Goal: Task Accomplishment & Management: Complete application form

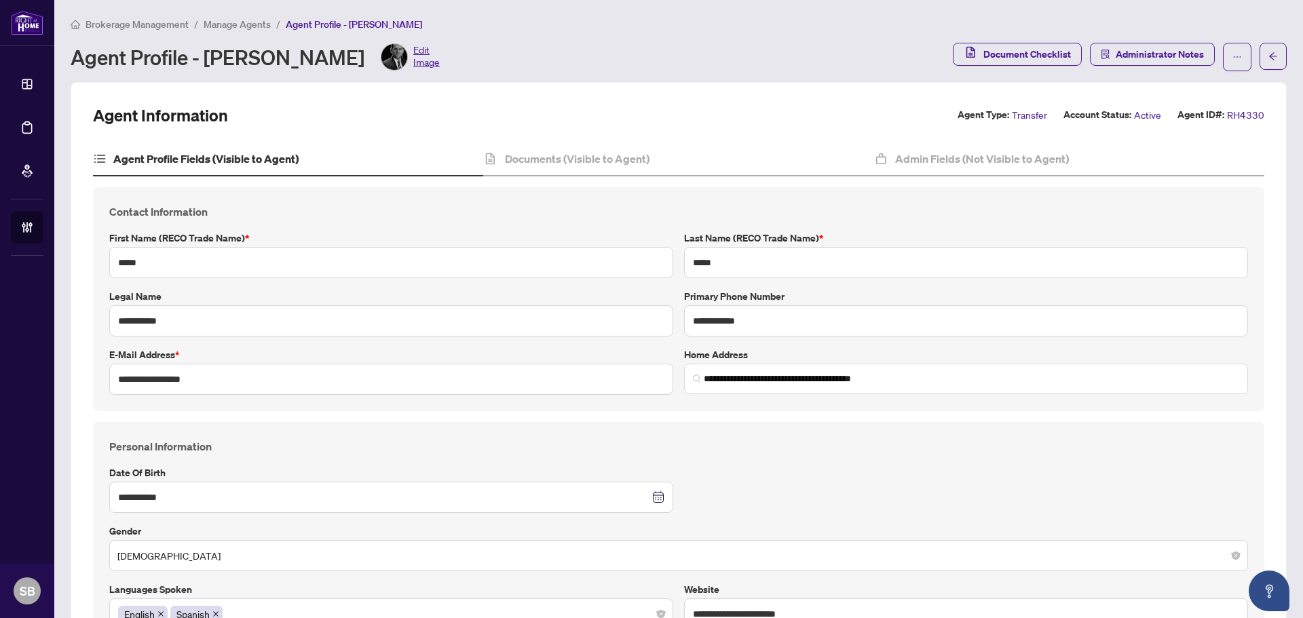
click at [159, 14] on main "**********" at bounding box center [678, 309] width 1249 height 618
click at [159, 22] on span "Brokerage Management" at bounding box center [137, 24] width 103 height 12
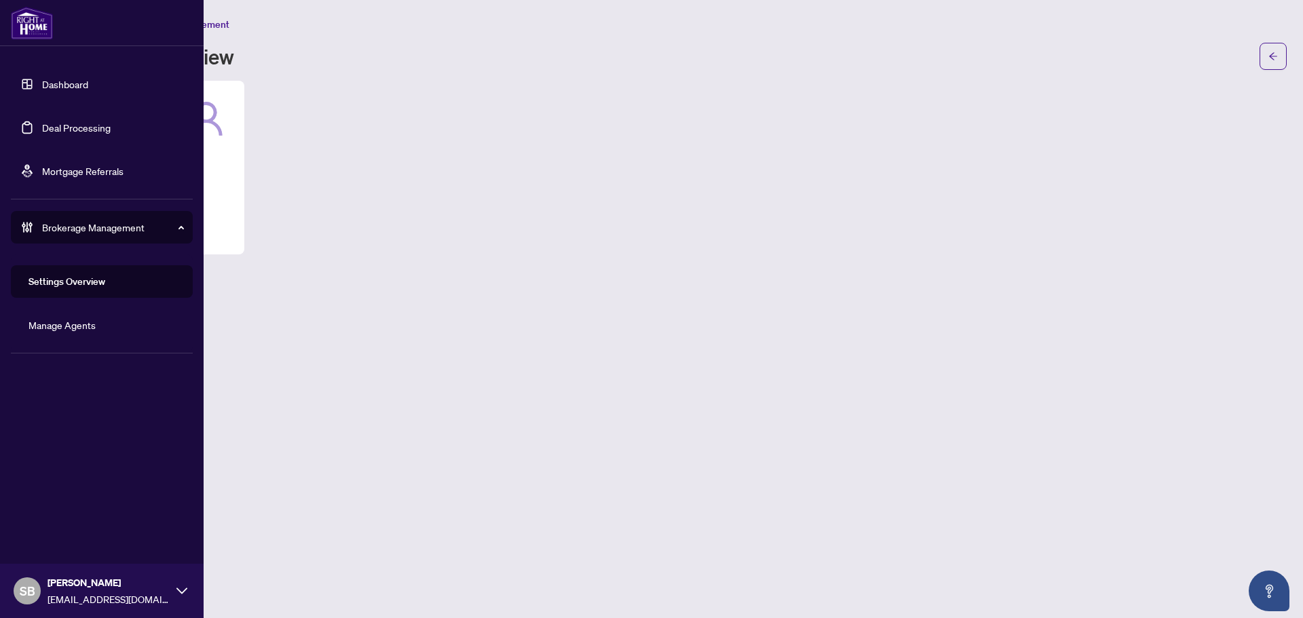
click at [64, 134] on link "Deal Processing" at bounding box center [76, 127] width 69 height 12
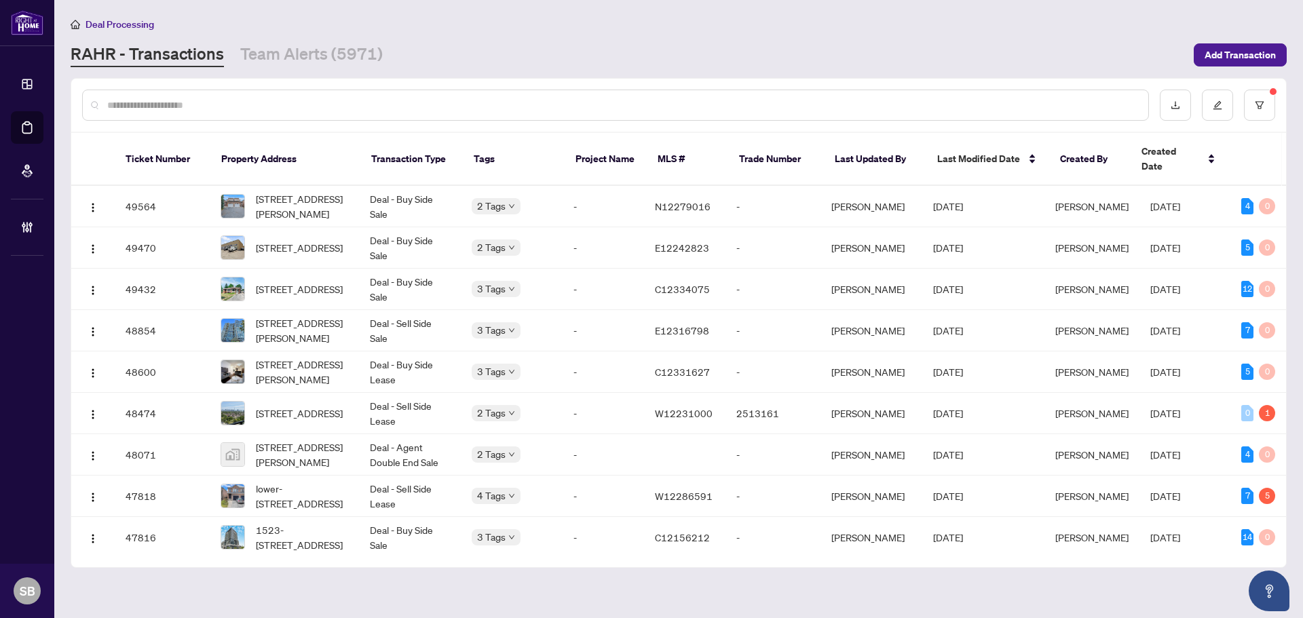
click at [280, 106] on input "text" at bounding box center [622, 105] width 1030 height 15
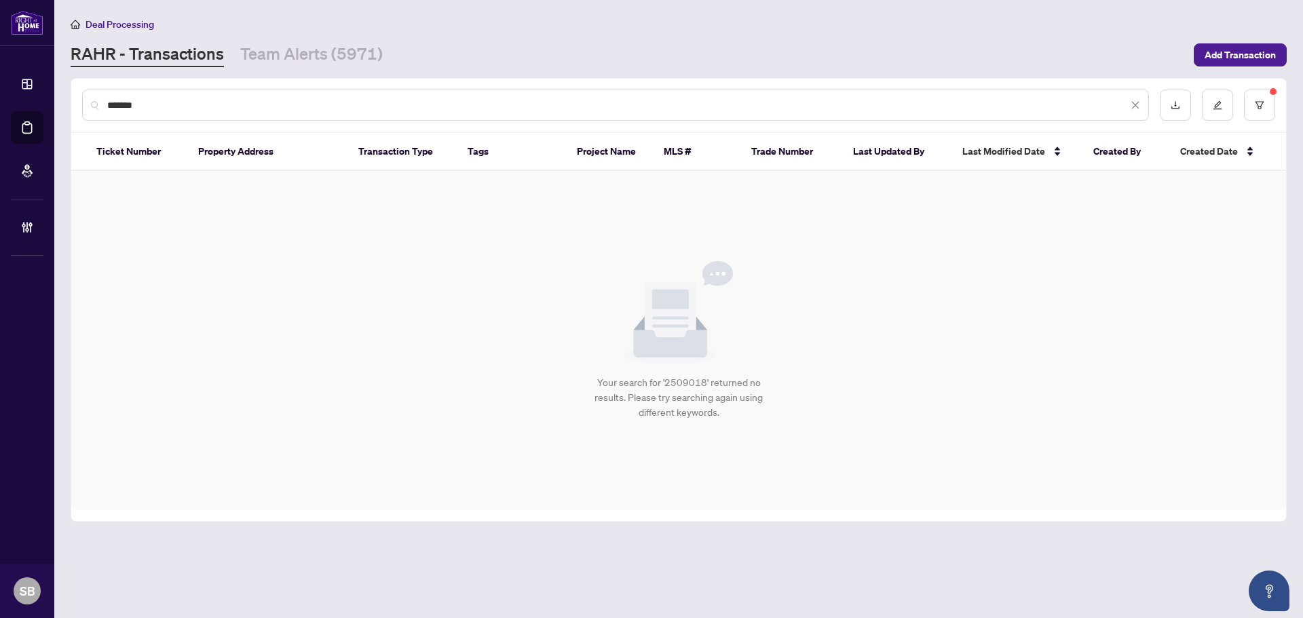
click at [277, 100] on input "*******" at bounding box center [617, 105] width 1021 height 15
drag, startPoint x: 277, startPoint y: 100, endPoint x: 83, endPoint y: 88, distance: 193.8
click at [83, 88] on div "*******" at bounding box center [678, 105] width 1215 height 53
type input "*******"
click at [1259, 87] on div "*******" at bounding box center [678, 105] width 1215 height 53
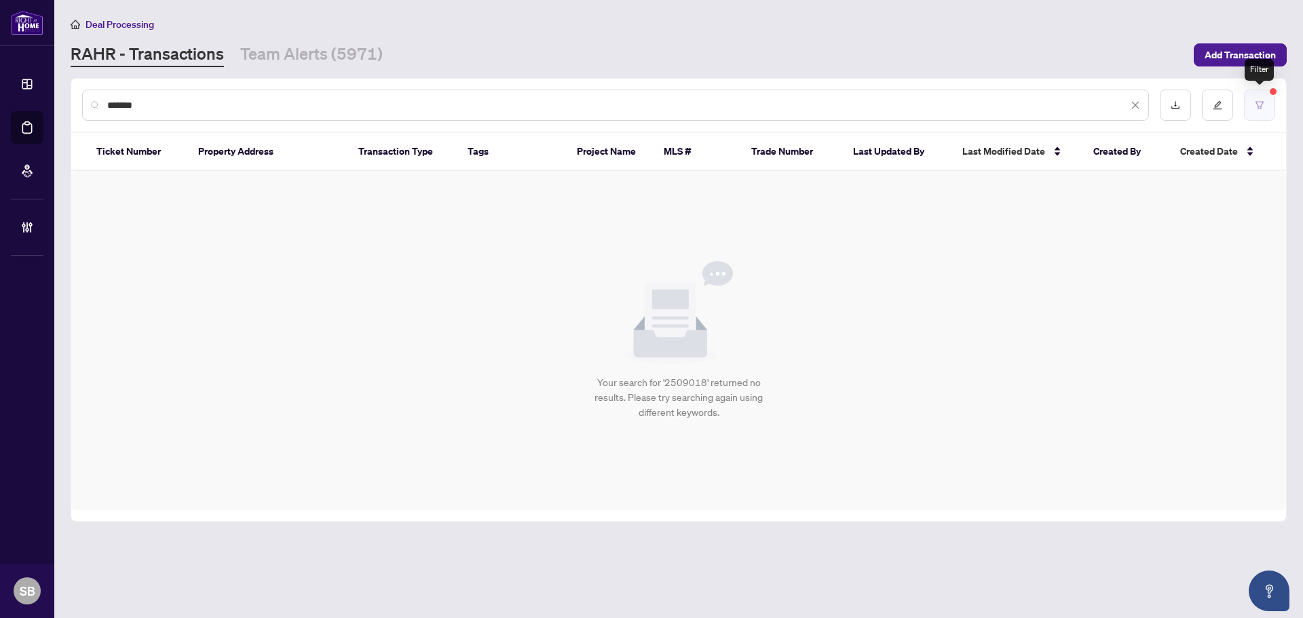
click at [1259, 102] on icon "filter" at bounding box center [1260, 105] width 10 height 10
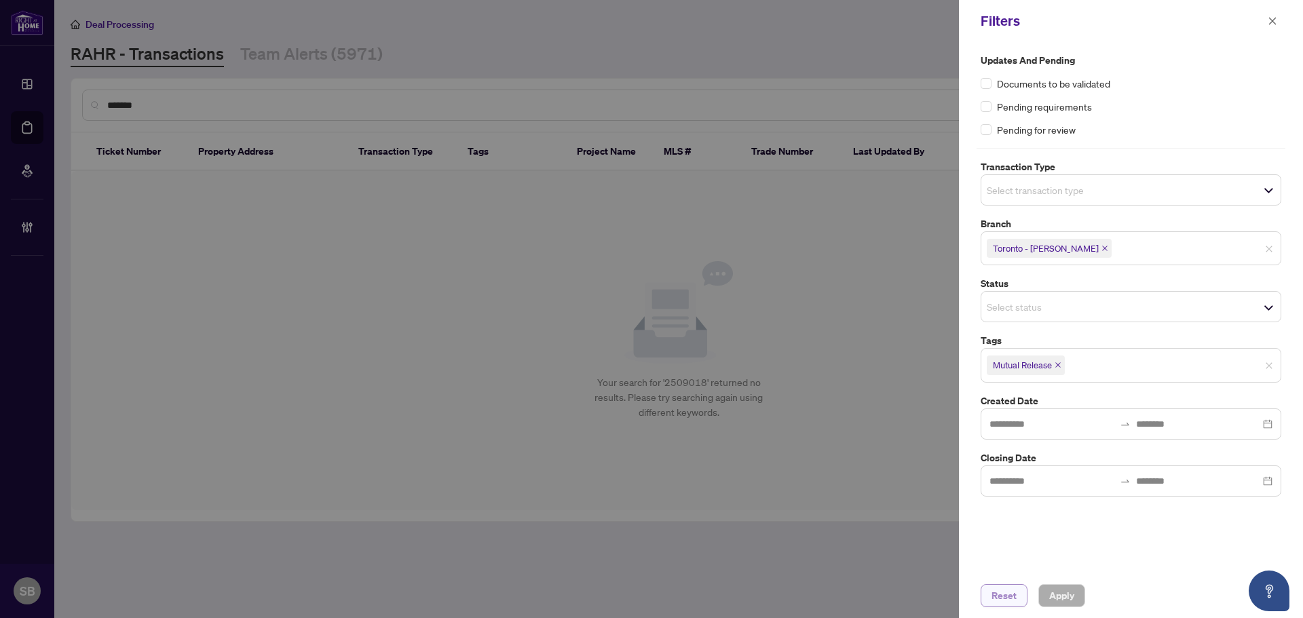
click at [1004, 591] on span "Reset" at bounding box center [1003, 596] width 25 height 22
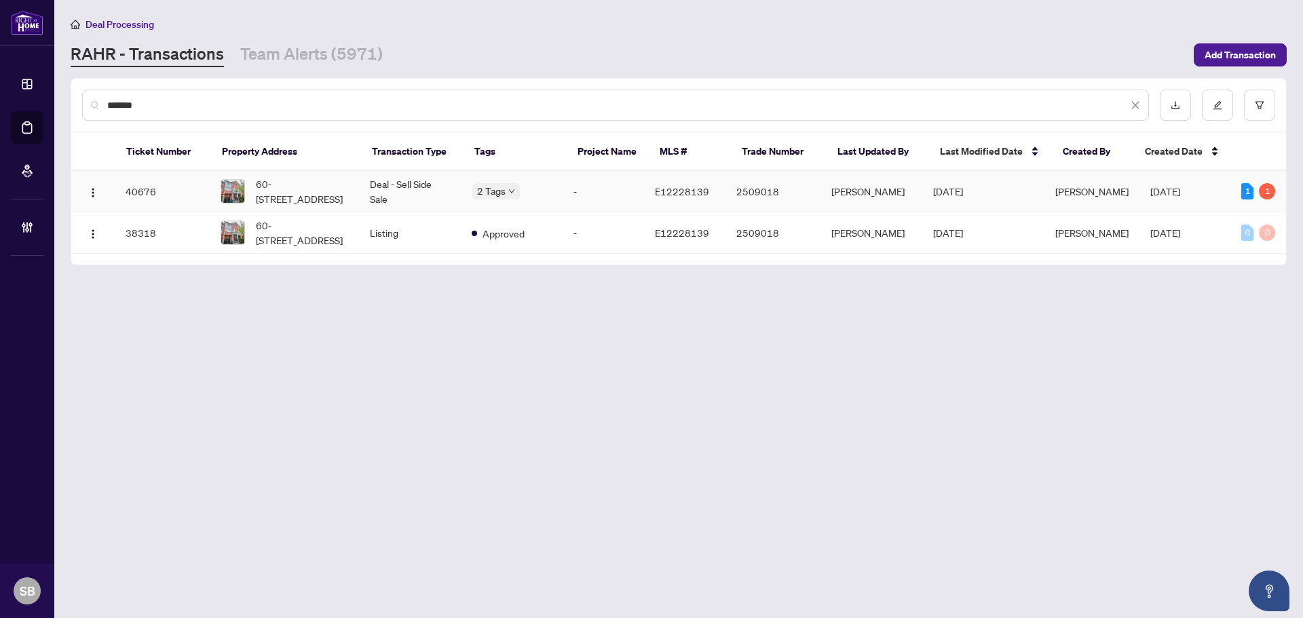
click at [363, 191] on td "Deal - Sell Side Sale" at bounding box center [410, 191] width 102 height 41
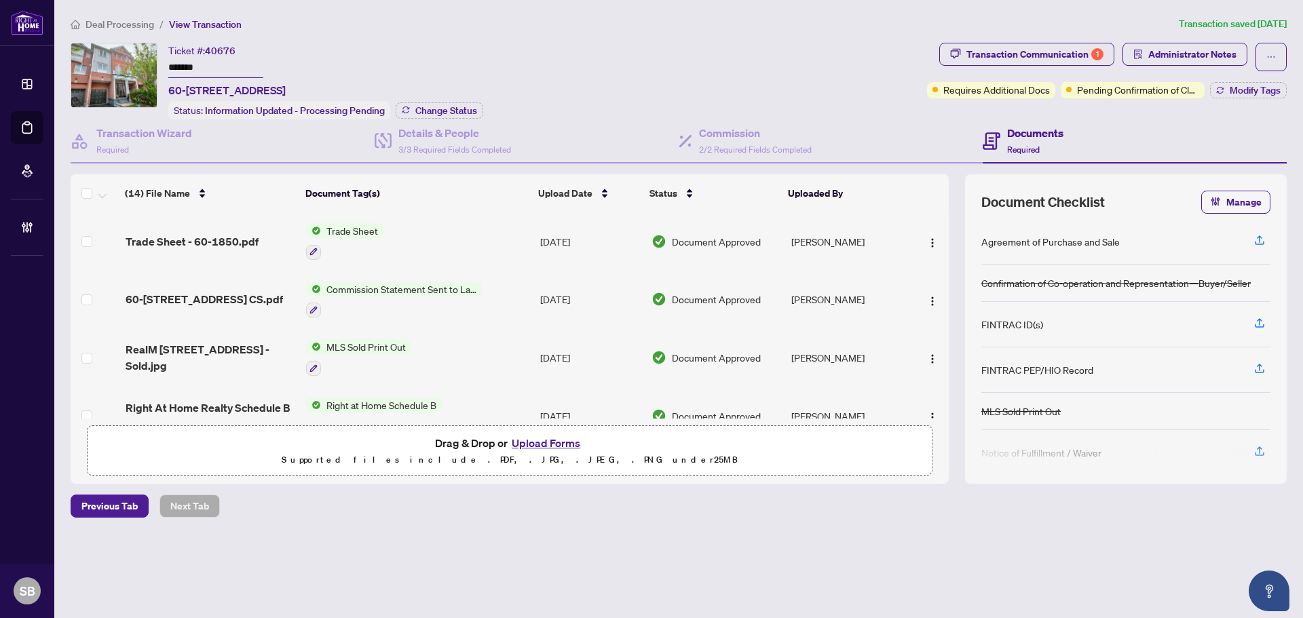
drag, startPoint x: 276, startPoint y: 85, endPoint x: 171, endPoint y: 80, distance: 105.3
click at [171, 80] on div "Ticket #: 40676 ******* 60-1850 Kingston Rd, Pickering, Ontario L1V 0A2, Canada" at bounding box center [226, 71] width 117 height 56
copy span "60-1850 Kingston Rd,"
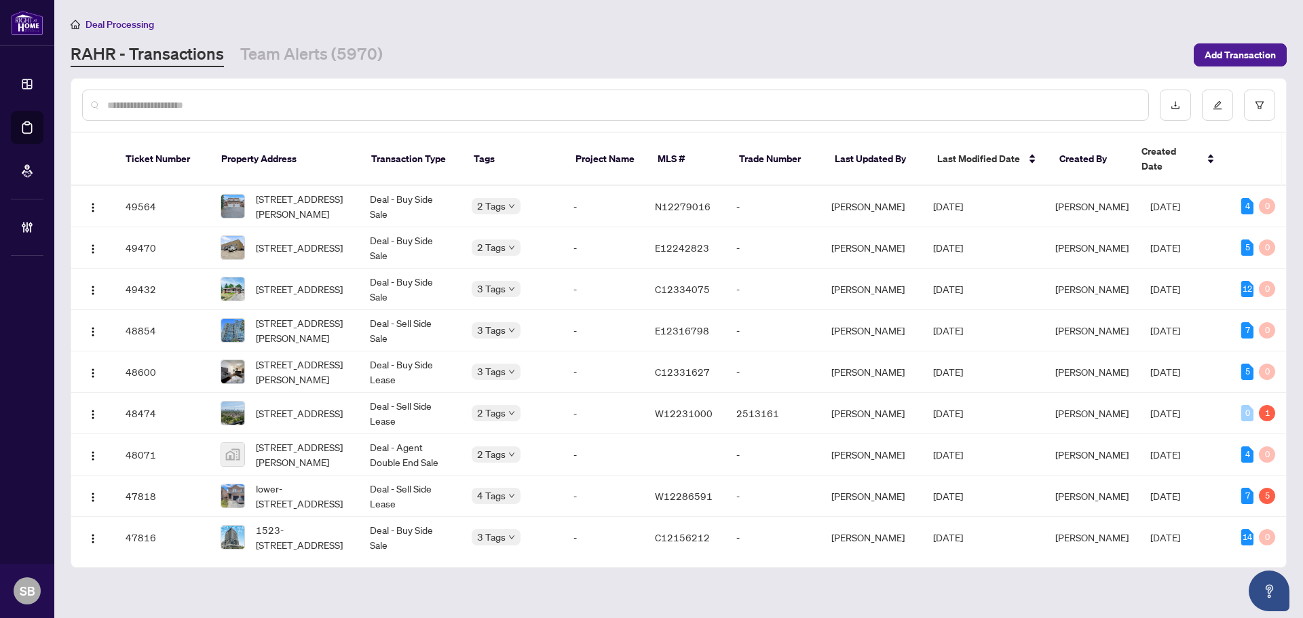
click at [179, 96] on div at bounding box center [615, 105] width 1067 height 31
click at [181, 105] on input "text" at bounding box center [622, 105] width 1030 height 15
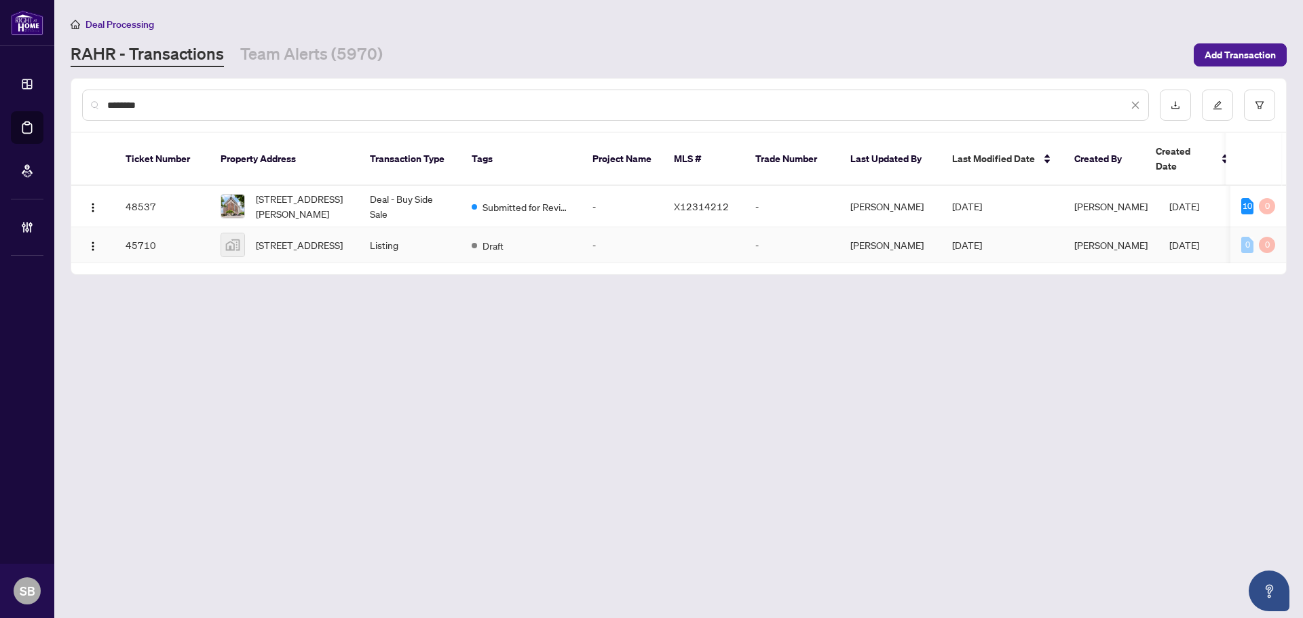
type input "********"
click at [444, 229] on td "Listing" at bounding box center [410, 245] width 102 height 36
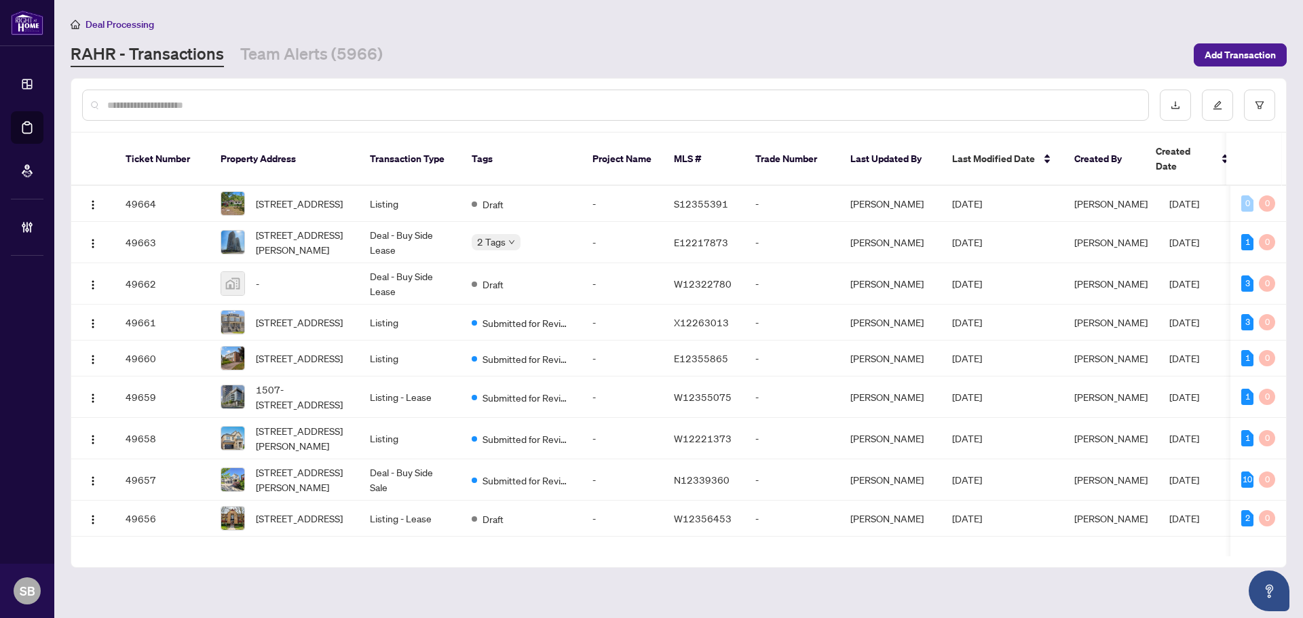
click at [360, 98] on input "text" at bounding box center [622, 105] width 1030 height 15
type input "*"
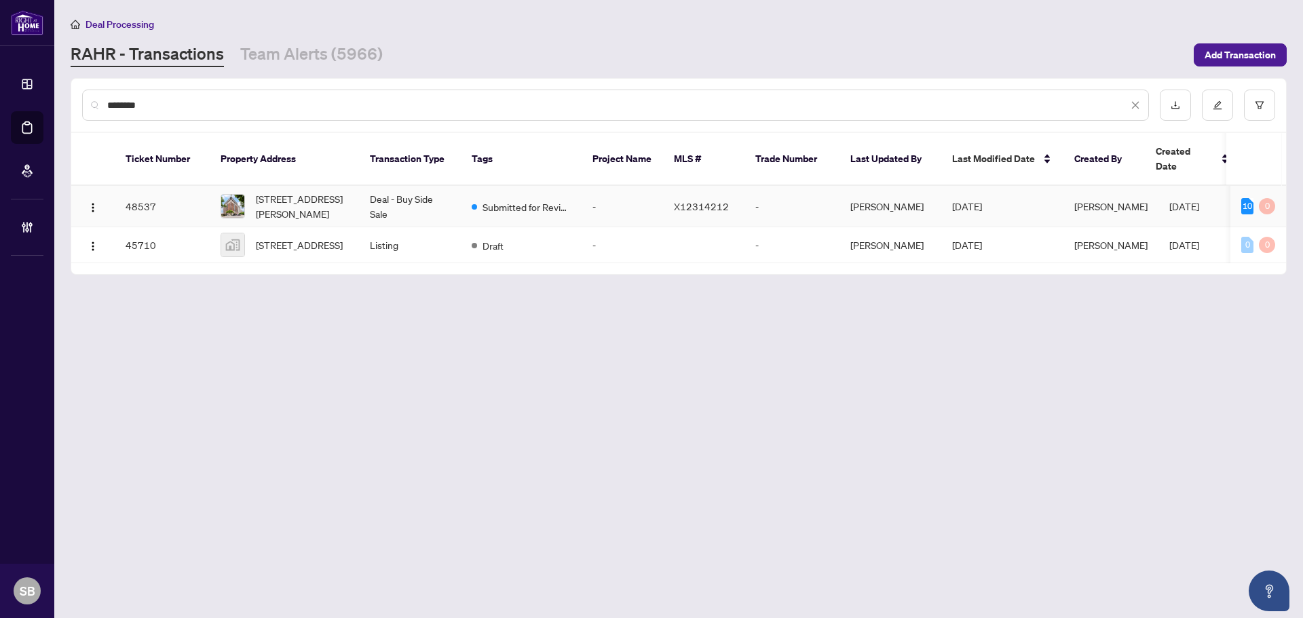
type input "********"
click at [422, 187] on td "Deal - Buy Side Sale" at bounding box center [410, 206] width 102 height 41
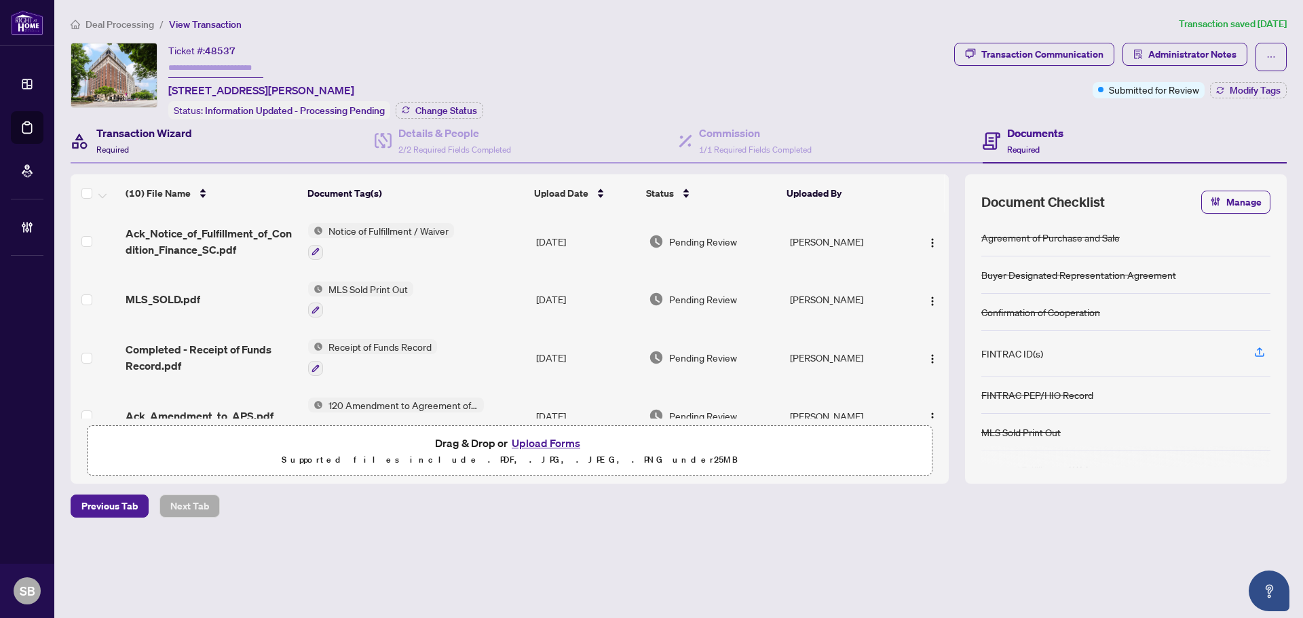
click at [155, 153] on div "Transaction Wizard Required" at bounding box center [144, 141] width 96 height 32
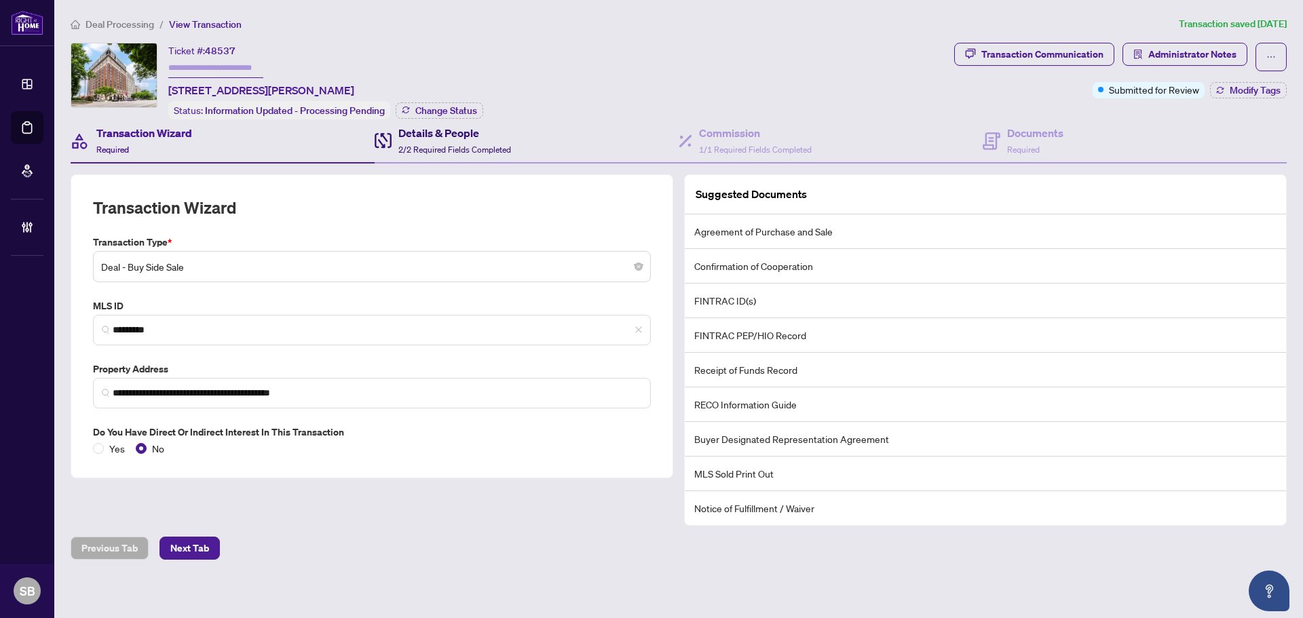
click at [464, 134] on h4 "Details & People" at bounding box center [454, 133] width 113 height 16
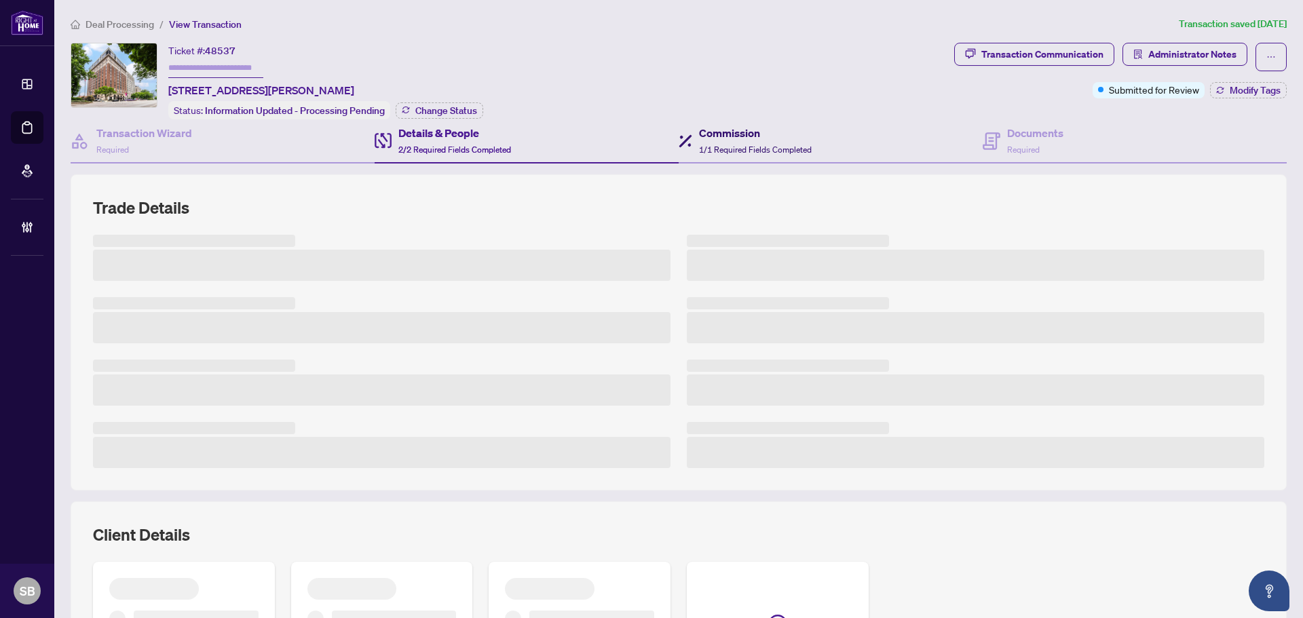
click at [761, 140] on div "Commission 1/1 Required Fields Completed" at bounding box center [755, 141] width 113 height 32
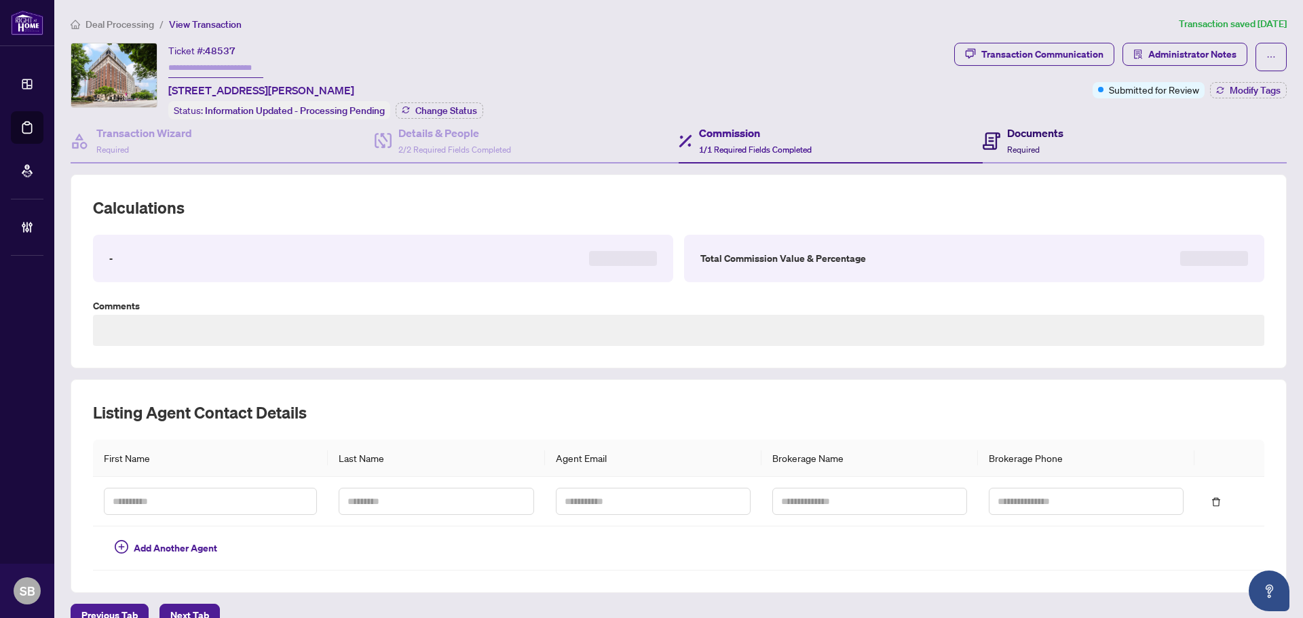
click at [1007, 135] on h4 "Documents" at bounding box center [1035, 133] width 56 height 16
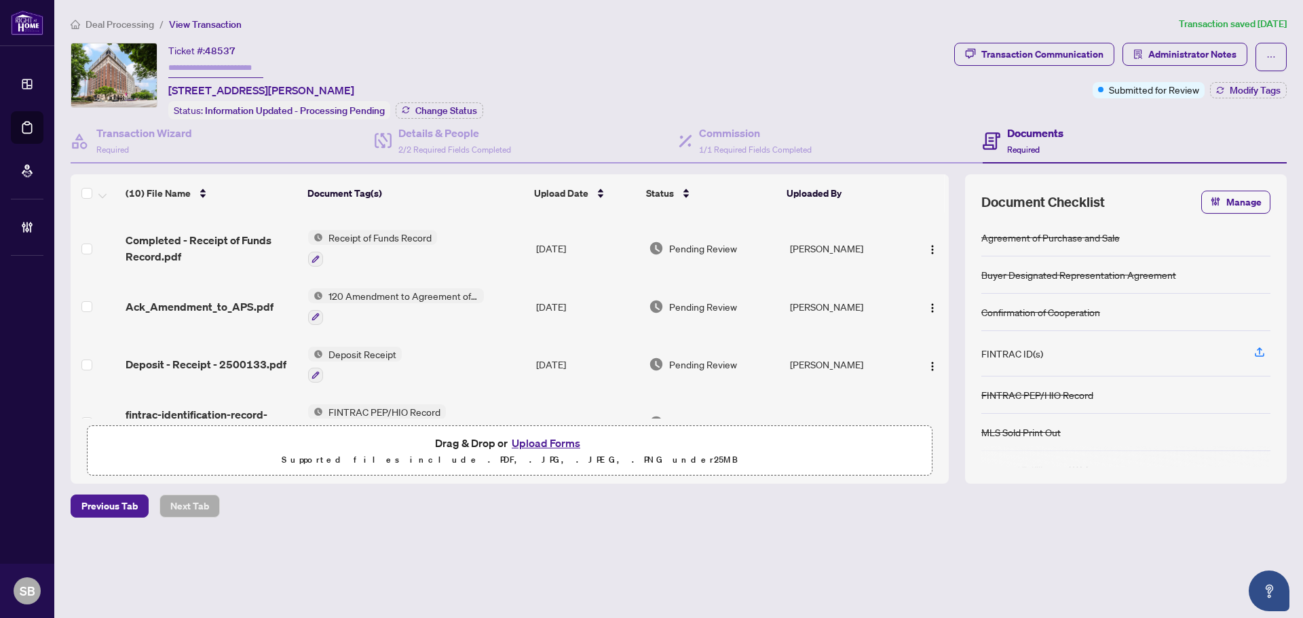
scroll to position [106, 0]
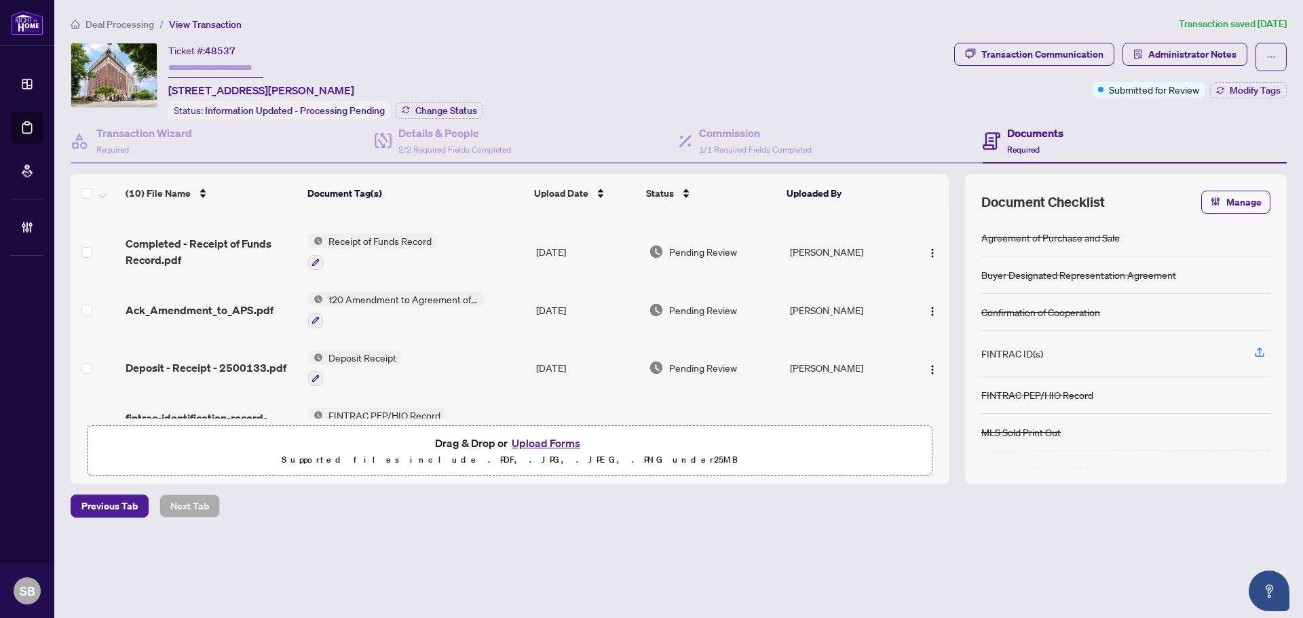
click at [527, 362] on td "Deposit Receipt" at bounding box center [417, 368] width 228 height 58
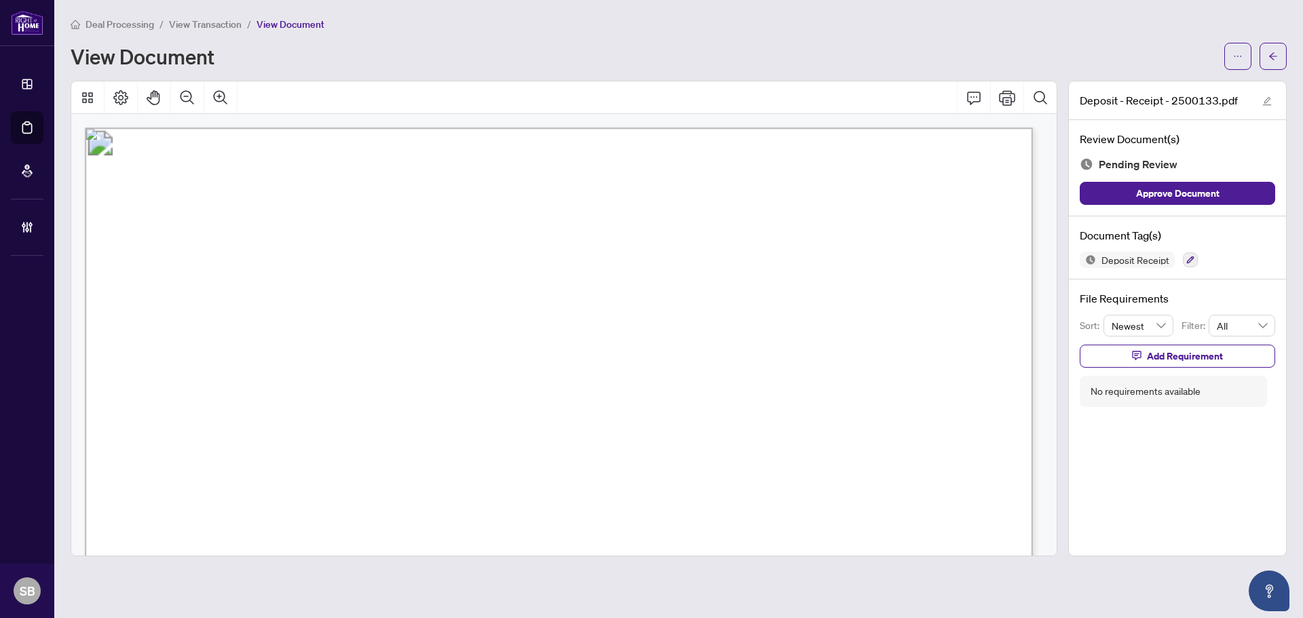
scroll to position [339, 0]
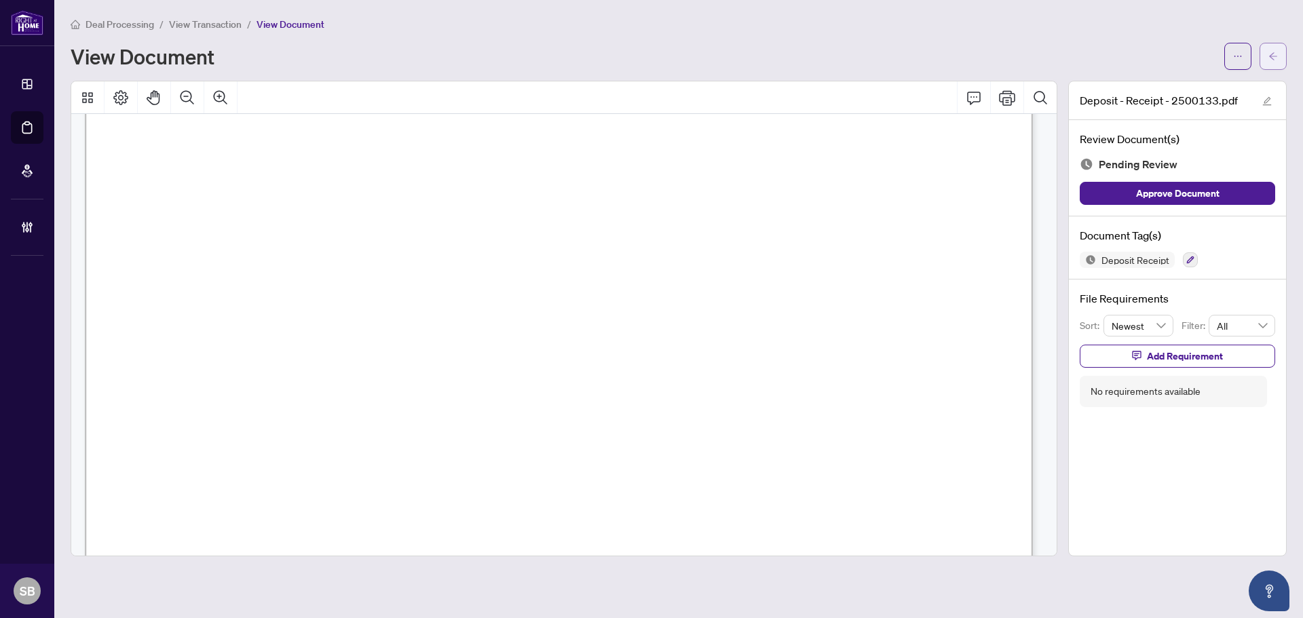
click at [1281, 54] on button "button" at bounding box center [1273, 56] width 27 height 27
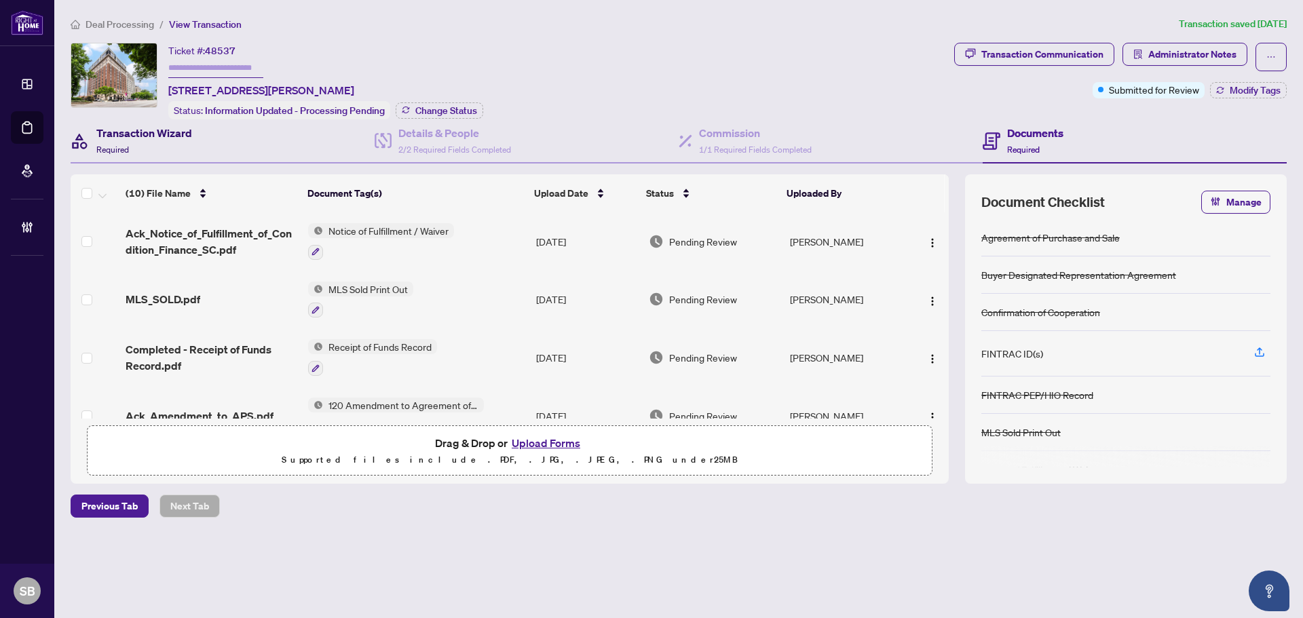
click at [126, 136] on h4 "Transaction Wizard" at bounding box center [144, 133] width 96 height 16
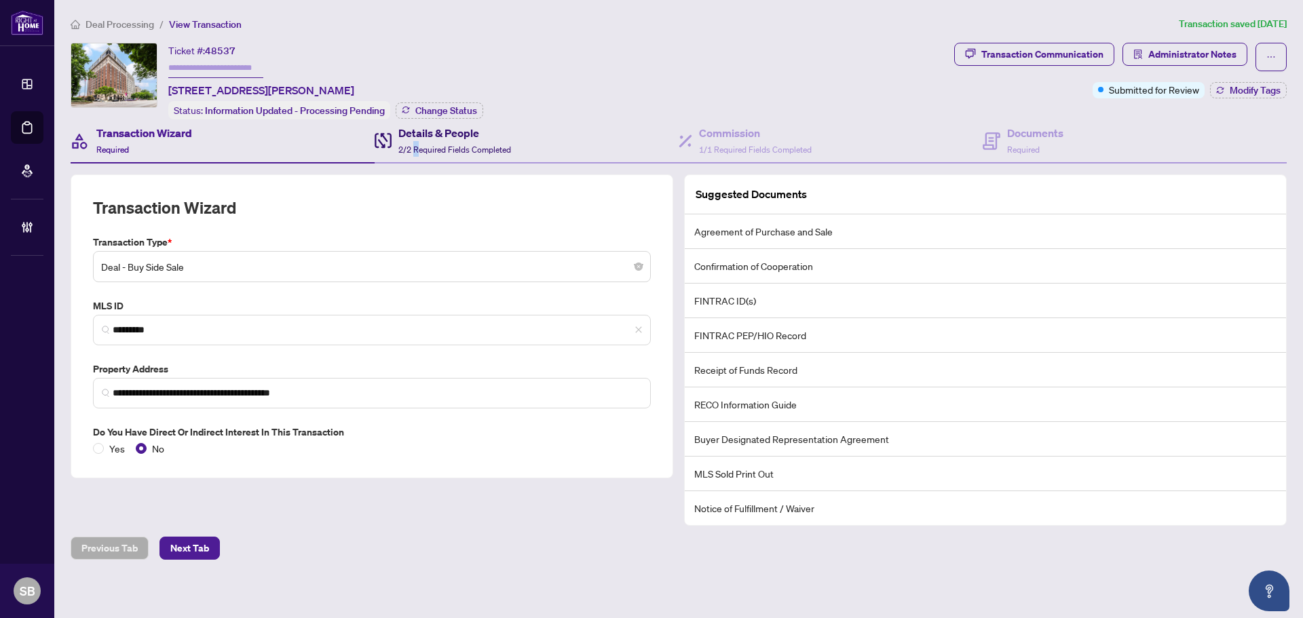
click at [415, 140] on div "Details & People 2/2 Required Fields Completed" at bounding box center [454, 141] width 113 height 32
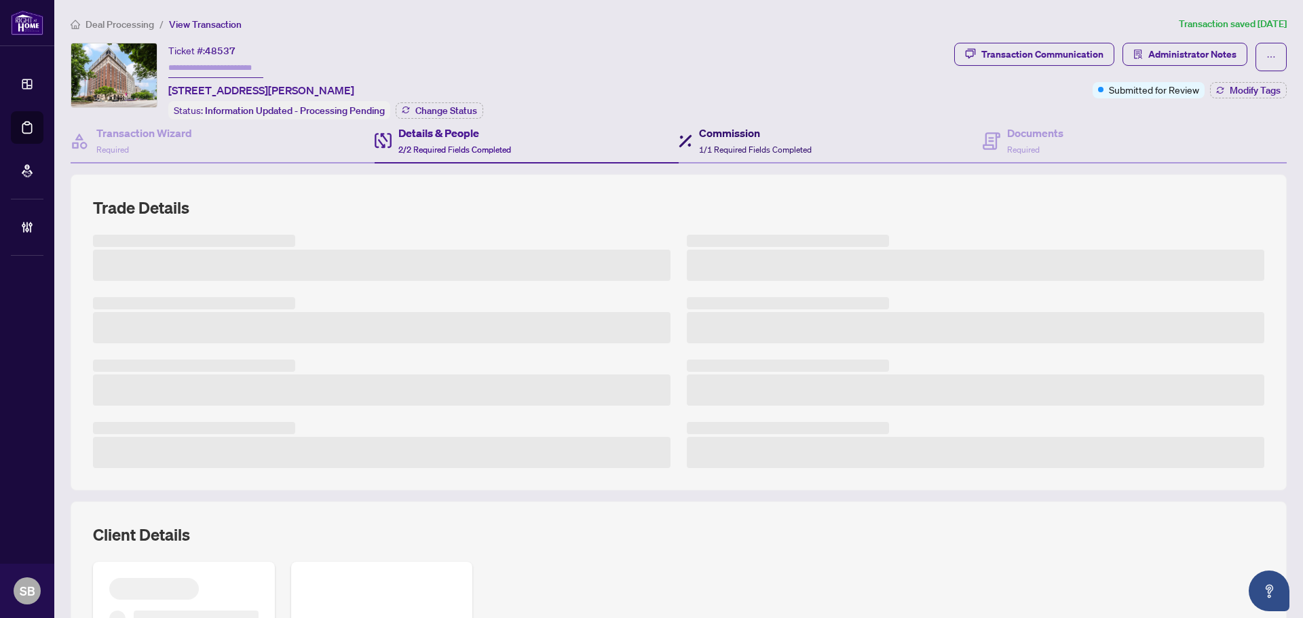
click at [683, 144] on icon at bounding box center [686, 141] width 14 height 14
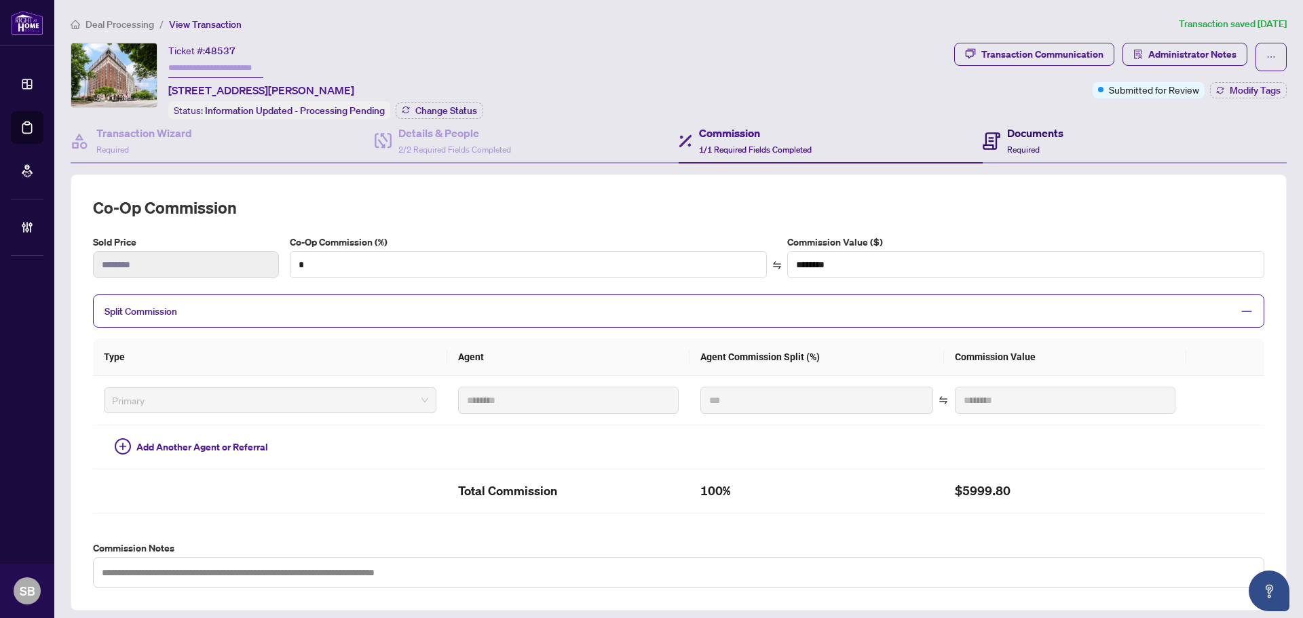
click at [1036, 149] on div "Documents Required" at bounding box center [1035, 141] width 56 height 32
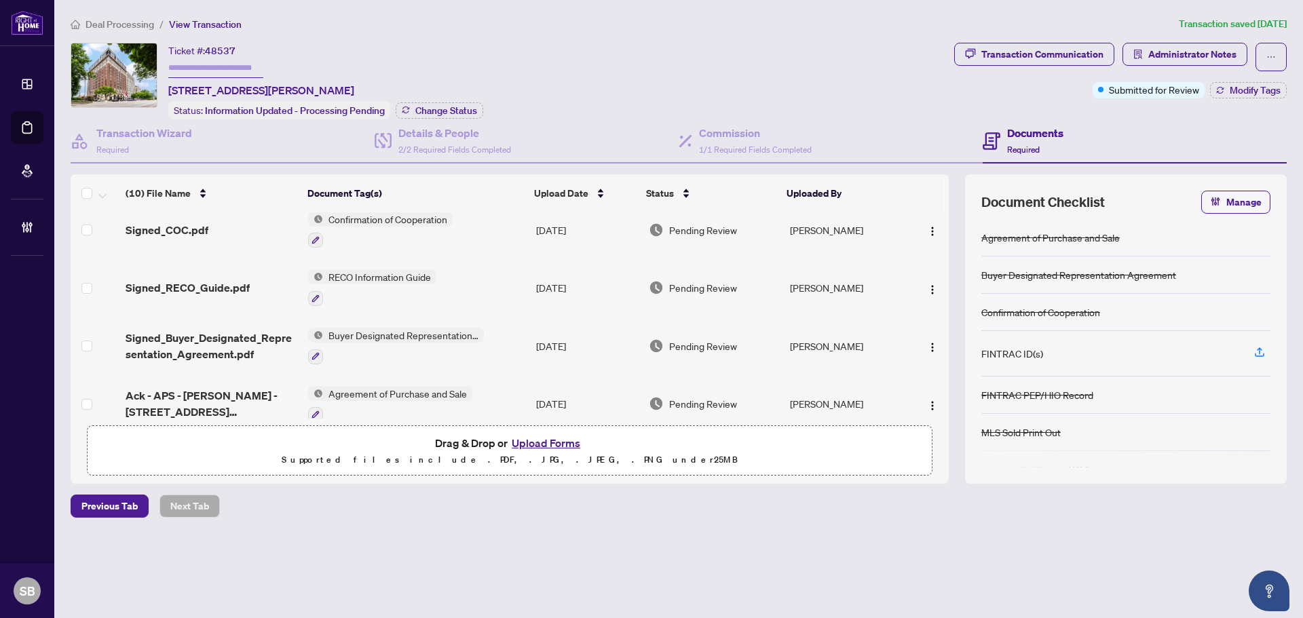
scroll to position [377, 0]
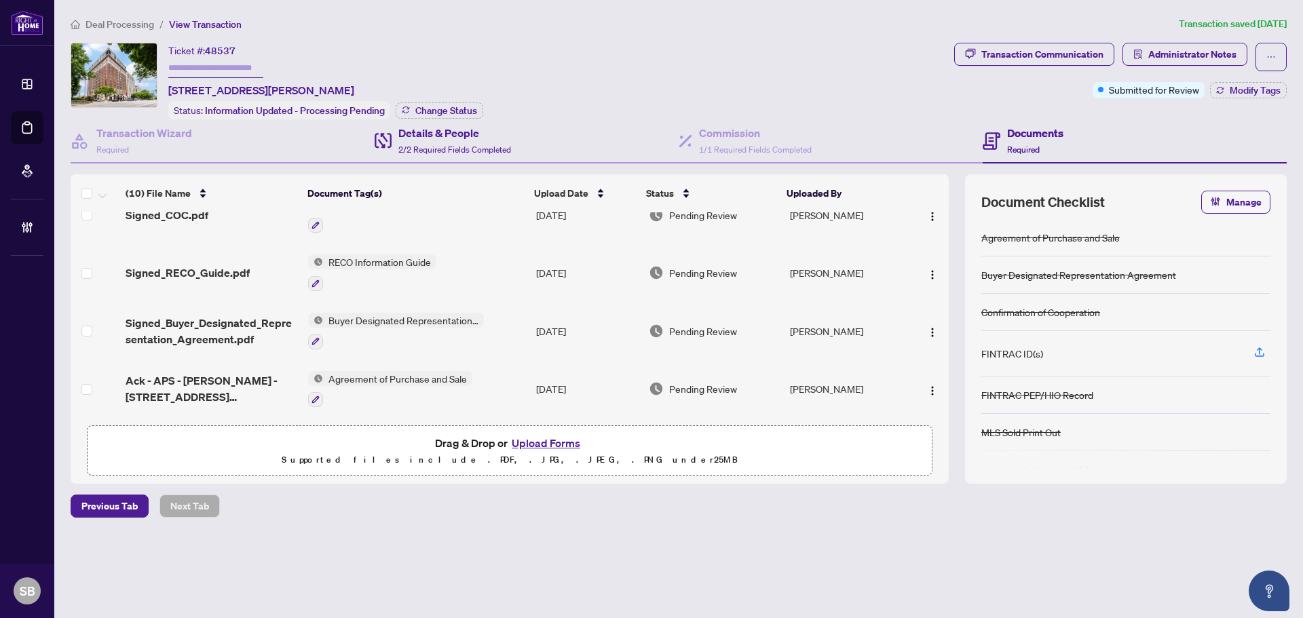
click at [514, 143] on div "Details & People 2/2 Required Fields Completed" at bounding box center [527, 141] width 304 height 44
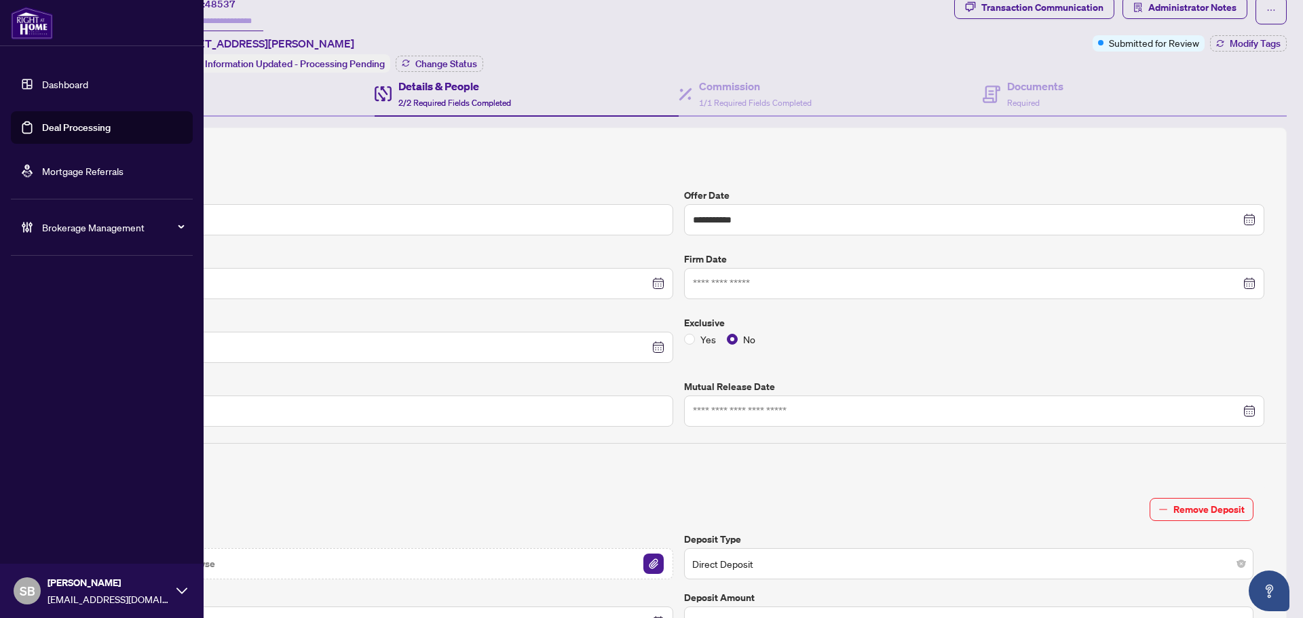
scroll to position [43, 0]
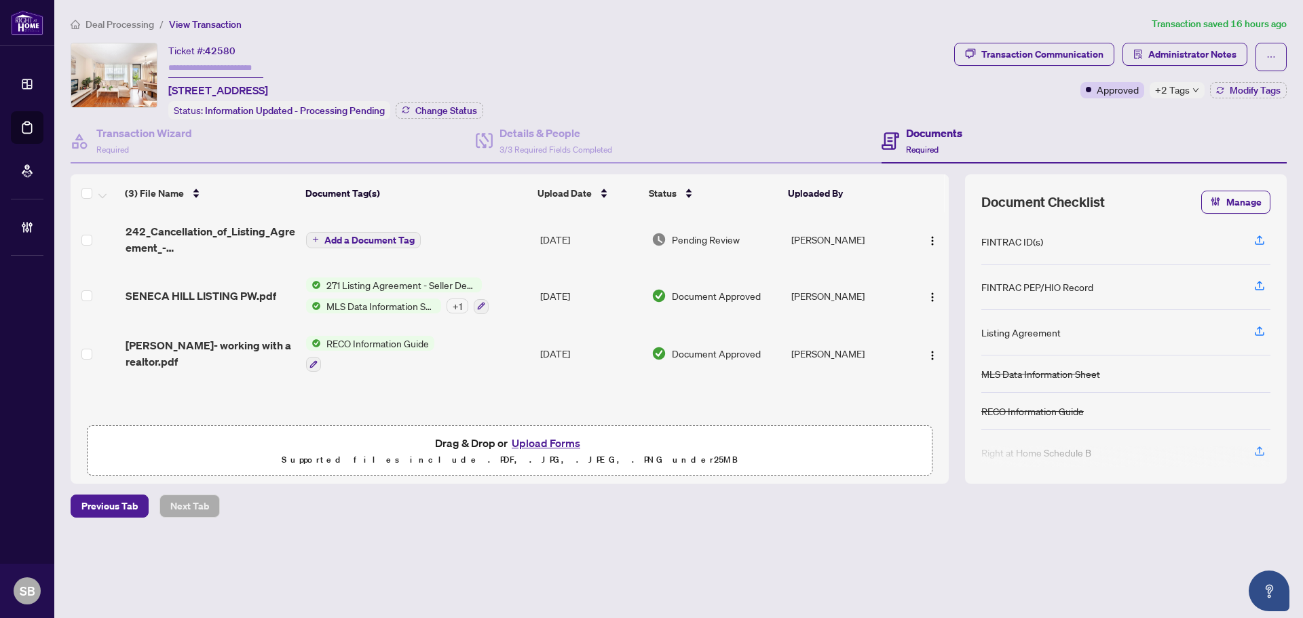
click at [124, 17] on li "Deal Processing" at bounding box center [112, 24] width 83 height 16
click at [130, 19] on span "Deal Processing" at bounding box center [120, 24] width 69 height 12
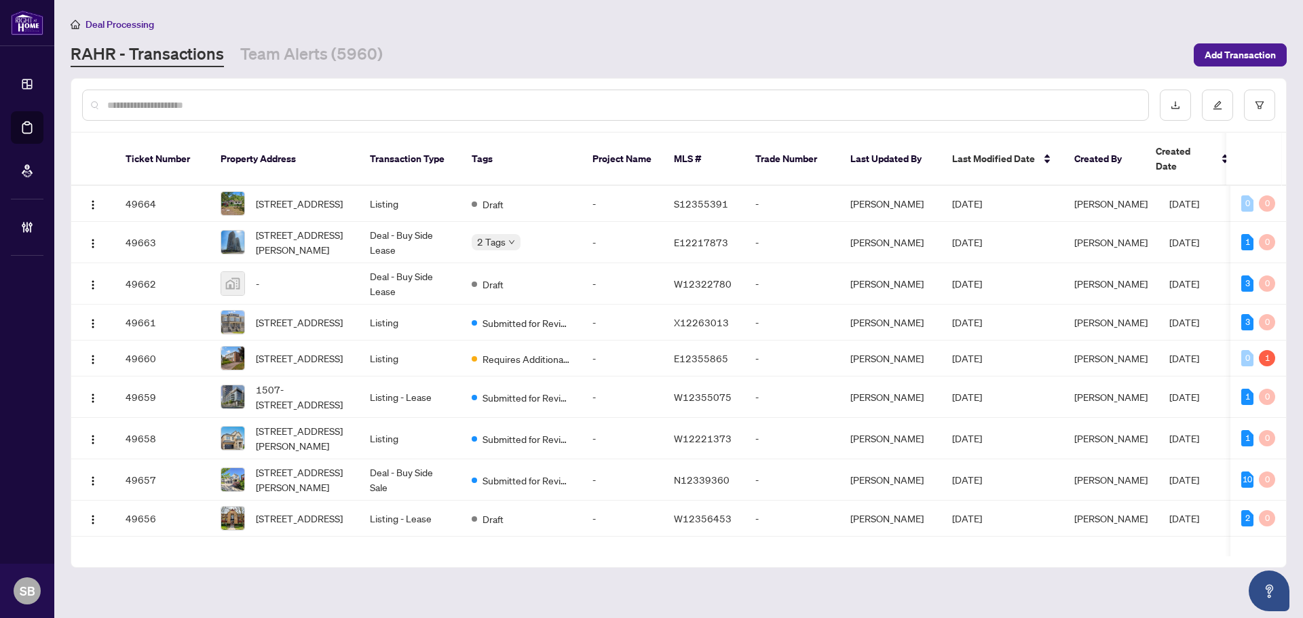
click at [203, 94] on div at bounding box center [615, 105] width 1067 height 31
click at [211, 98] on input "text" at bounding box center [622, 105] width 1030 height 15
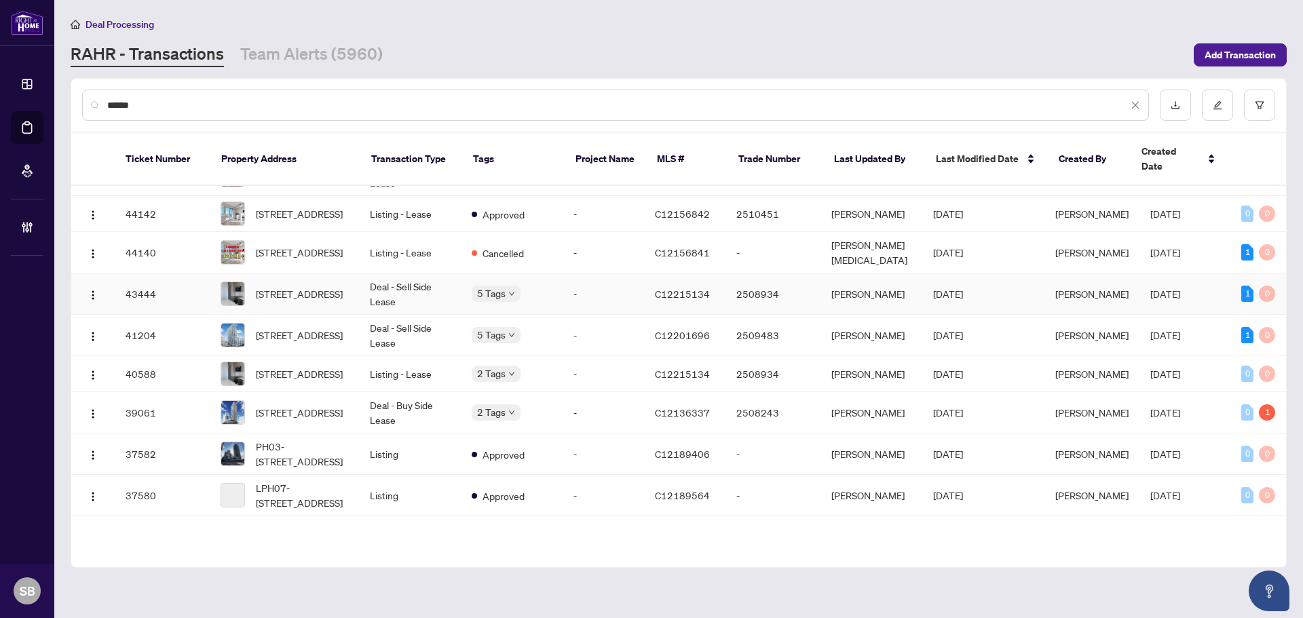
scroll to position [136, 0]
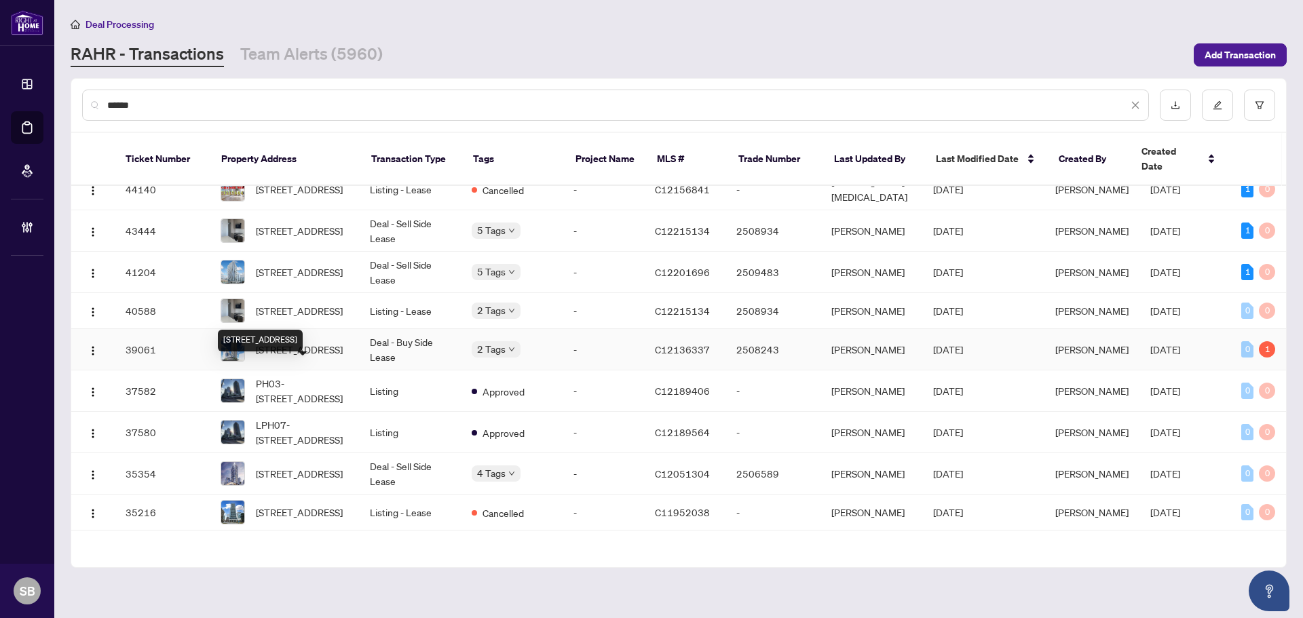
type input "******"
click at [324, 357] on span "[STREET_ADDRESS]" at bounding box center [299, 349] width 87 height 15
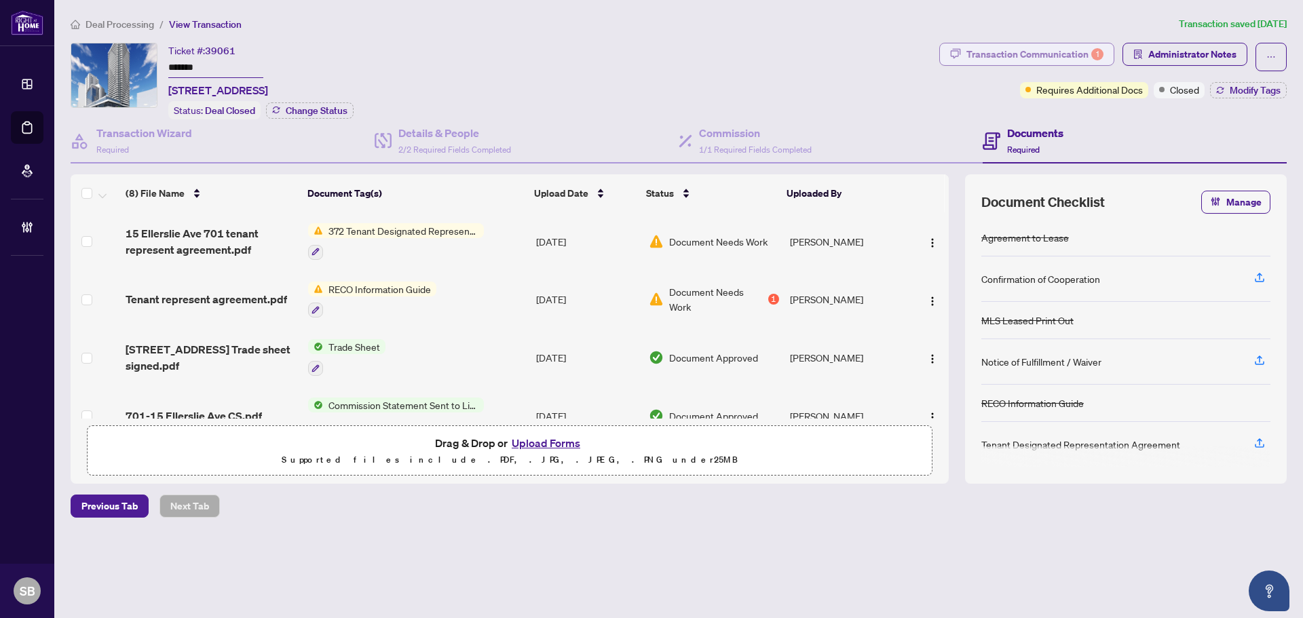
click at [1049, 54] on div "Transaction Communication 1" at bounding box center [1034, 54] width 137 height 22
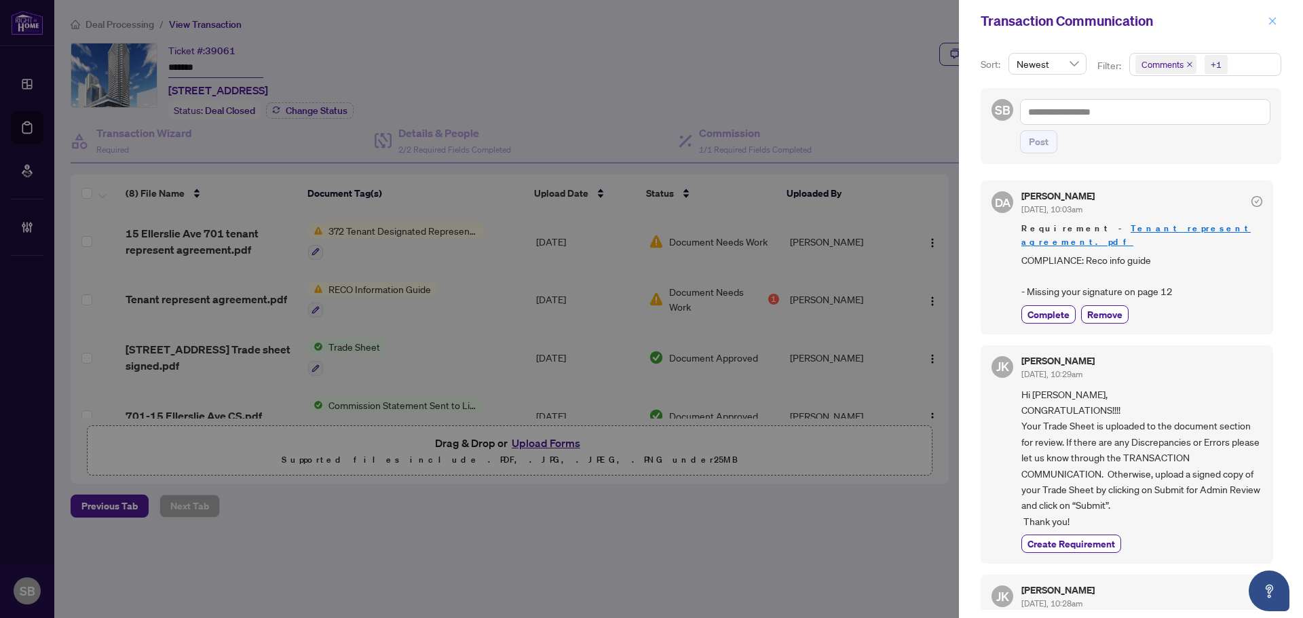
click at [1268, 20] on icon "close" at bounding box center [1273, 21] width 10 height 10
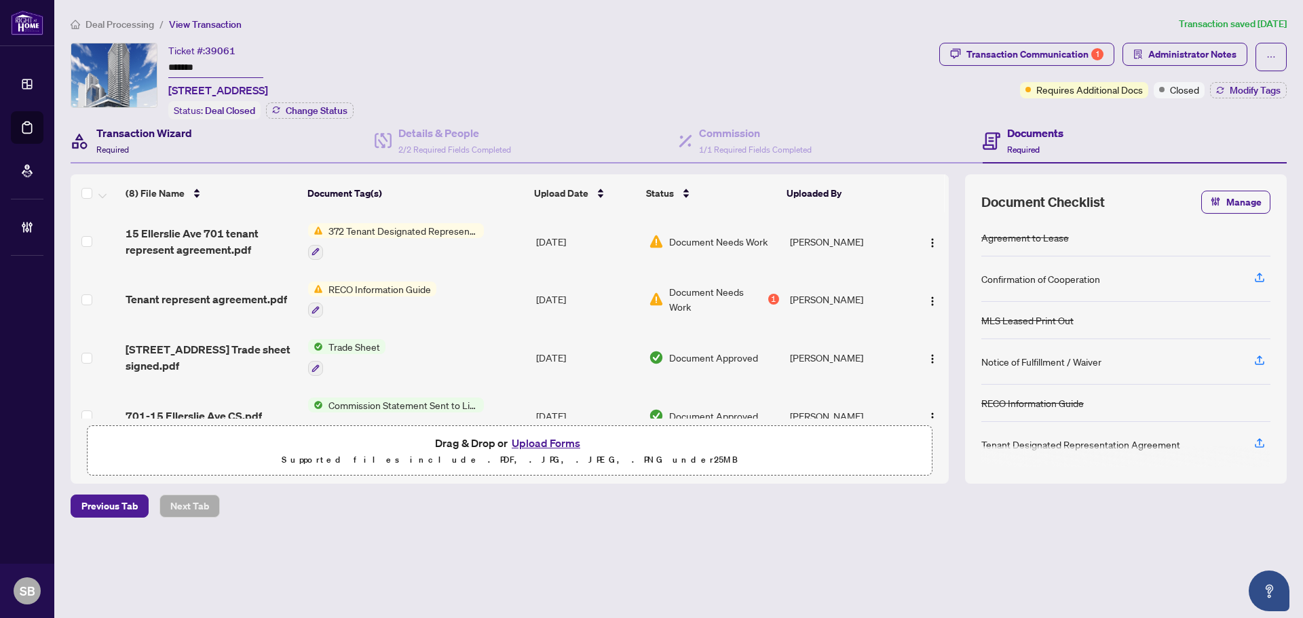
click at [130, 143] on div "Transaction Wizard Required" at bounding box center [144, 141] width 96 height 32
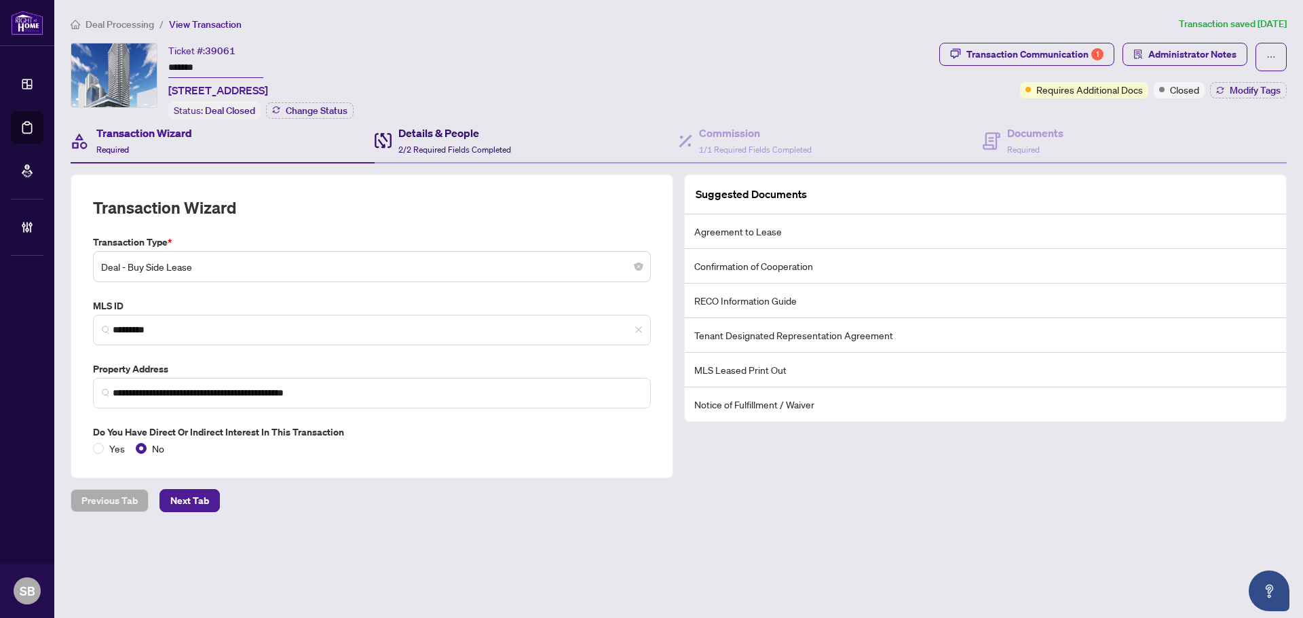
click at [467, 146] on span "2/2 Required Fields Completed" at bounding box center [454, 150] width 113 height 10
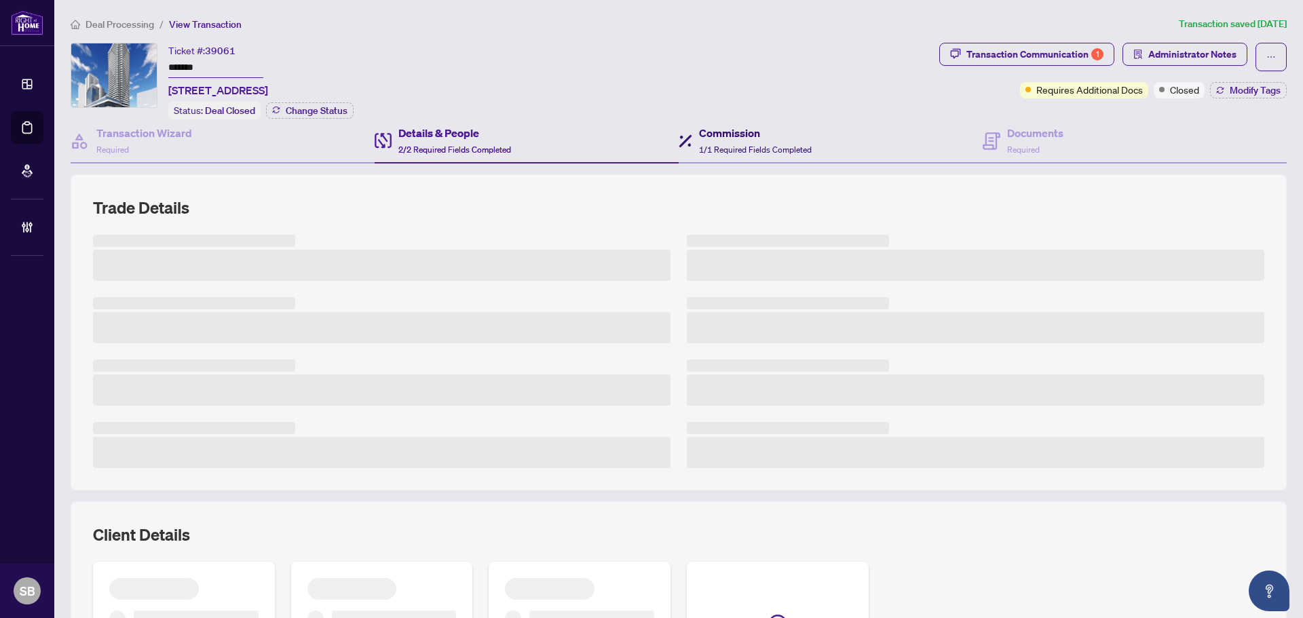
click at [770, 142] on div "Commission 1/1 Required Fields Completed" at bounding box center [755, 141] width 113 height 32
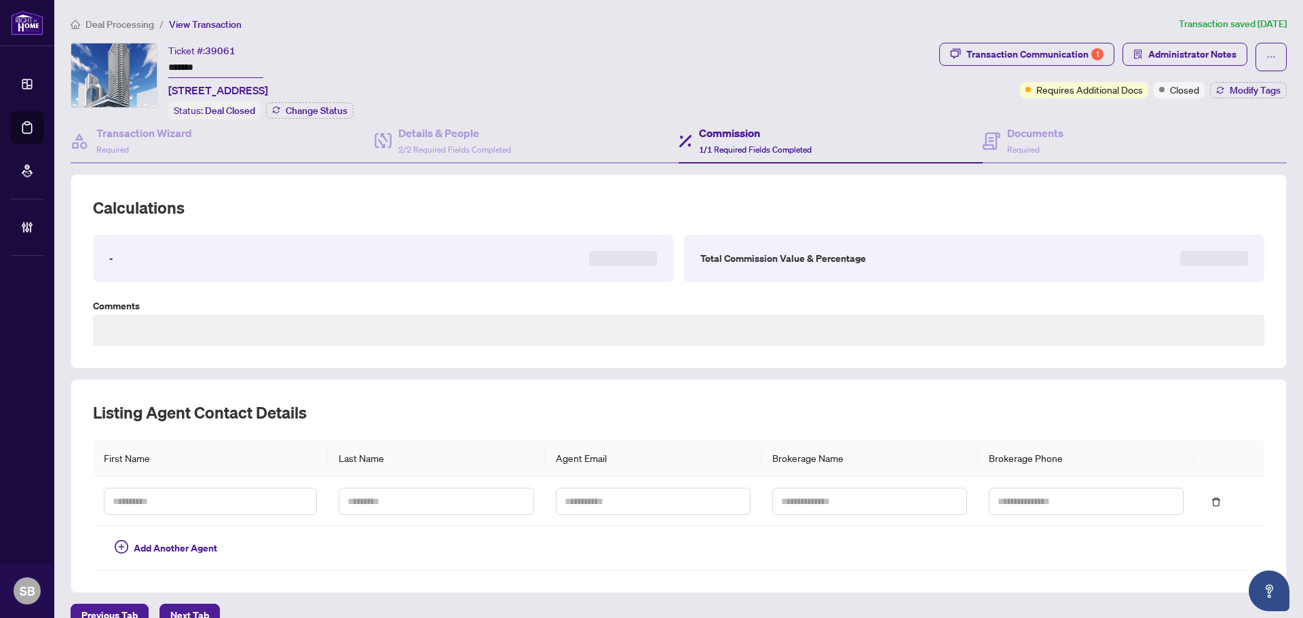
type textarea "**********"
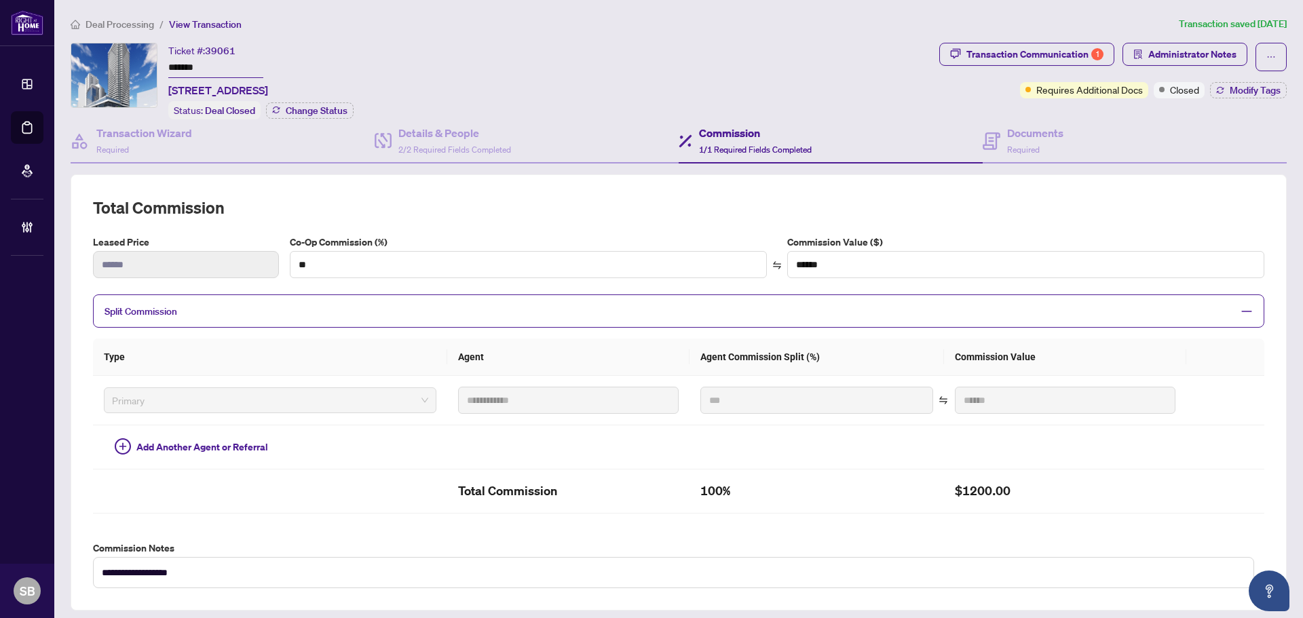
click at [971, 140] on div "Commission 1/1 Required Fields Completed" at bounding box center [831, 141] width 304 height 44
click at [1032, 159] on div "Documents Required" at bounding box center [1135, 141] width 304 height 44
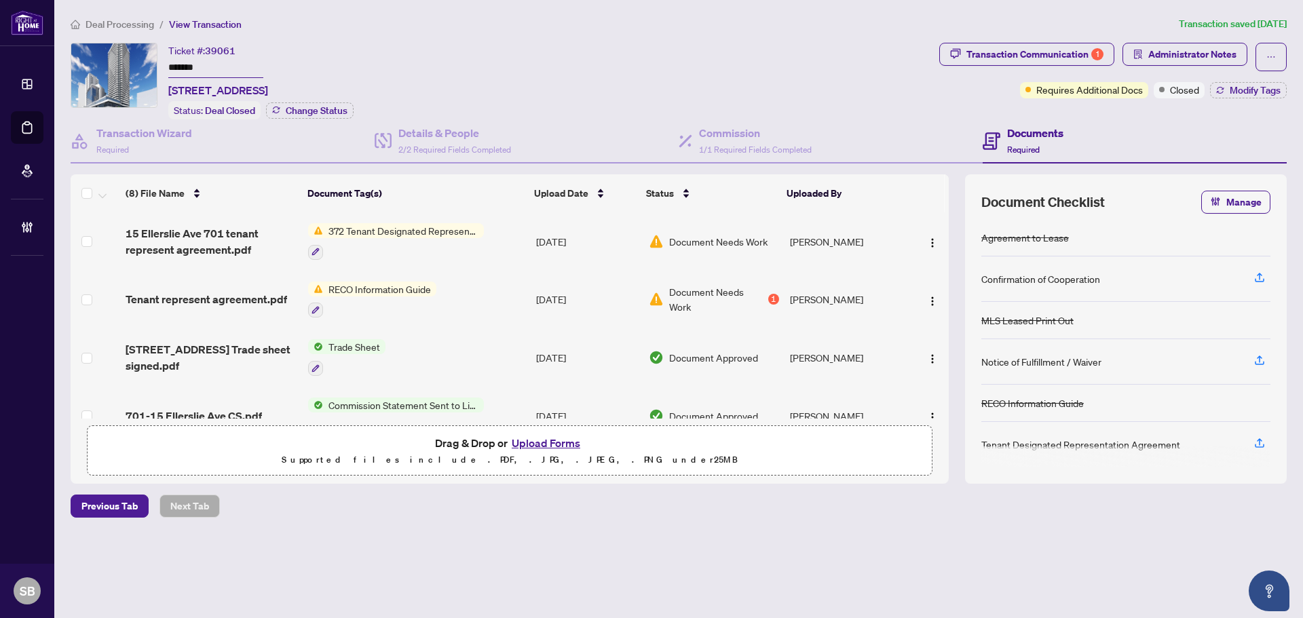
click at [550, 297] on td "[DATE]" at bounding box center [587, 300] width 113 height 58
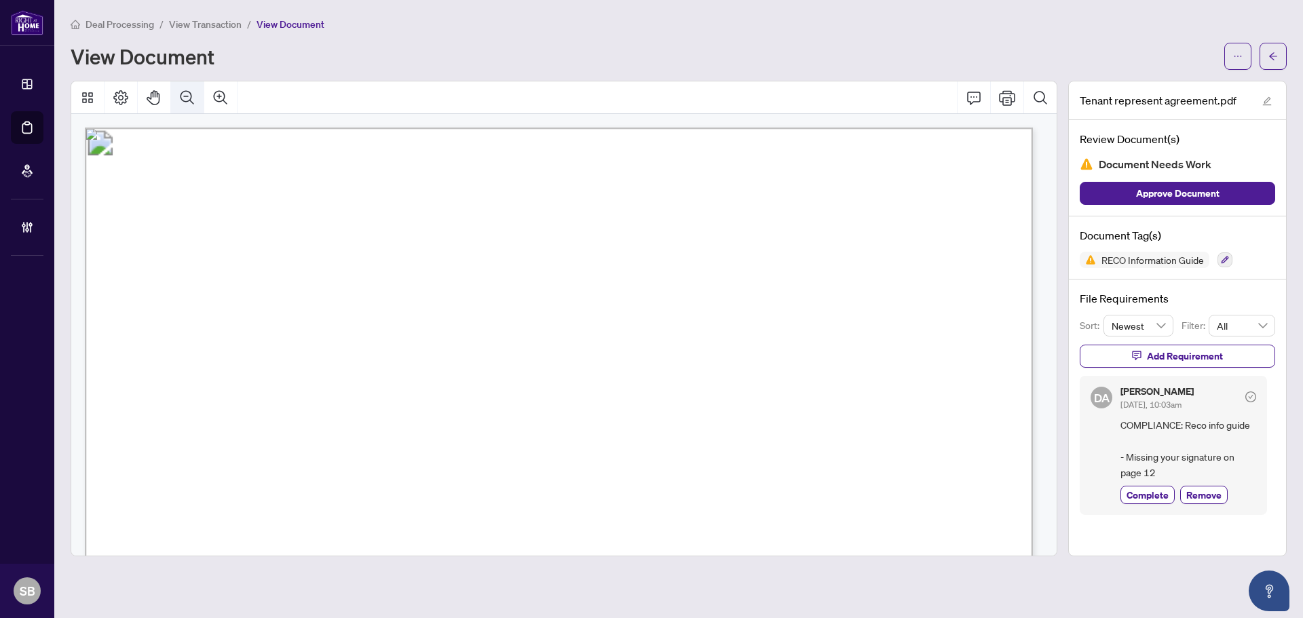
click at [194, 100] on icon "Zoom Out" at bounding box center [187, 98] width 16 height 16
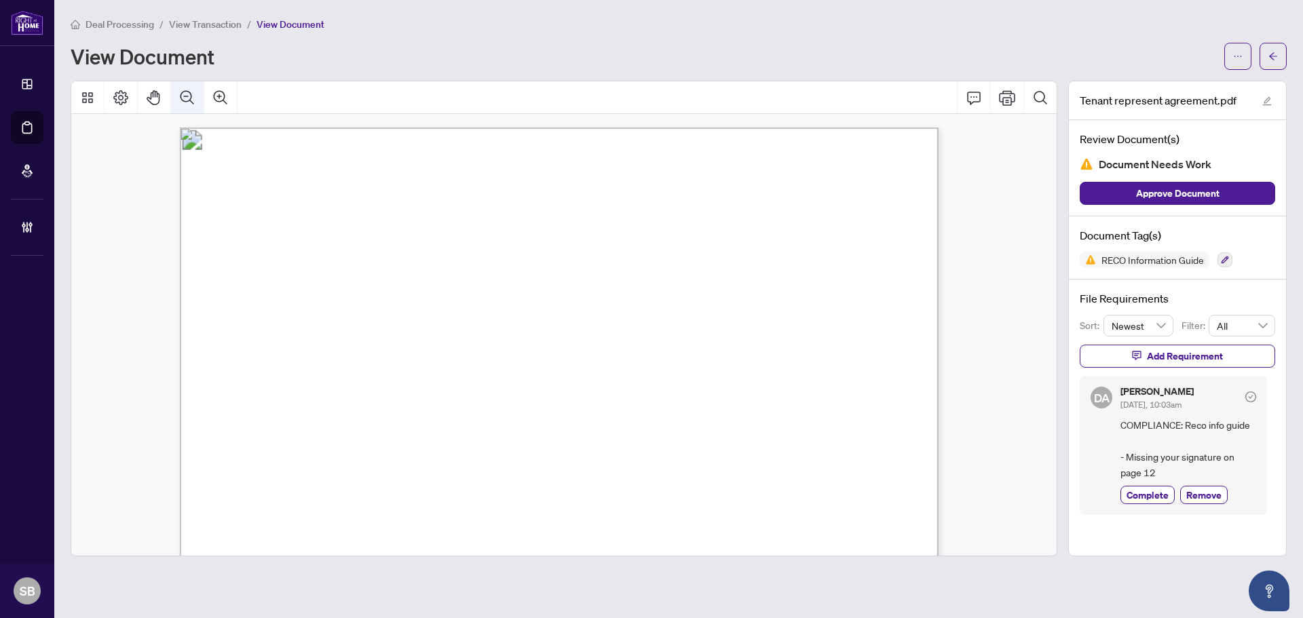
click at [194, 99] on icon "Zoom Out" at bounding box center [187, 98] width 16 height 16
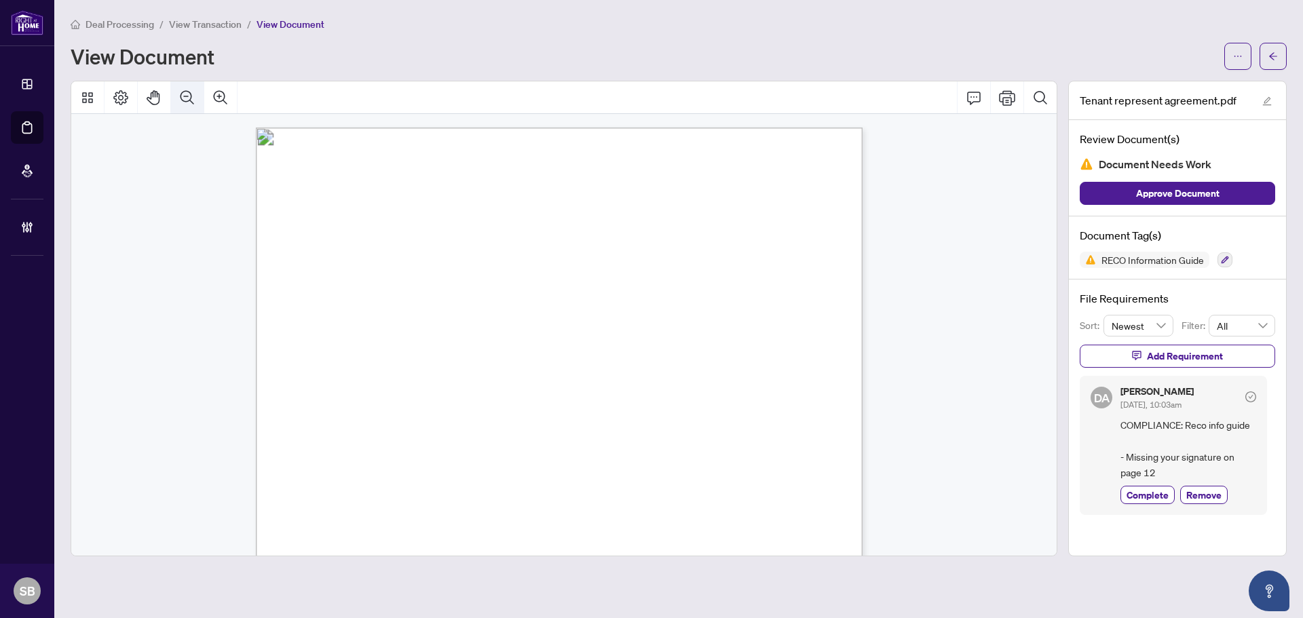
click at [194, 99] on icon "Zoom Out" at bounding box center [187, 98] width 16 height 16
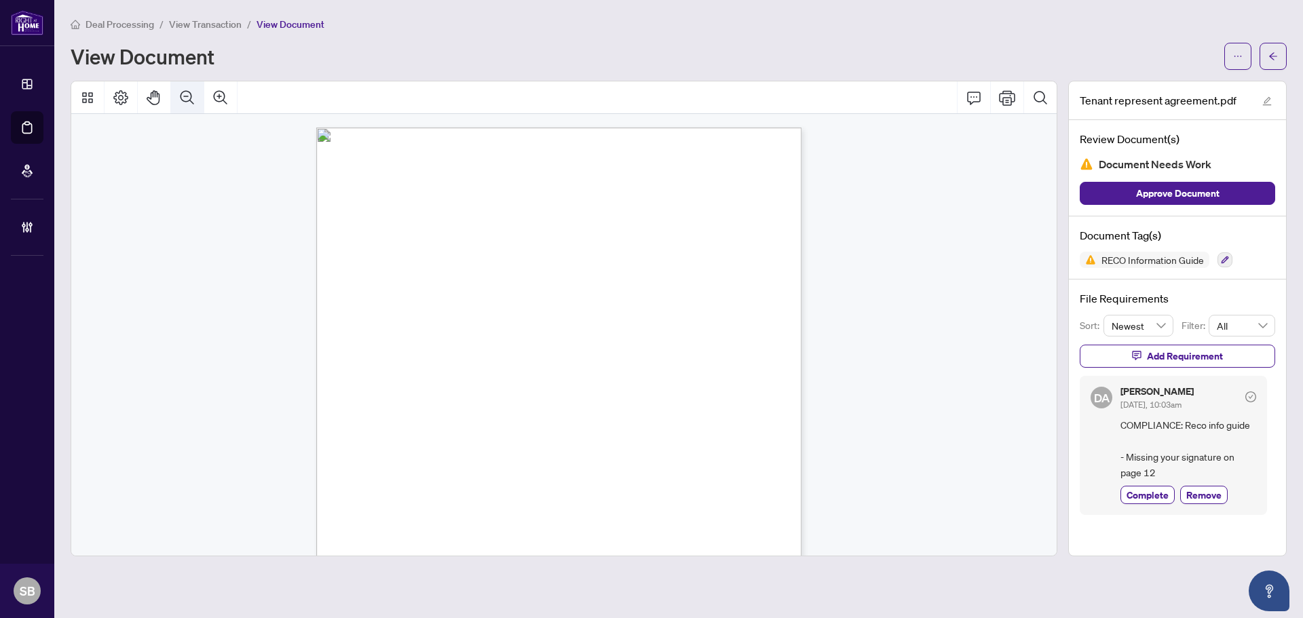
click at [194, 99] on icon "Zoom Out" at bounding box center [187, 98] width 16 height 16
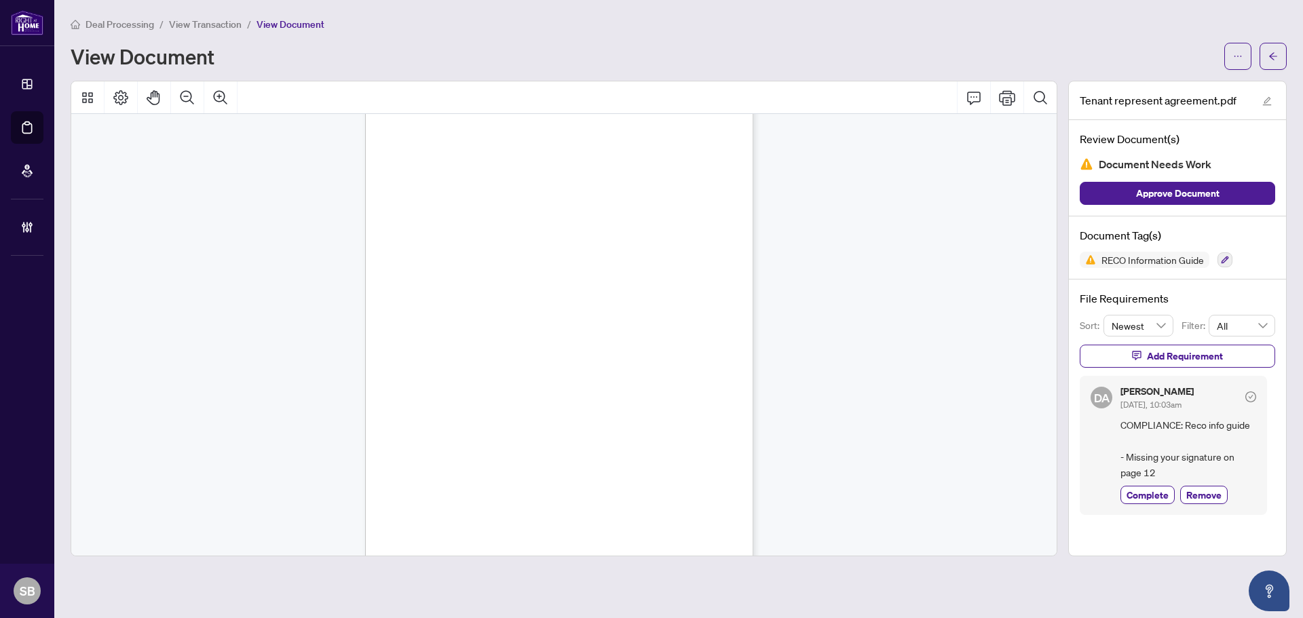
scroll to position [8847, 0]
click at [1273, 52] on icon "arrow-left" at bounding box center [1273, 57] width 10 height 10
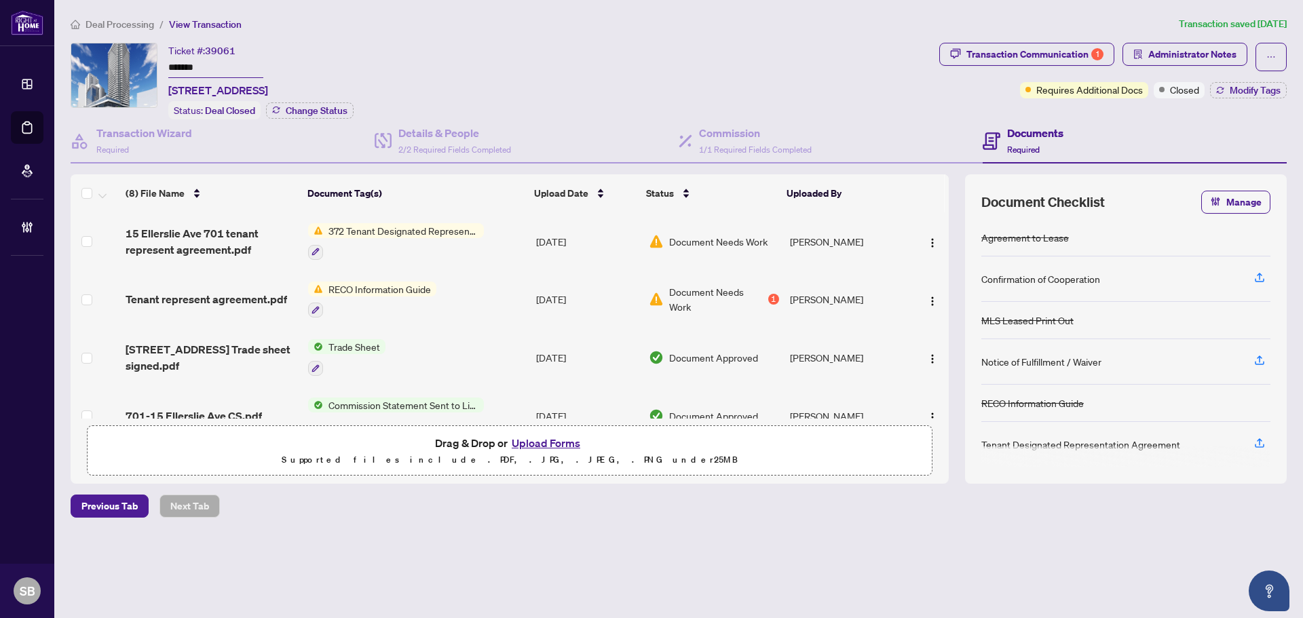
click at [517, 236] on td "372 Tenant Designated Representation Agreement - Authority for Lease or Purchase" at bounding box center [417, 241] width 228 height 58
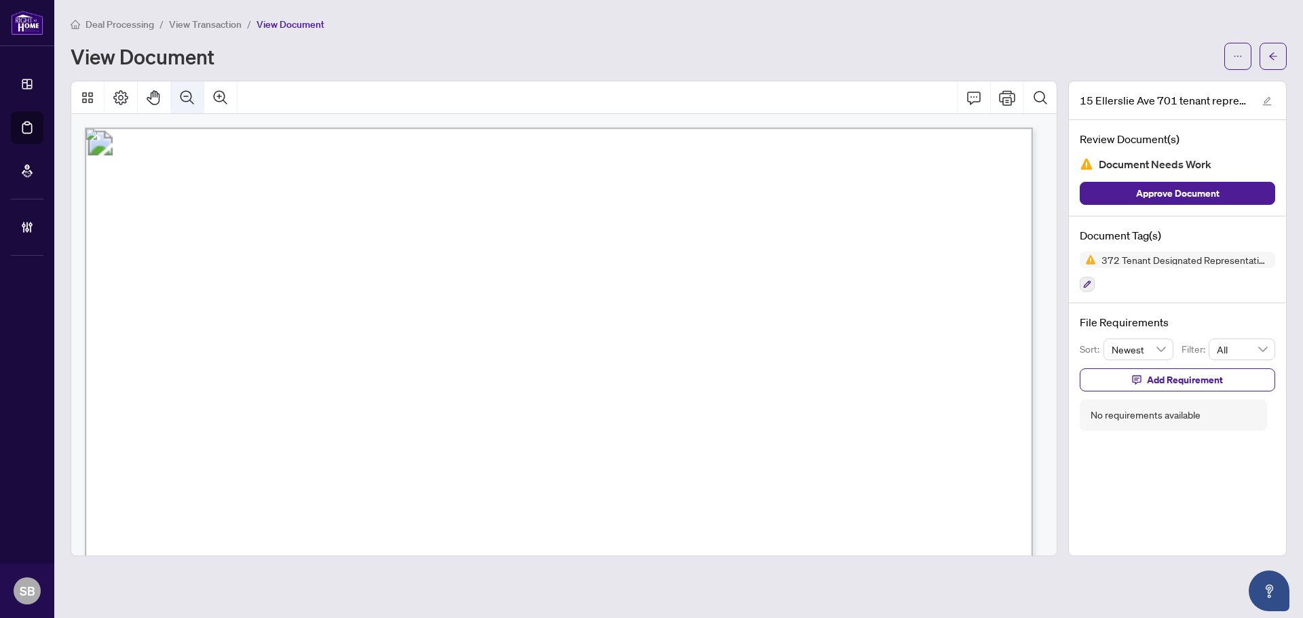
click at [180, 102] on icon "Zoom Out" at bounding box center [187, 98] width 16 height 16
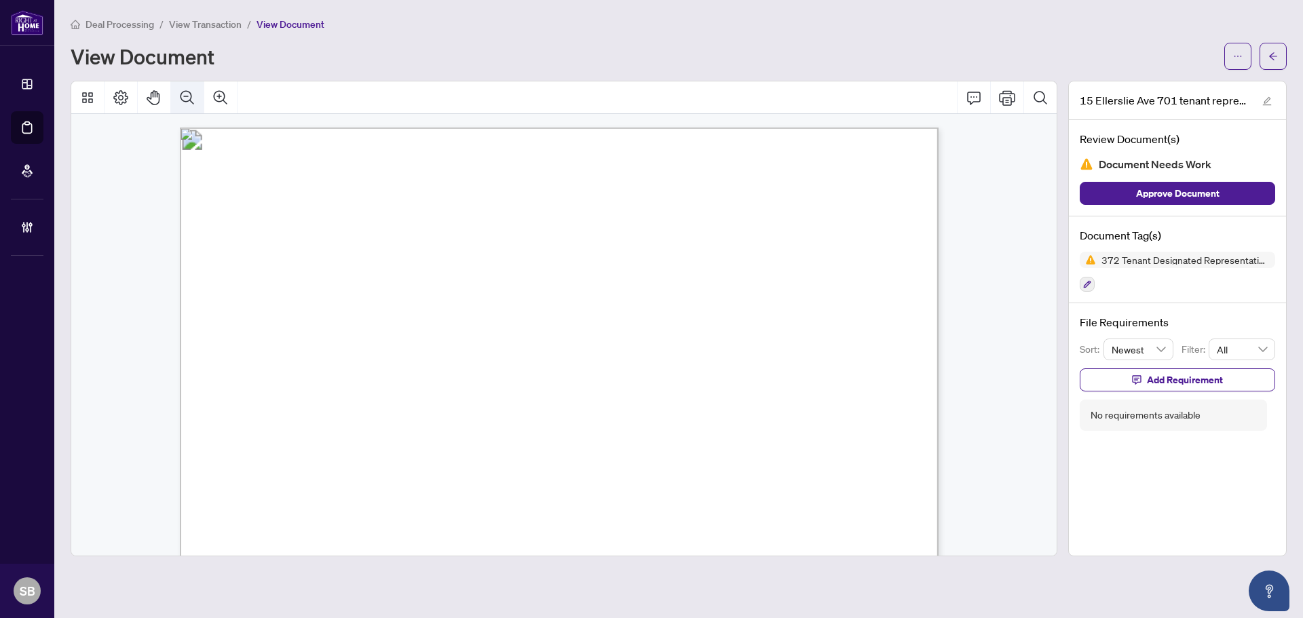
click at [181, 102] on icon "Zoom Out" at bounding box center [187, 98] width 16 height 16
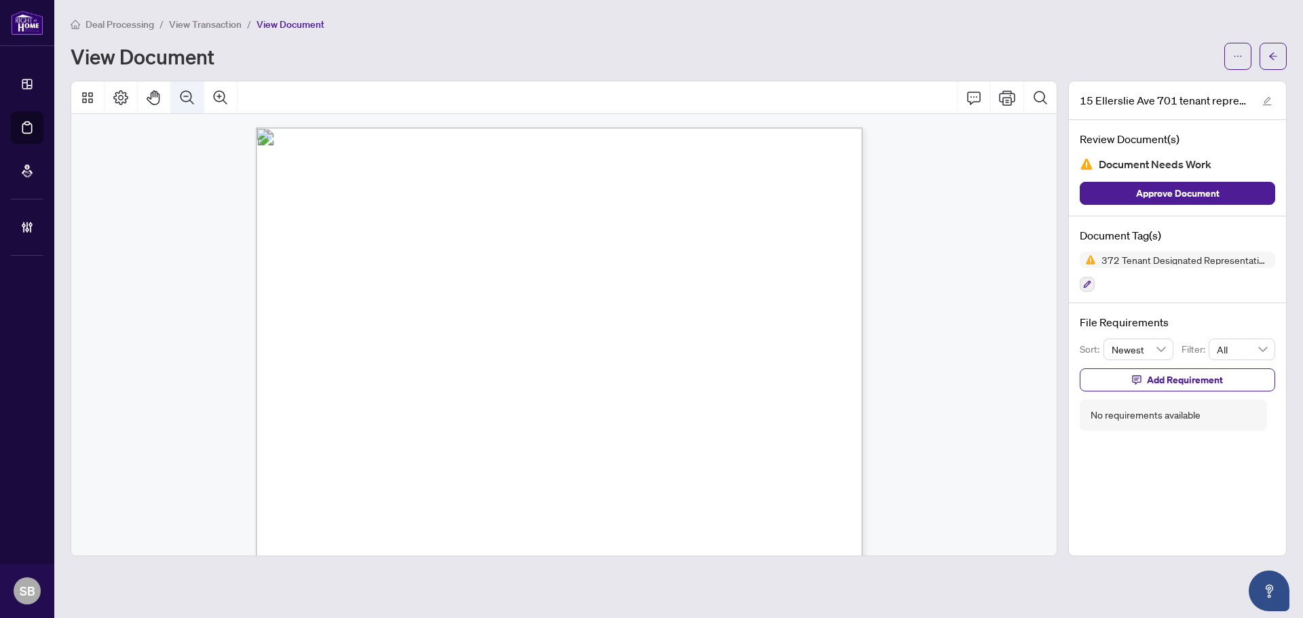
click at [184, 102] on icon "Zoom Out" at bounding box center [187, 98] width 16 height 16
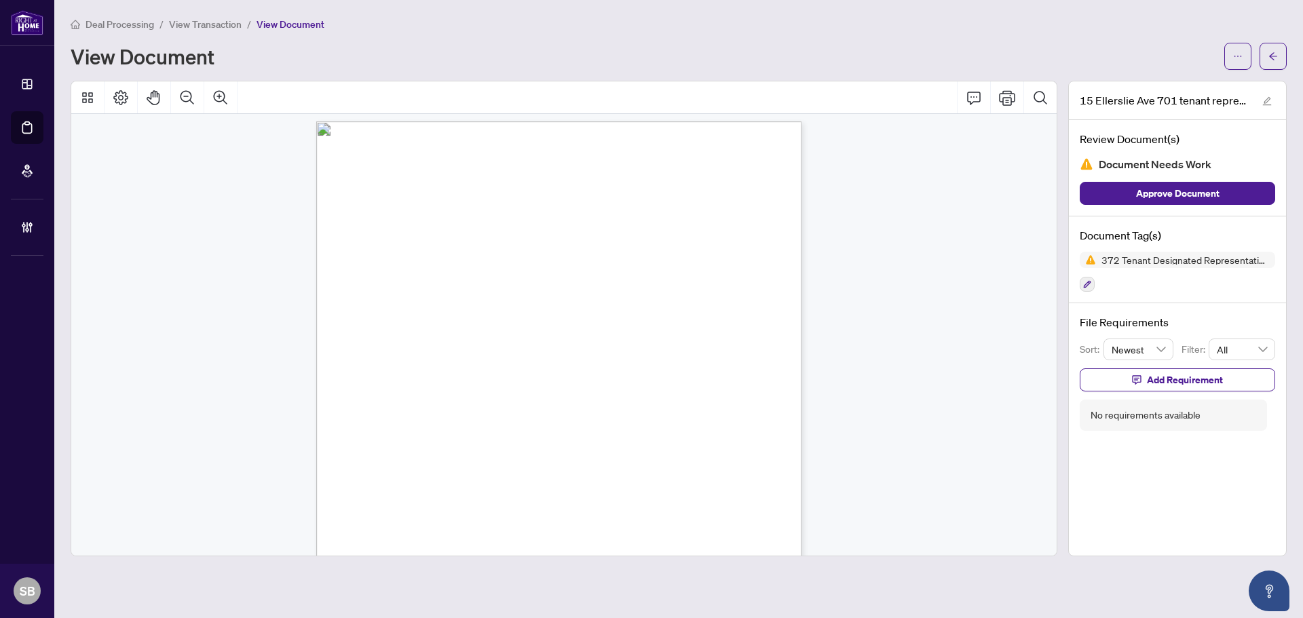
scroll to position [10936, 0]
click at [1092, 280] on button "button" at bounding box center [1087, 284] width 15 height 15
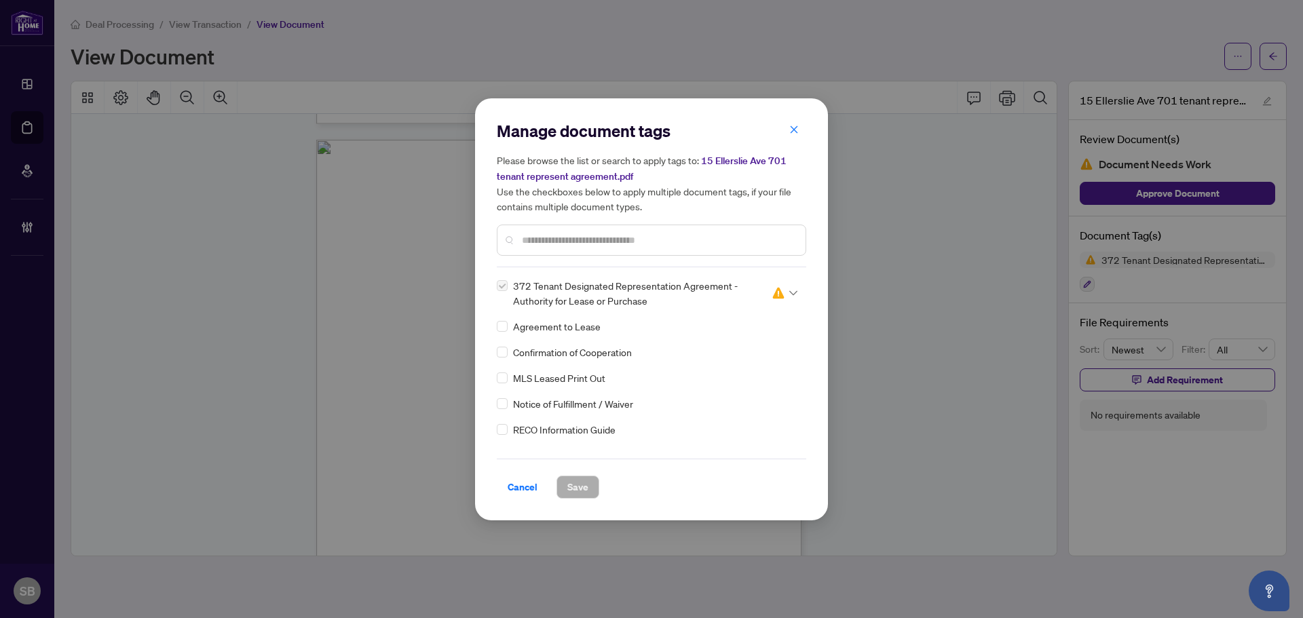
click at [779, 289] on img at bounding box center [779, 293] width 14 height 14
click at [725, 310] on div "Pending Review" at bounding box center [739, 315] width 87 height 15
drag, startPoint x: 568, startPoint y: 475, endPoint x: 575, endPoint y: 474, distance: 6.8
click at [569, 476] on span "Save" at bounding box center [577, 487] width 21 height 22
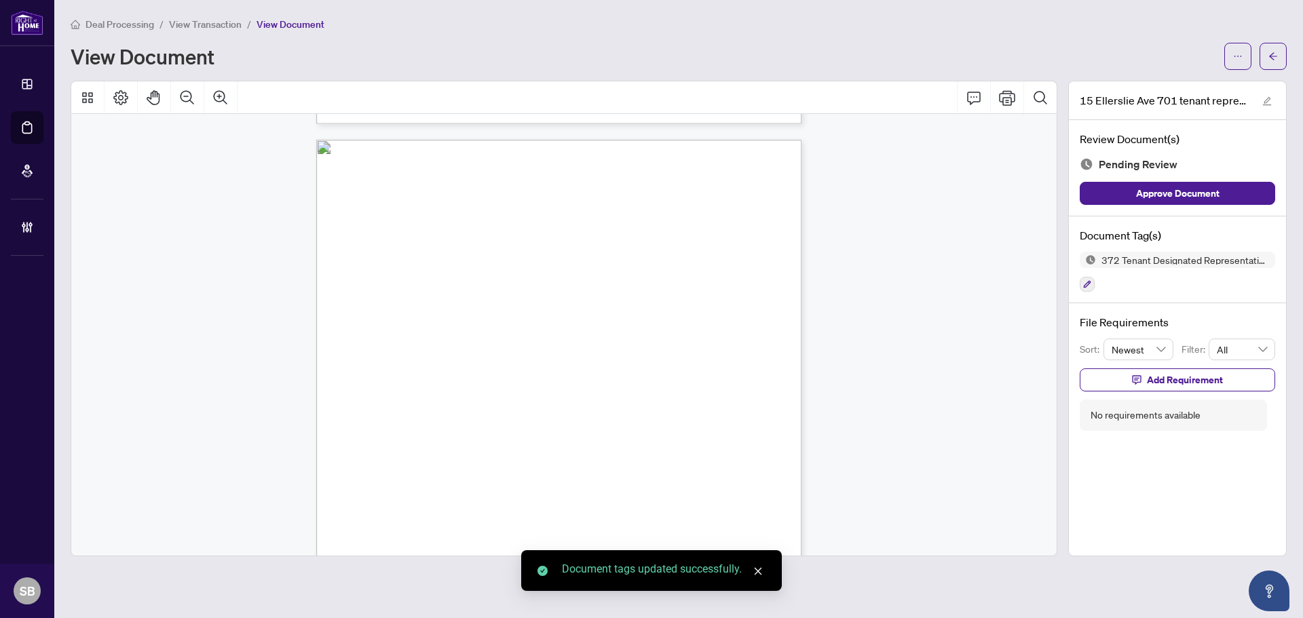
click at [1272, 54] on icon "arrow-left" at bounding box center [1273, 57] width 10 height 10
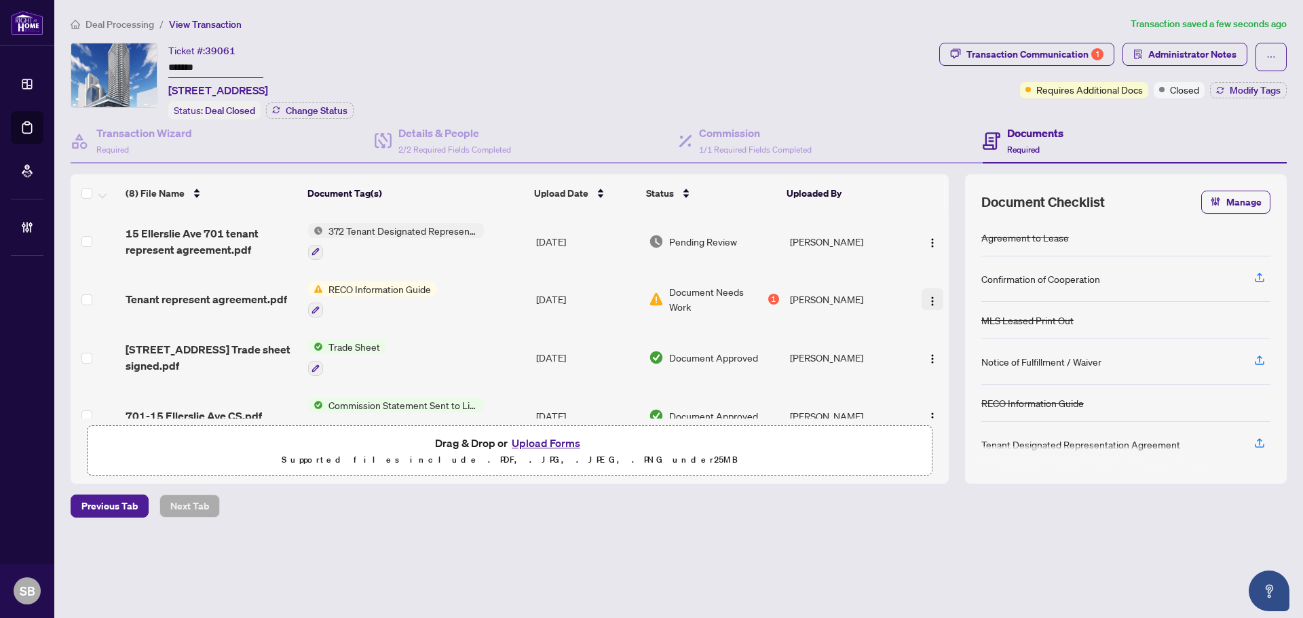
click at [929, 292] on span "button" at bounding box center [932, 299] width 11 height 15
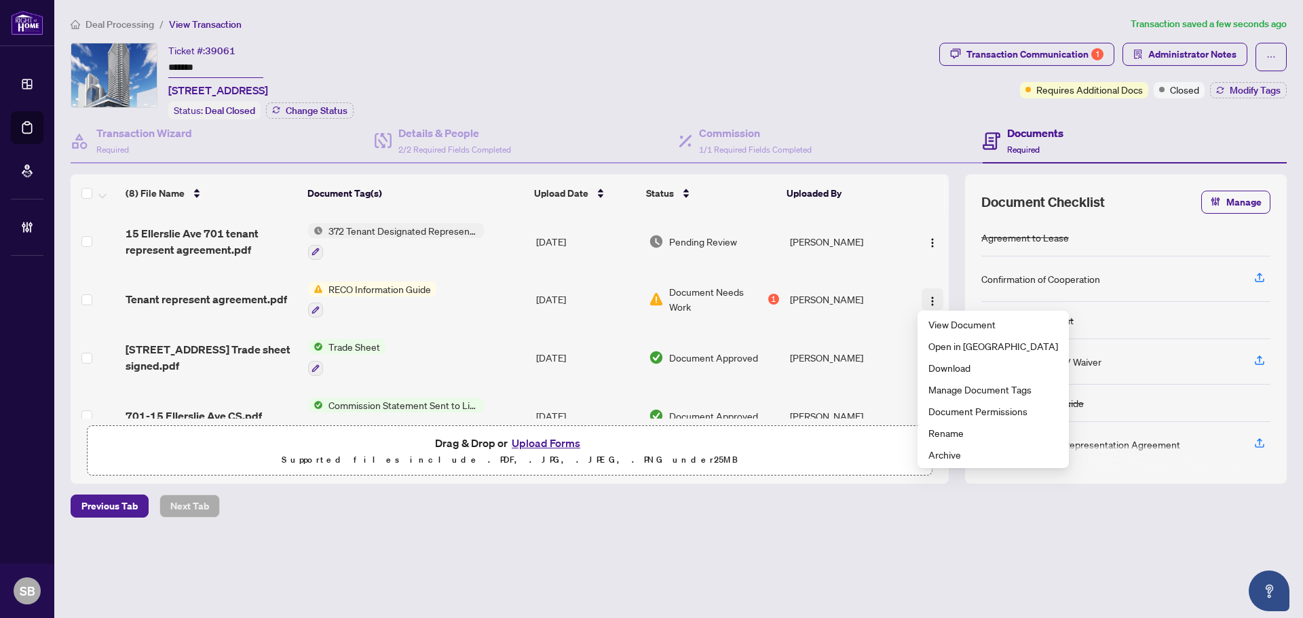
click at [931, 292] on span "button" at bounding box center [932, 299] width 11 height 15
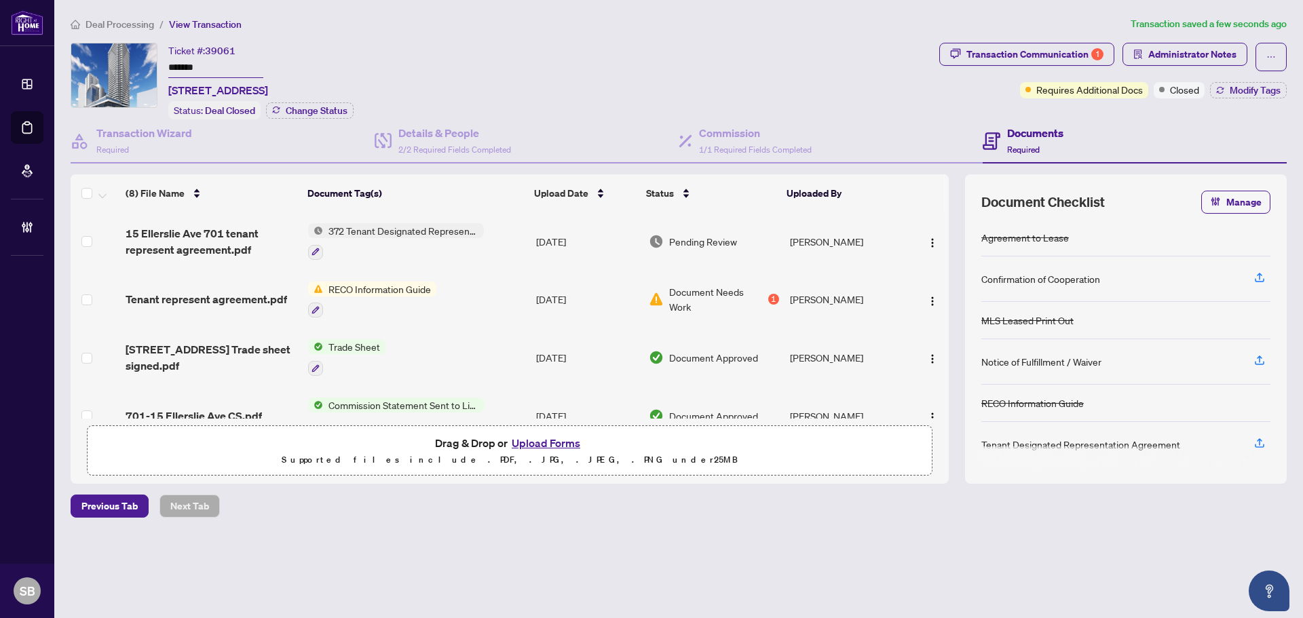
click at [874, 41] on div "Deal Processing / View Transaction Transaction saved a few seconds ago Ticket #…" at bounding box center [678, 290] width 1227 height 549
click at [358, 225] on span "372 Tenant Designated Representation Agreement - Authority for Lease or Purchase" at bounding box center [403, 230] width 161 height 15
click at [314, 248] on icon "button" at bounding box center [315, 252] width 8 height 8
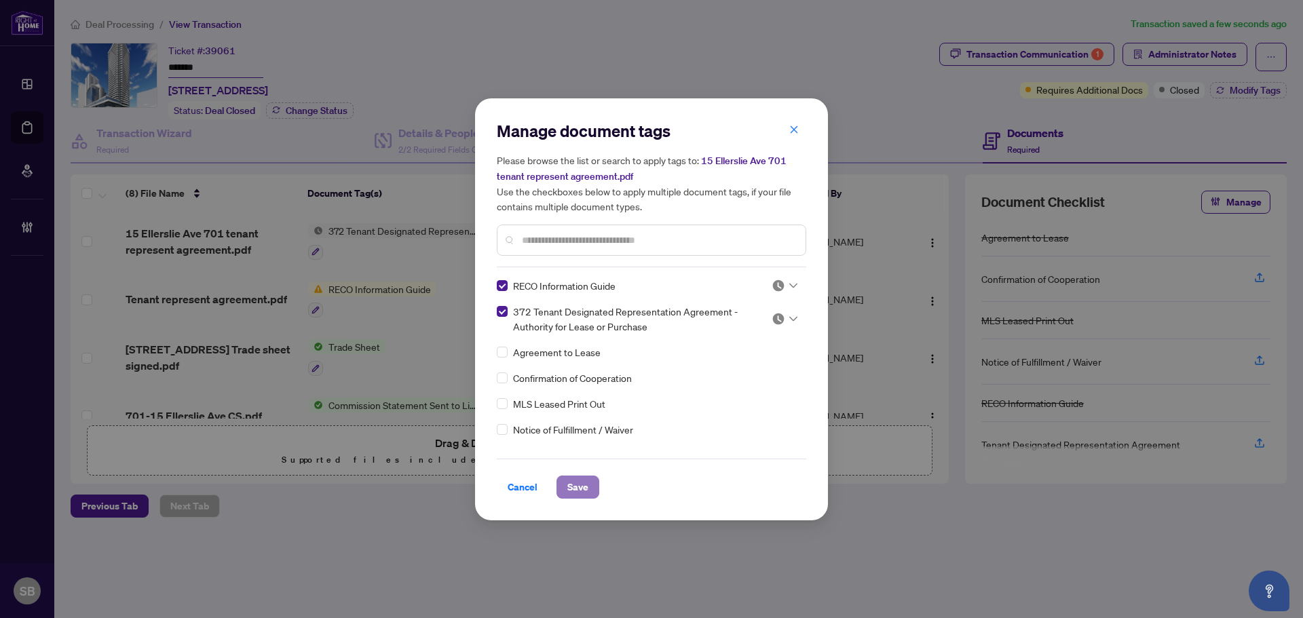
click at [585, 491] on span "Save" at bounding box center [577, 487] width 21 height 22
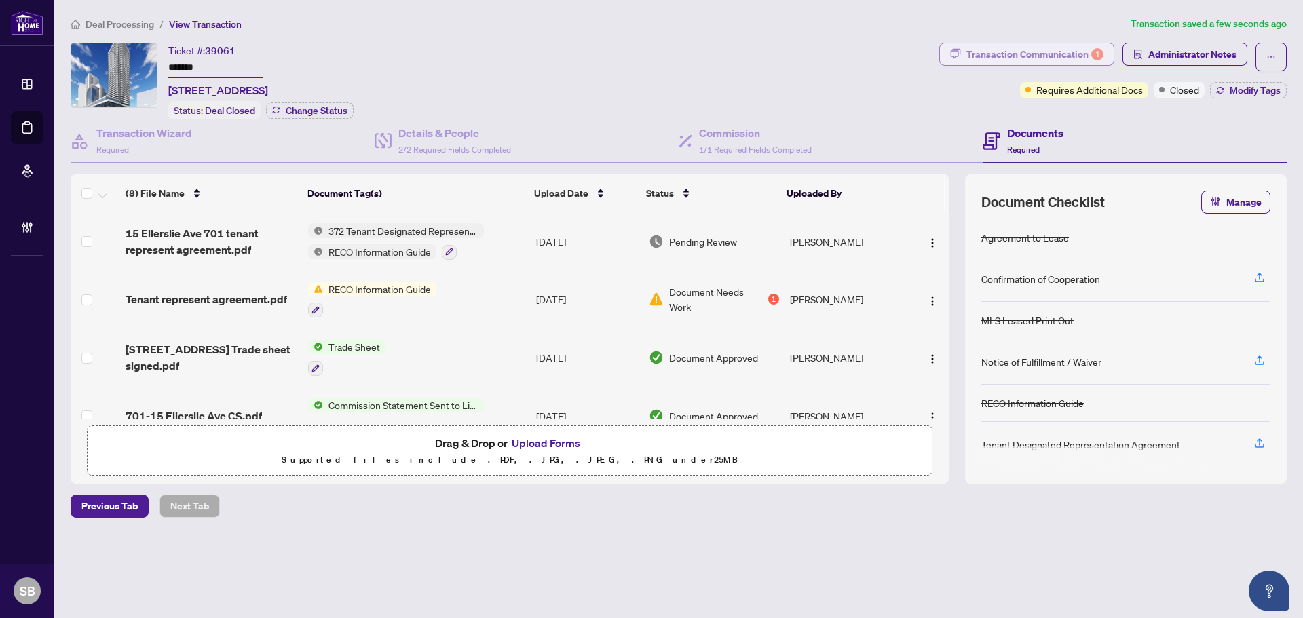
click at [1051, 45] on div "Transaction Communication 1" at bounding box center [1034, 54] width 137 height 22
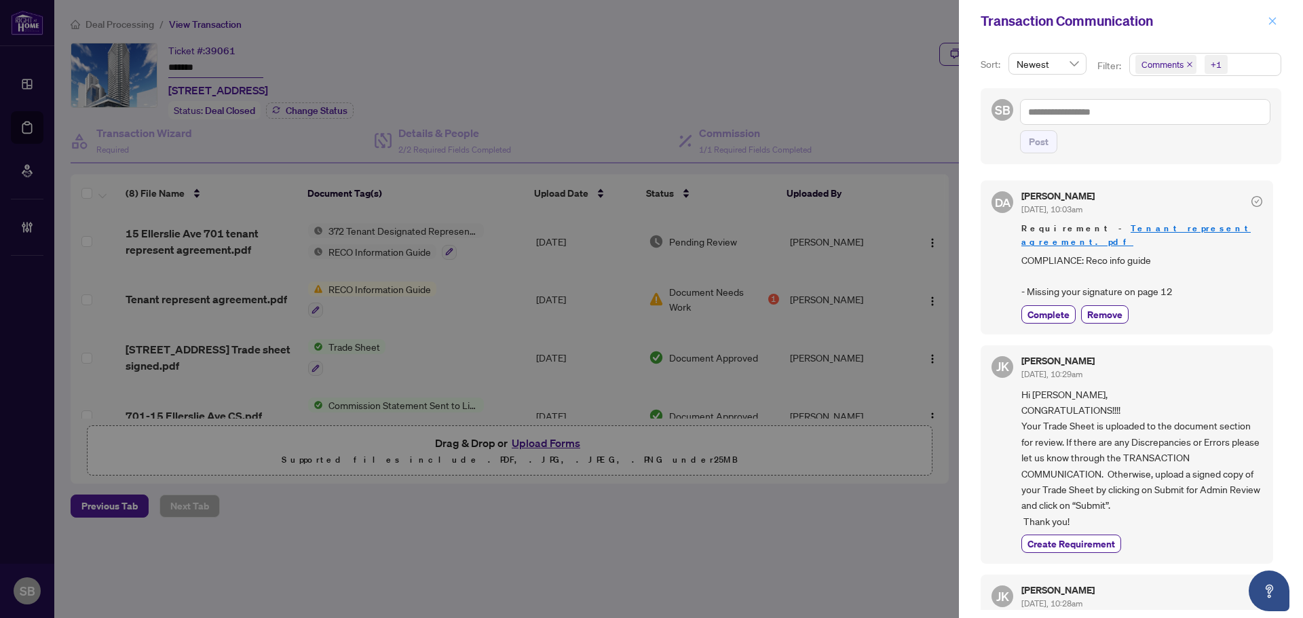
click at [1279, 28] on button "button" at bounding box center [1273, 21] width 18 height 16
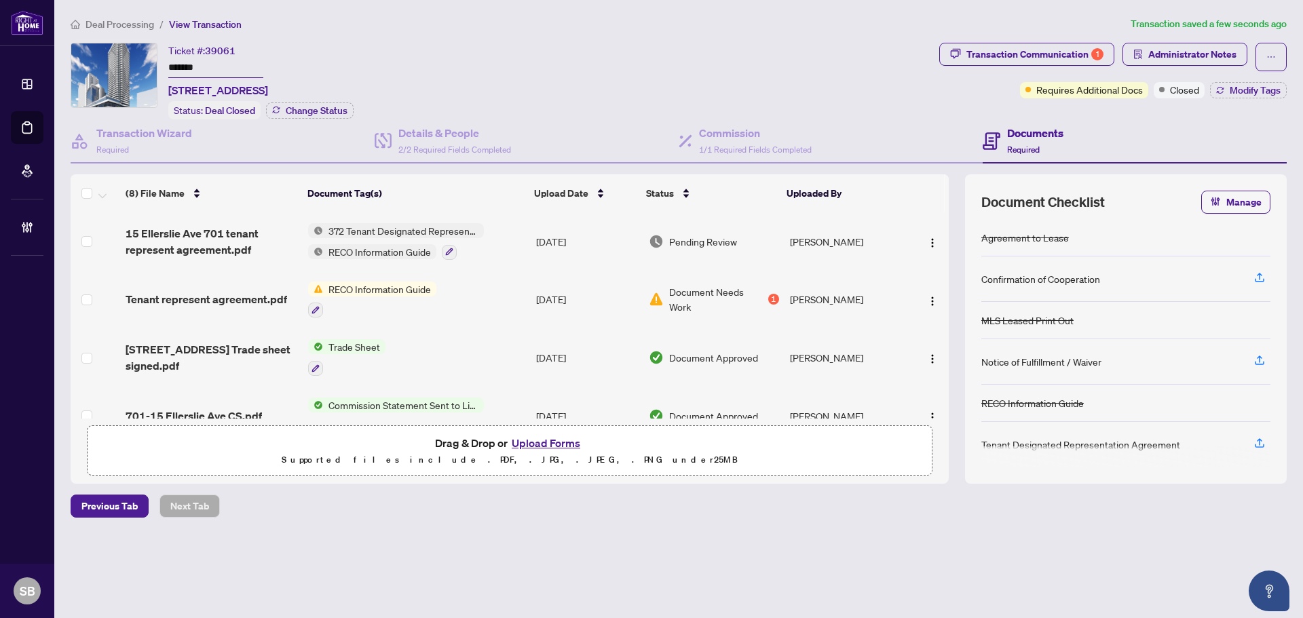
click at [1230, 79] on div "Transaction Communication 1 Administrator Notes Requires Additional Docs Closed…" at bounding box center [1112, 71] width 347 height 56
click at [1232, 87] on span "Modify Tags" at bounding box center [1255, 91] width 51 height 10
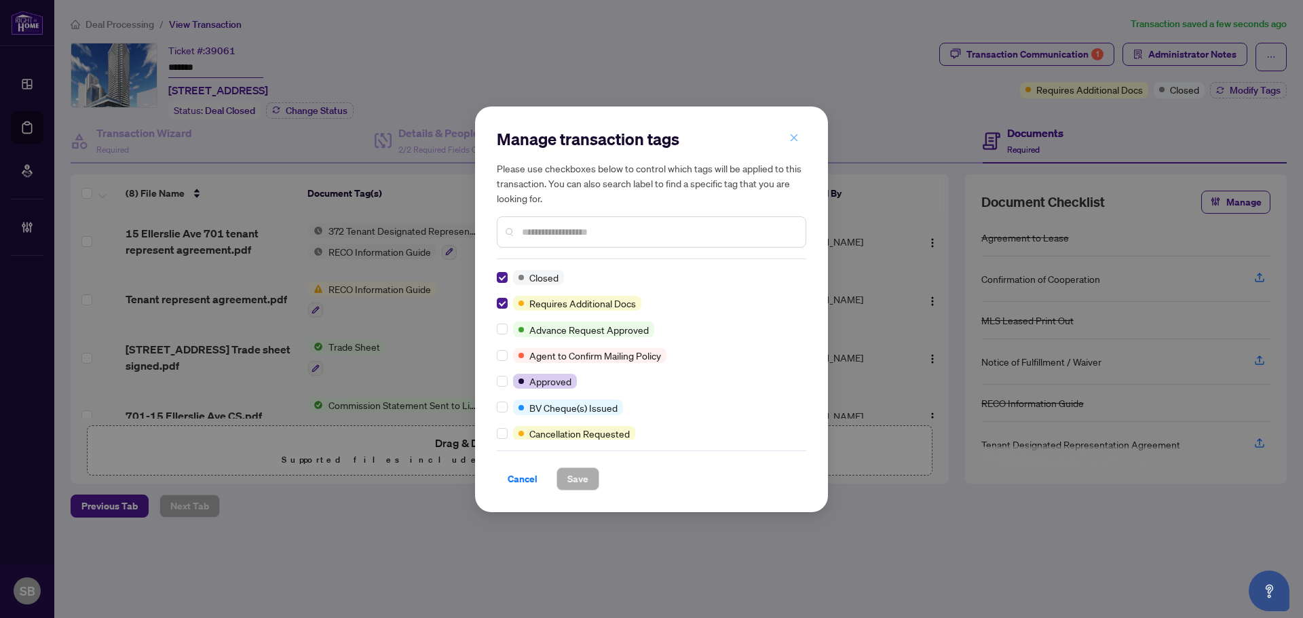
click at [797, 141] on icon "close" at bounding box center [794, 137] width 7 height 7
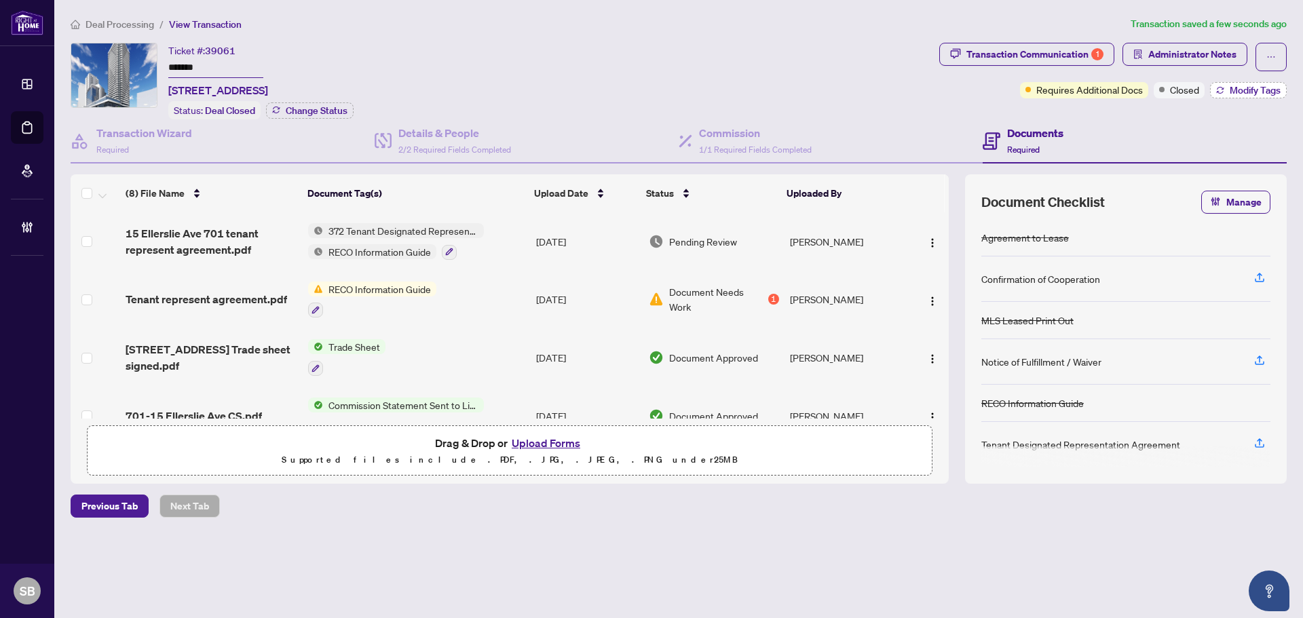
click at [1225, 84] on button "Modify Tags" at bounding box center [1248, 90] width 77 height 16
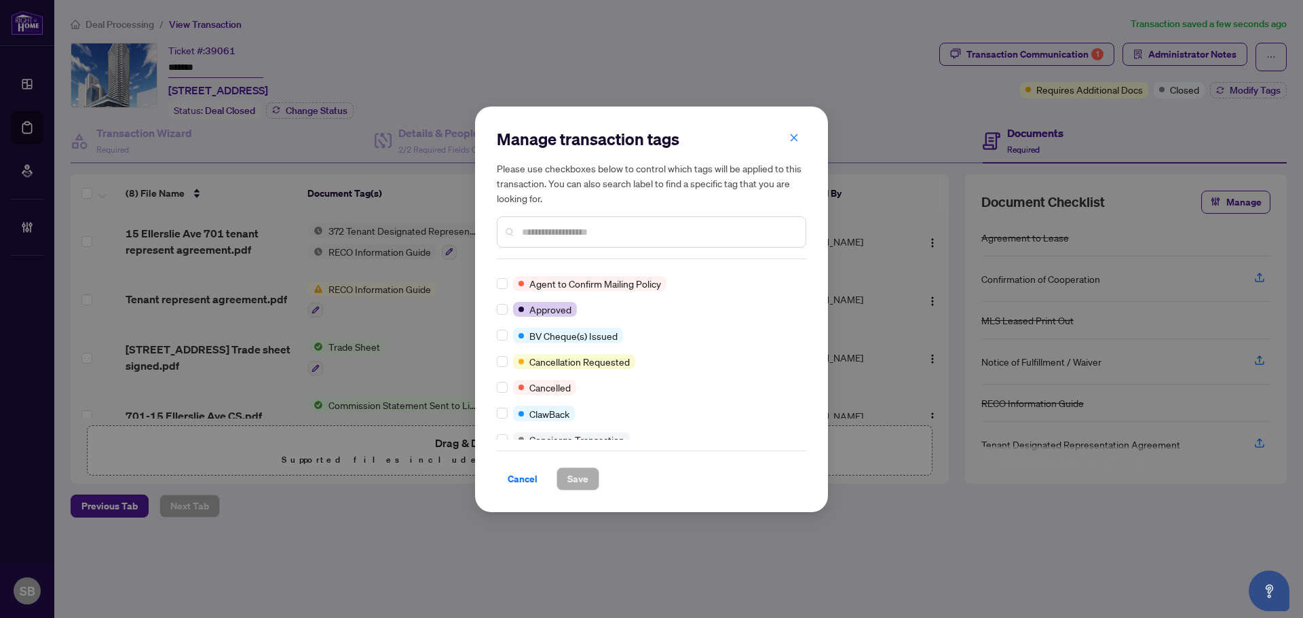
scroll to position [68, 0]
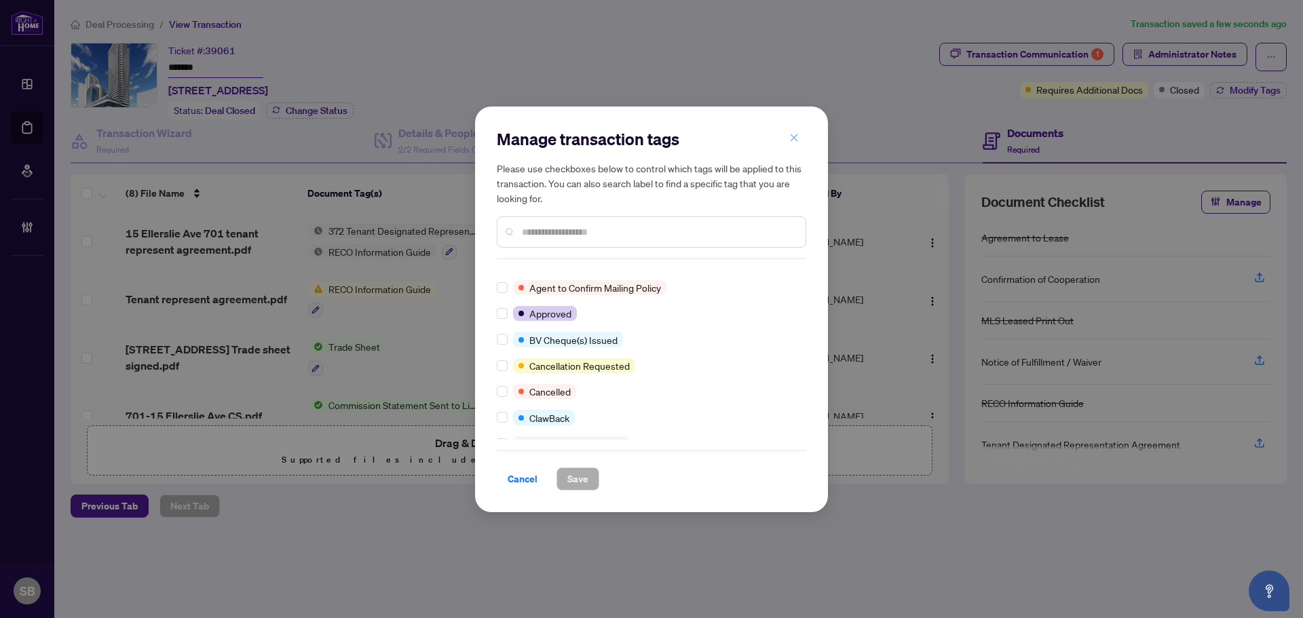
click at [800, 138] on button "button" at bounding box center [793, 138] width 27 height 23
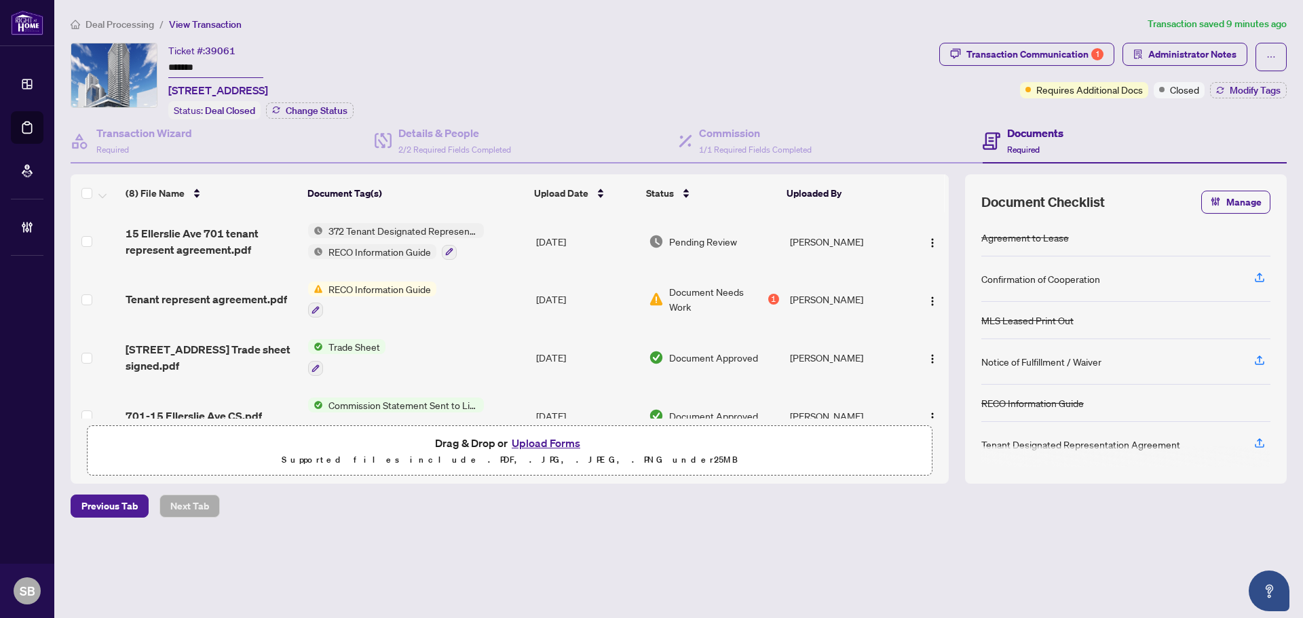
click at [124, 25] on span "Deal Processing" at bounding box center [120, 24] width 69 height 12
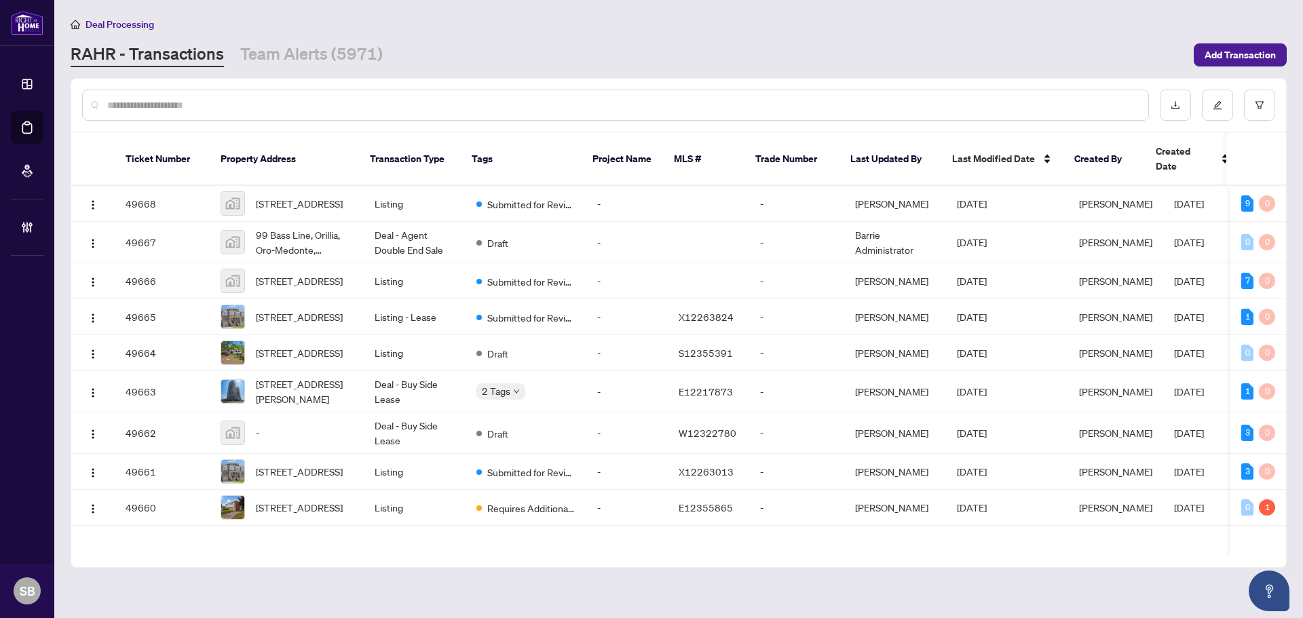
click at [332, 98] on input "text" at bounding box center [622, 105] width 1030 height 15
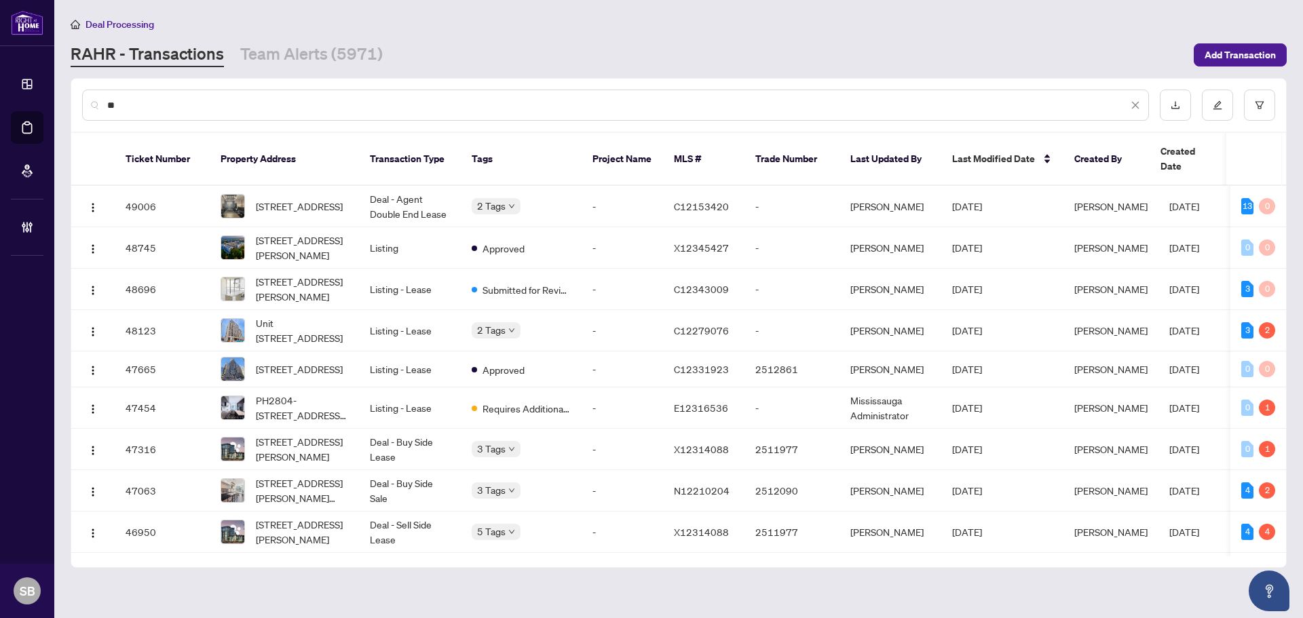
type input "*"
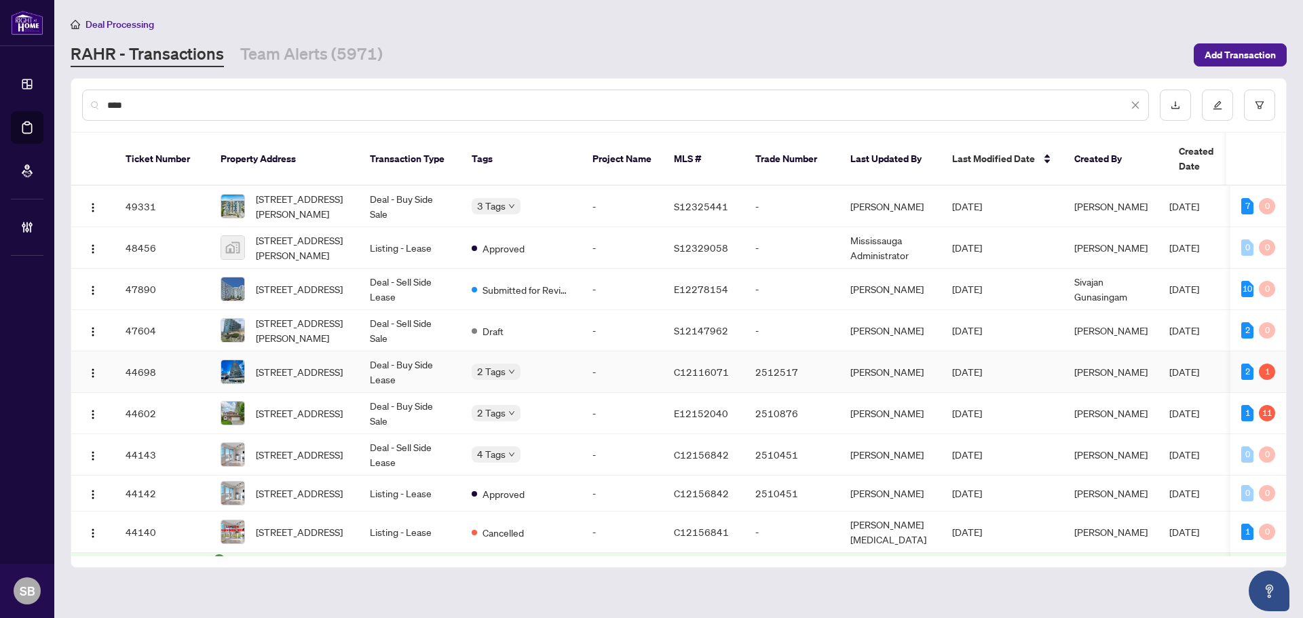
type input "****"
click at [400, 366] on td "Deal - Buy Side Lease" at bounding box center [410, 372] width 102 height 41
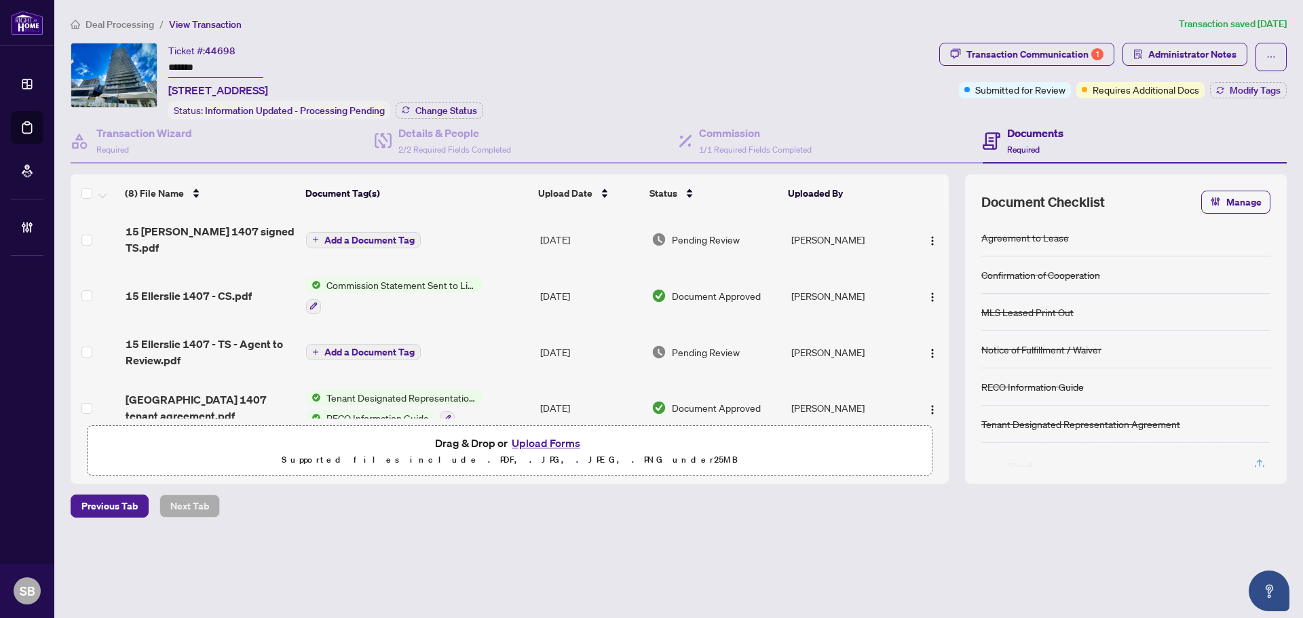
drag, startPoint x: 273, startPoint y: 92, endPoint x: 166, endPoint y: 93, distance: 107.2
click at [166, 93] on div "Ticket #: 44698 ******* 1407-15 Ellerslie Ave, Toronto, Ontario M2N 0L7, Canada…" at bounding box center [502, 81] width 863 height 77
copy span "1407-15 Ellerslie Ave"
click at [983, 43] on div "Transaction Communication 1" at bounding box center [1034, 54] width 137 height 22
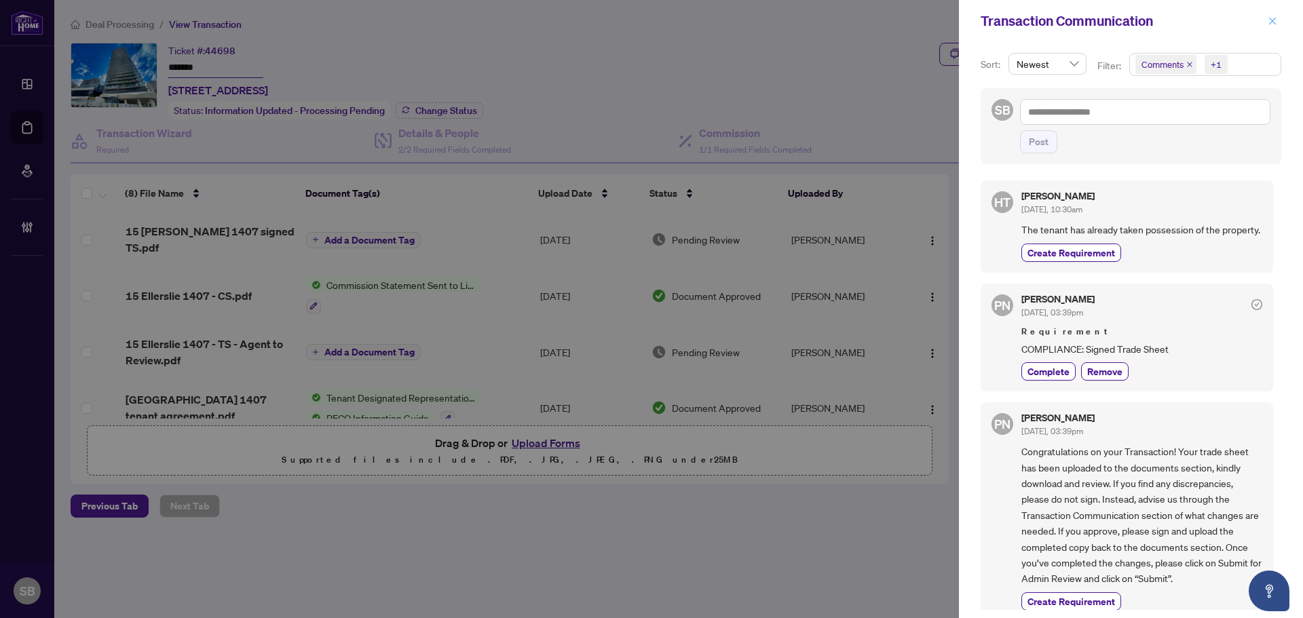
click at [1267, 18] on button "button" at bounding box center [1273, 21] width 18 height 16
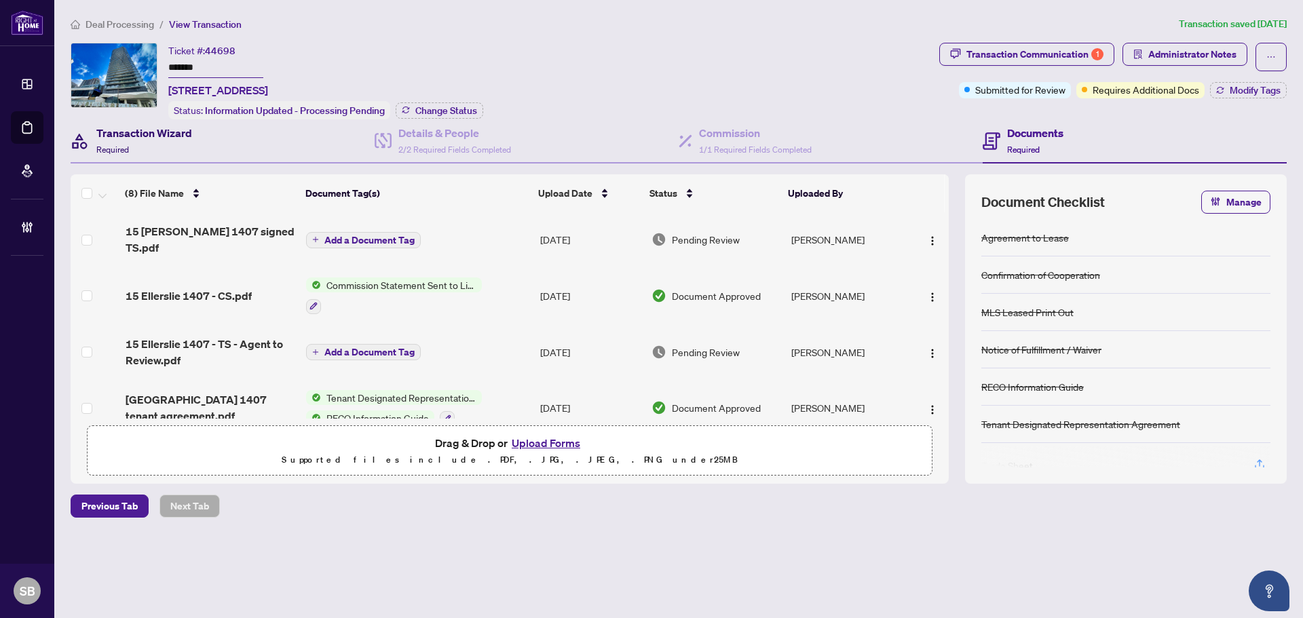
click at [132, 136] on h4 "Transaction Wizard" at bounding box center [144, 133] width 96 height 16
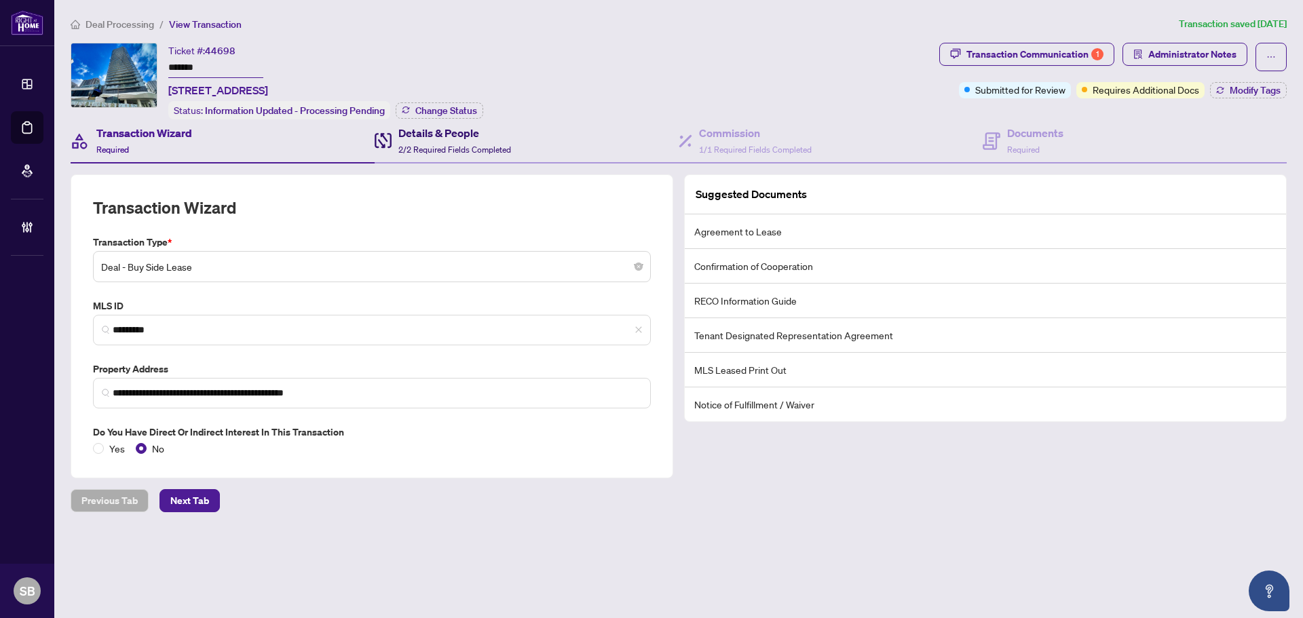
click at [442, 145] on span "2/2 Required Fields Completed" at bounding box center [454, 150] width 113 height 10
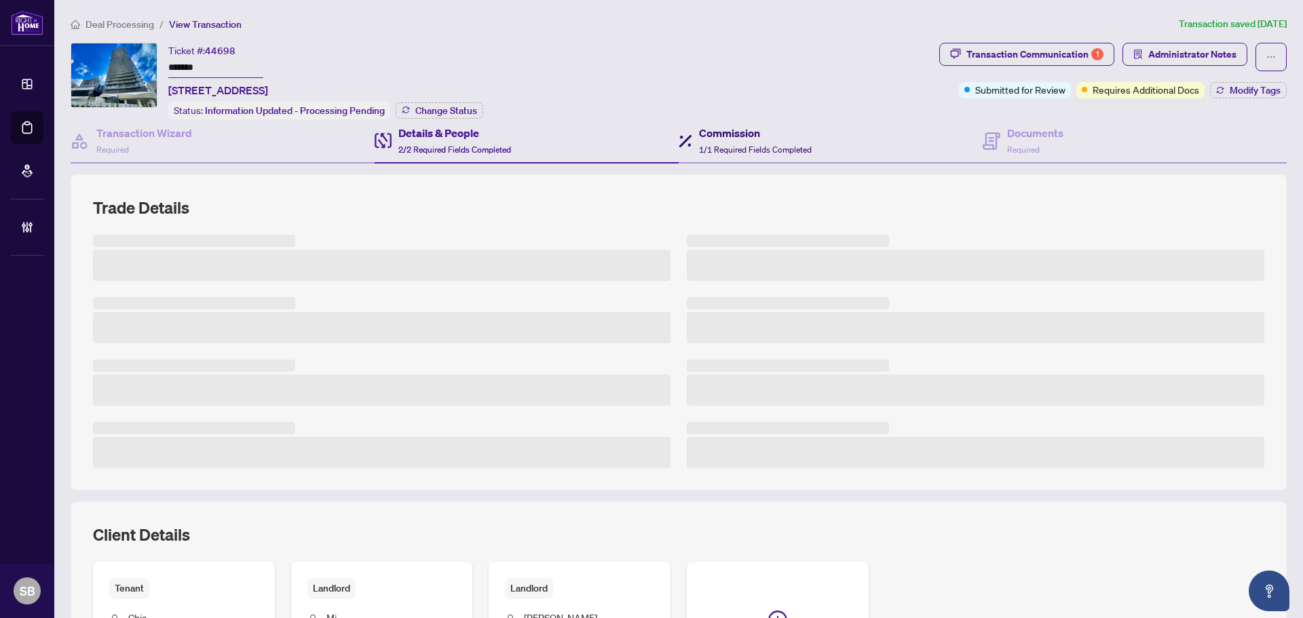
click at [724, 140] on div "Commission 1/1 Required Fields Completed" at bounding box center [755, 141] width 113 height 32
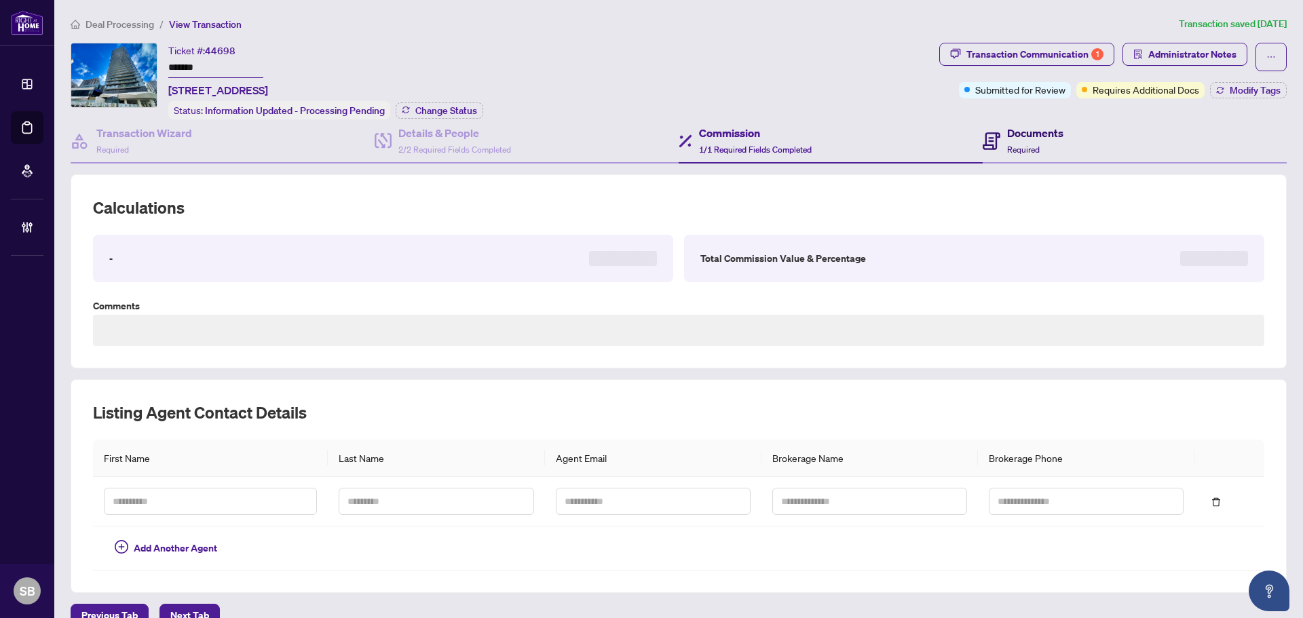
type textarea "**********"
click at [1008, 138] on h4 "Documents" at bounding box center [1035, 133] width 56 height 16
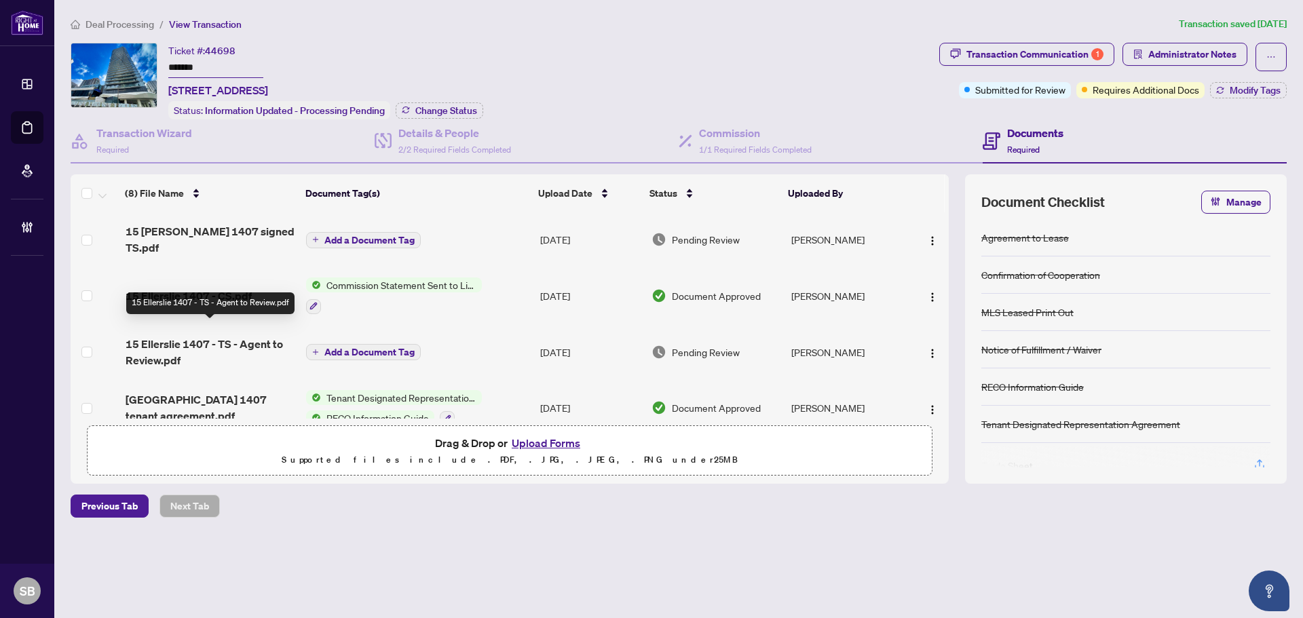
click at [277, 336] on span "15 Ellerslie 1407 - TS - Agent to Review.pdf" at bounding box center [211, 352] width 170 height 33
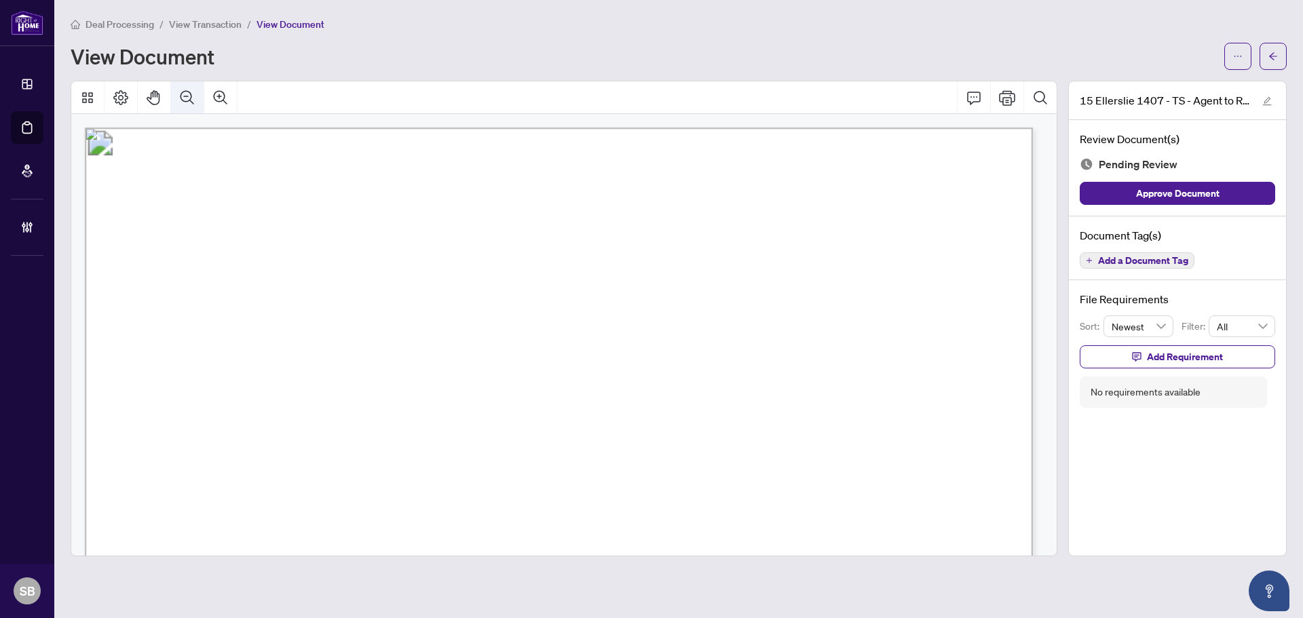
click at [178, 96] on button "Zoom Out" at bounding box center [187, 97] width 33 height 33
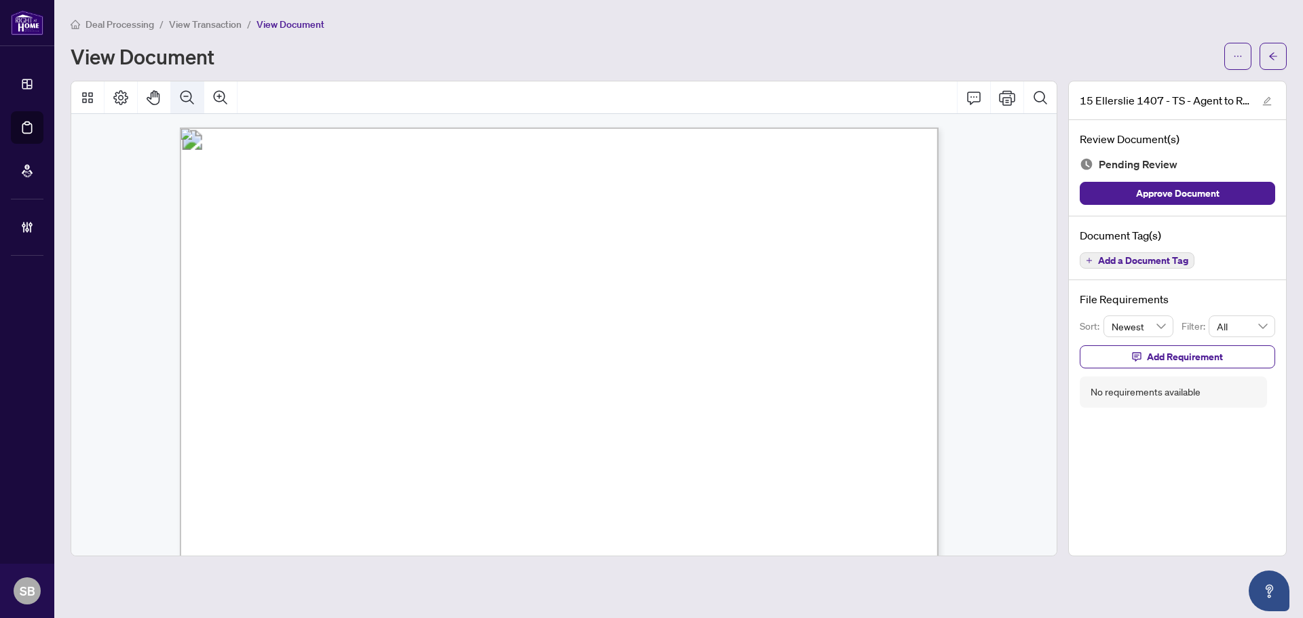
click at [178, 96] on button "Zoom Out" at bounding box center [187, 97] width 33 height 33
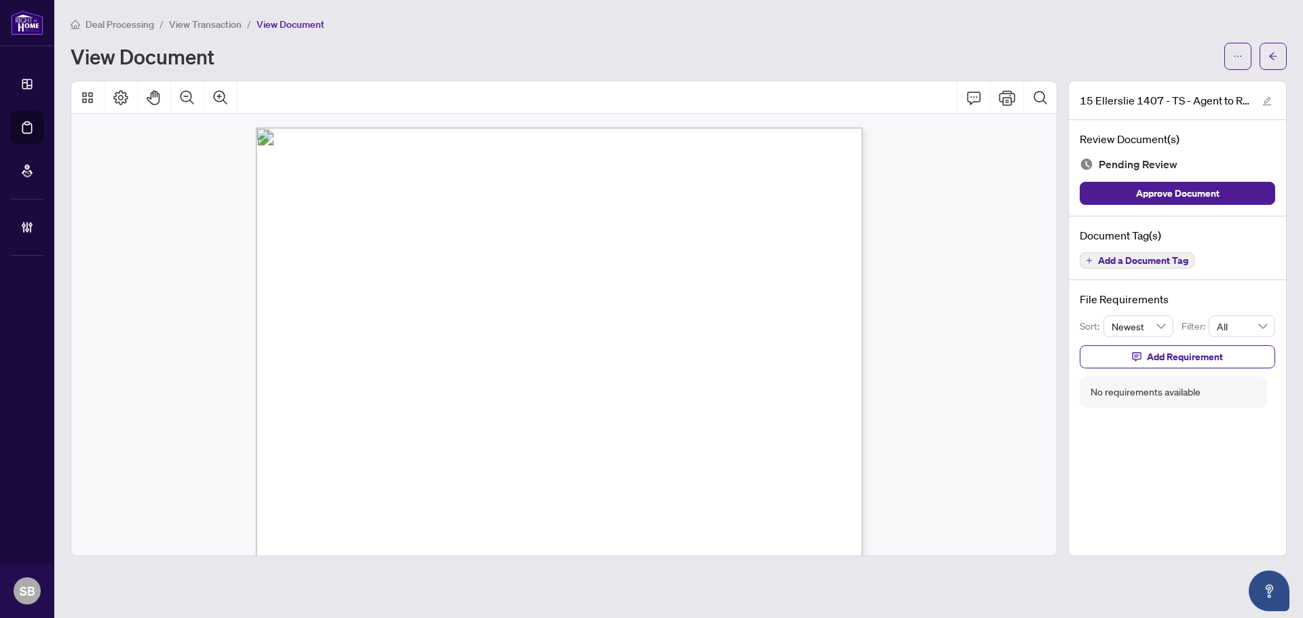
click at [1274, 52] on icon "arrow-left" at bounding box center [1273, 57] width 10 height 10
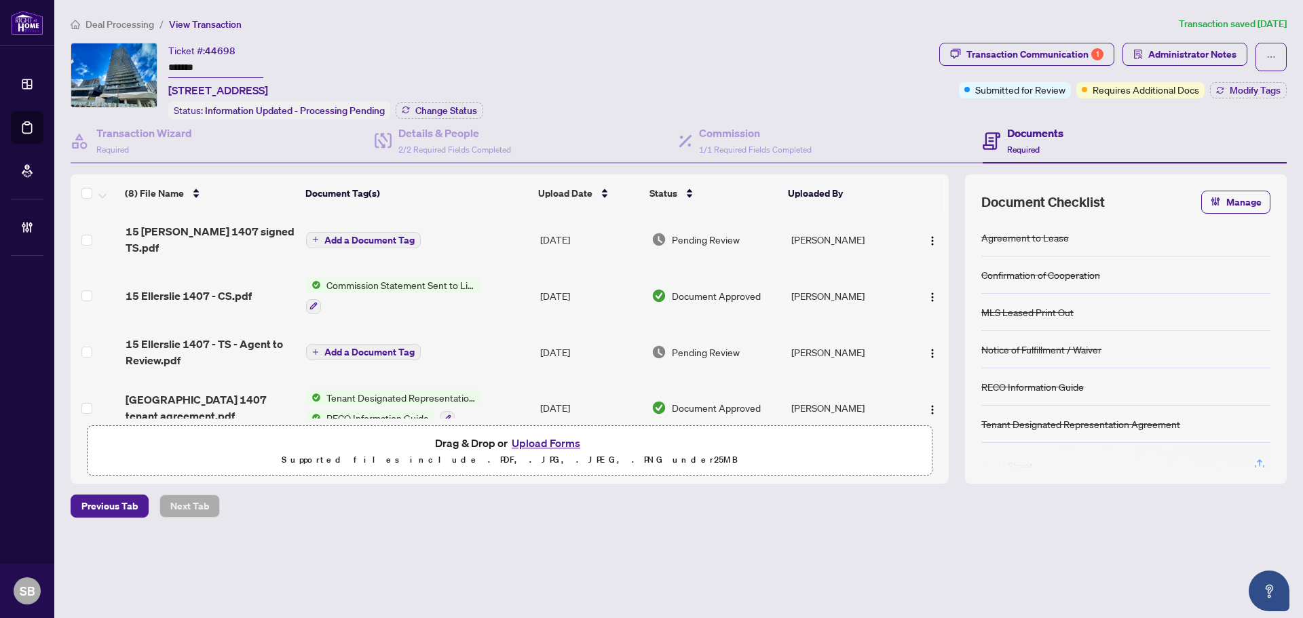
click at [143, 26] on span "Deal Processing" at bounding box center [120, 24] width 69 height 12
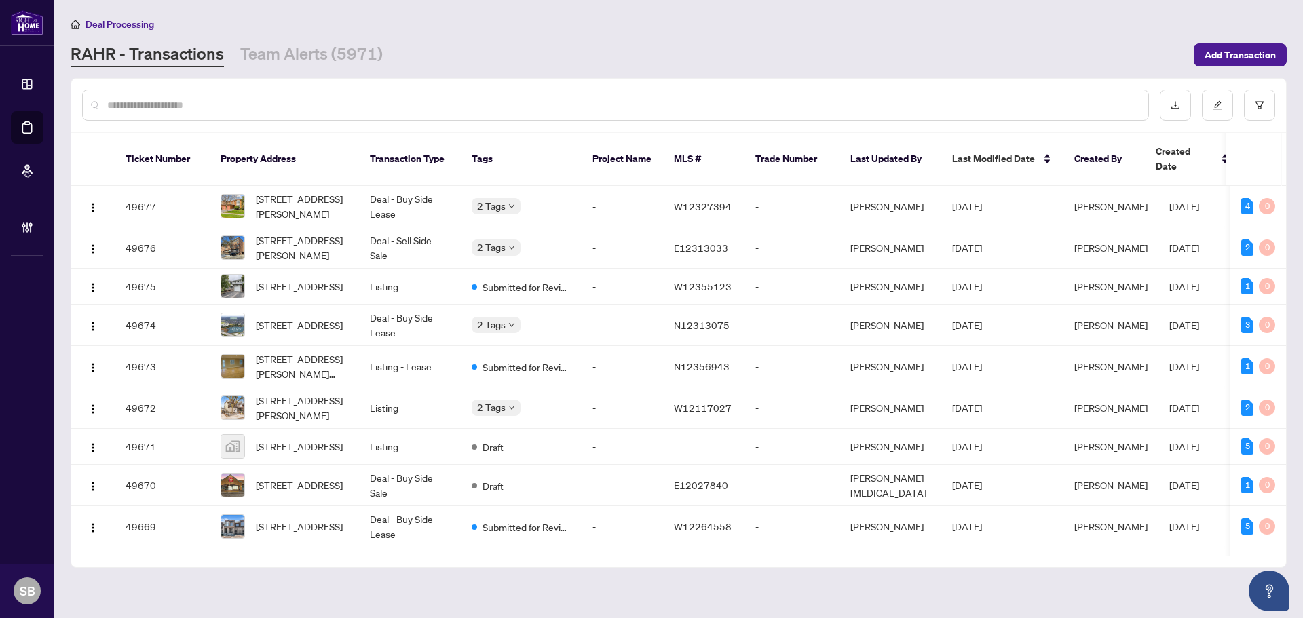
click at [405, 98] on input "text" at bounding box center [622, 105] width 1030 height 15
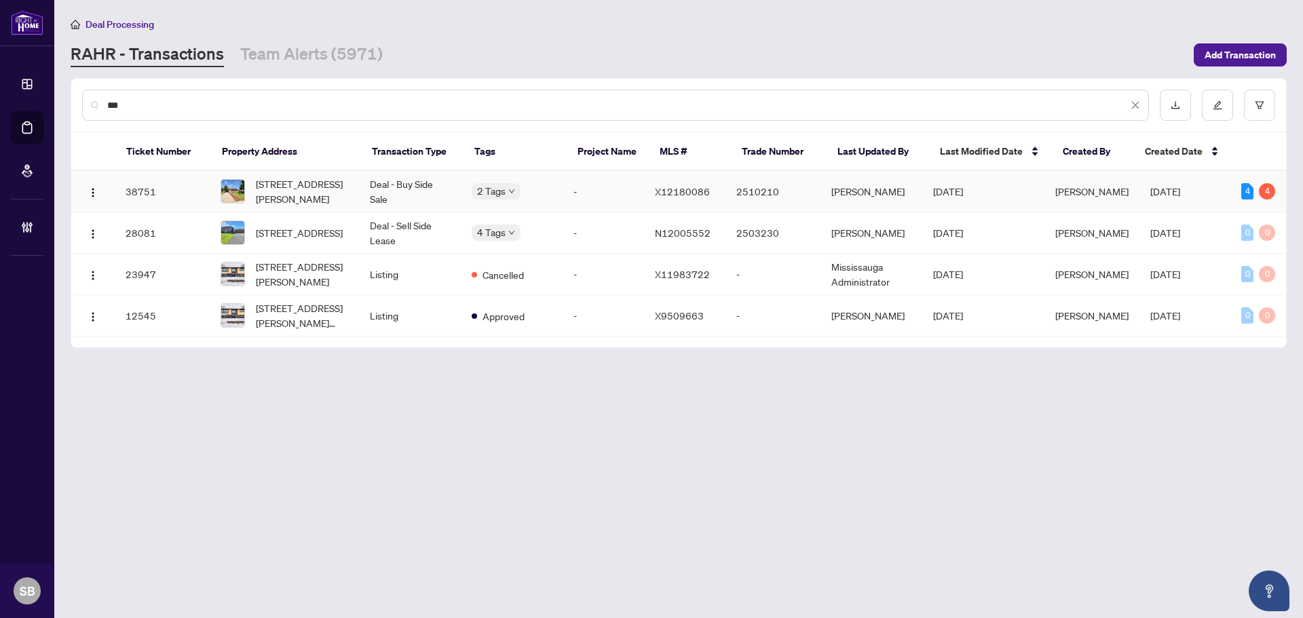
type input "***"
click at [387, 189] on td "Deal - Buy Side Sale" at bounding box center [410, 191] width 102 height 41
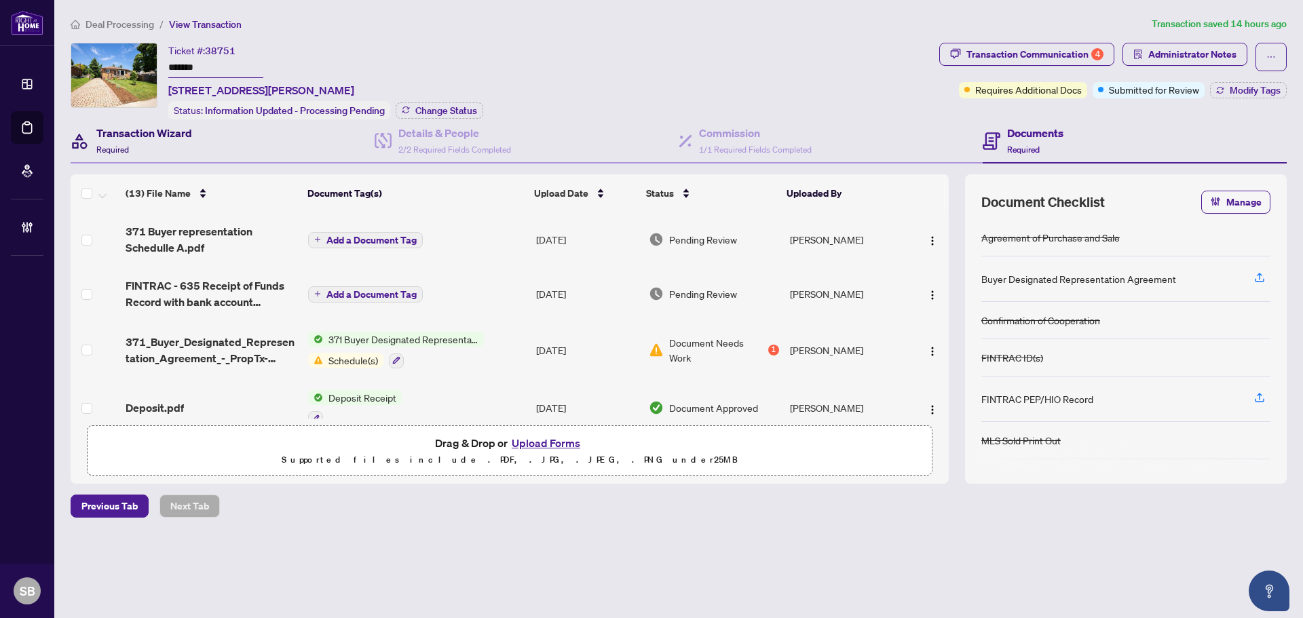
click at [182, 146] on div "Transaction Wizard Required" at bounding box center [144, 141] width 96 height 32
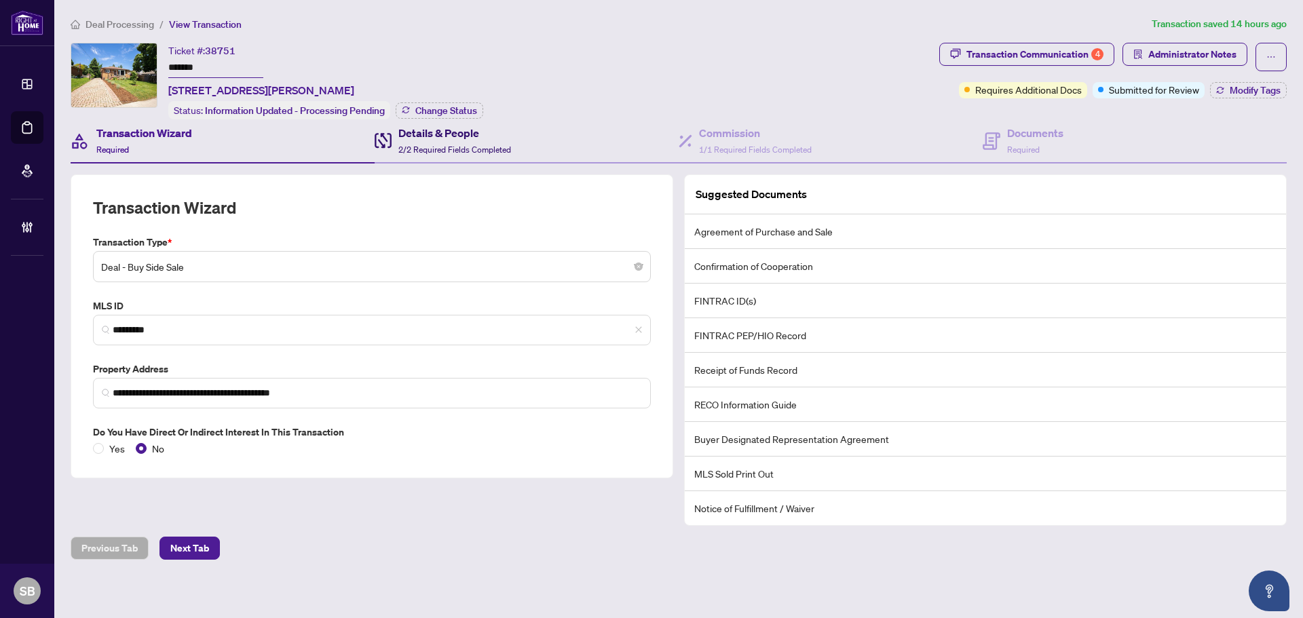
click at [435, 136] on h4 "Details & People" at bounding box center [454, 133] width 113 height 16
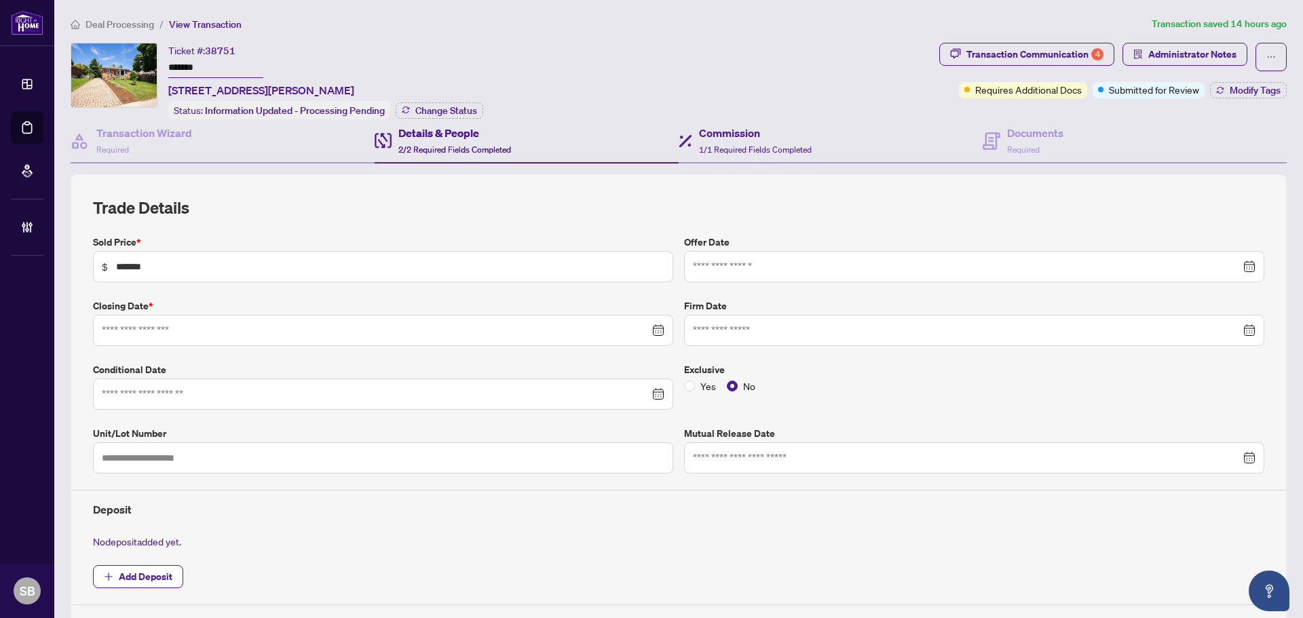
type input "**********"
click at [749, 142] on div "Commission 1/1 Required Fields Completed" at bounding box center [755, 141] width 113 height 32
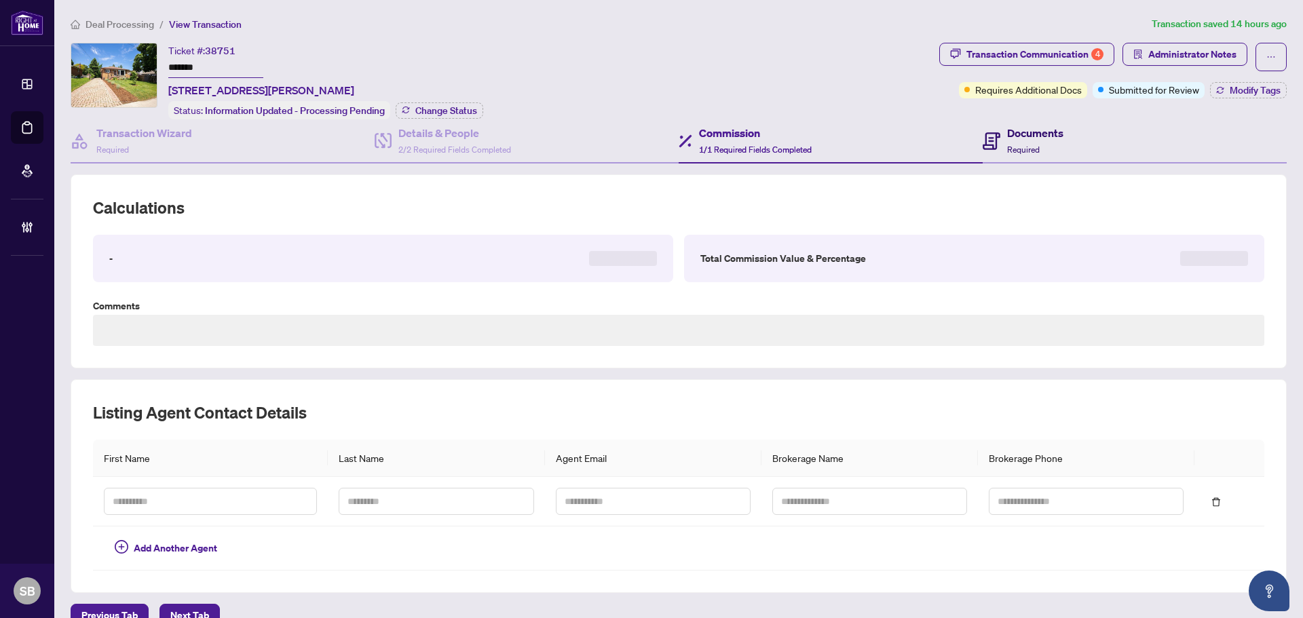
click at [1036, 152] on div "Documents Required" at bounding box center [1035, 141] width 56 height 32
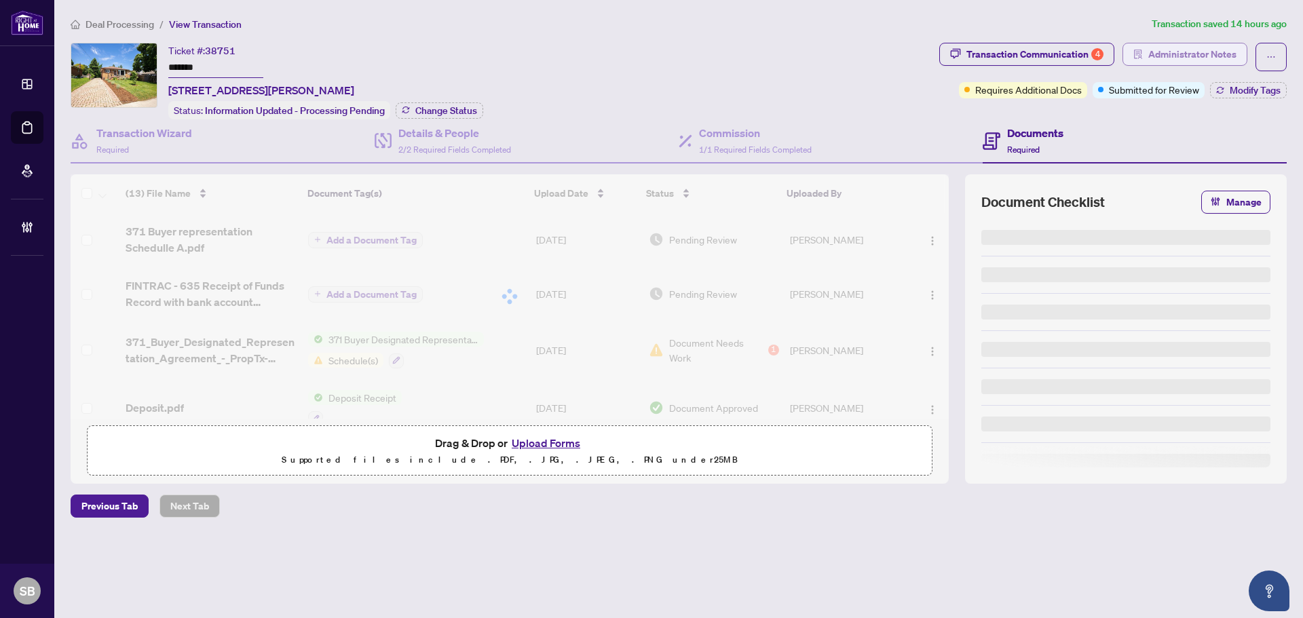
click at [1226, 48] on span "Administrator Notes" at bounding box center [1192, 54] width 88 height 22
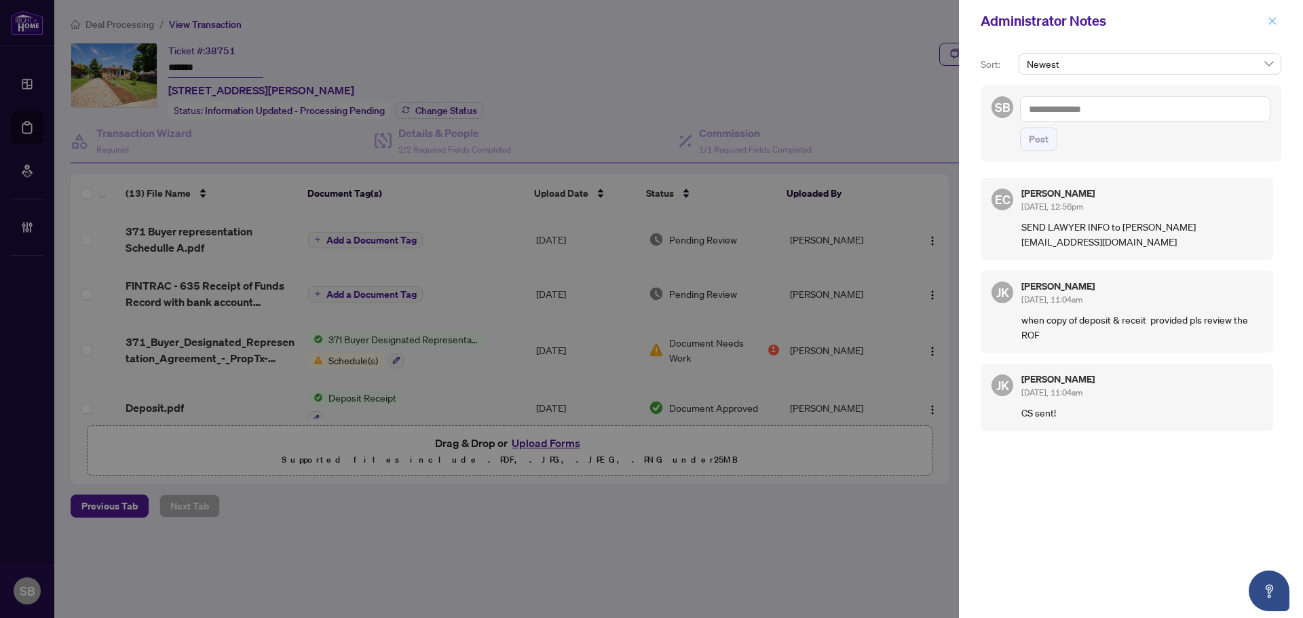
click at [1275, 19] on icon "close" at bounding box center [1272, 20] width 7 height 7
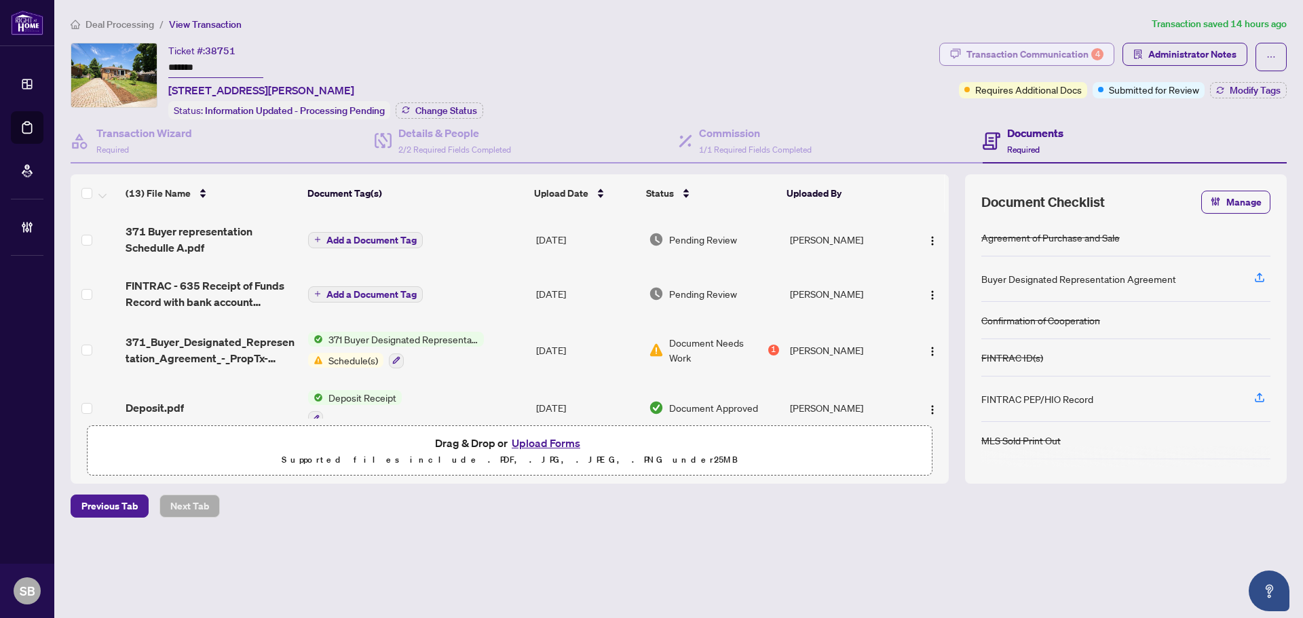
click at [1016, 50] on div "Transaction Communication 4" at bounding box center [1034, 54] width 137 height 22
type textarea "**********"
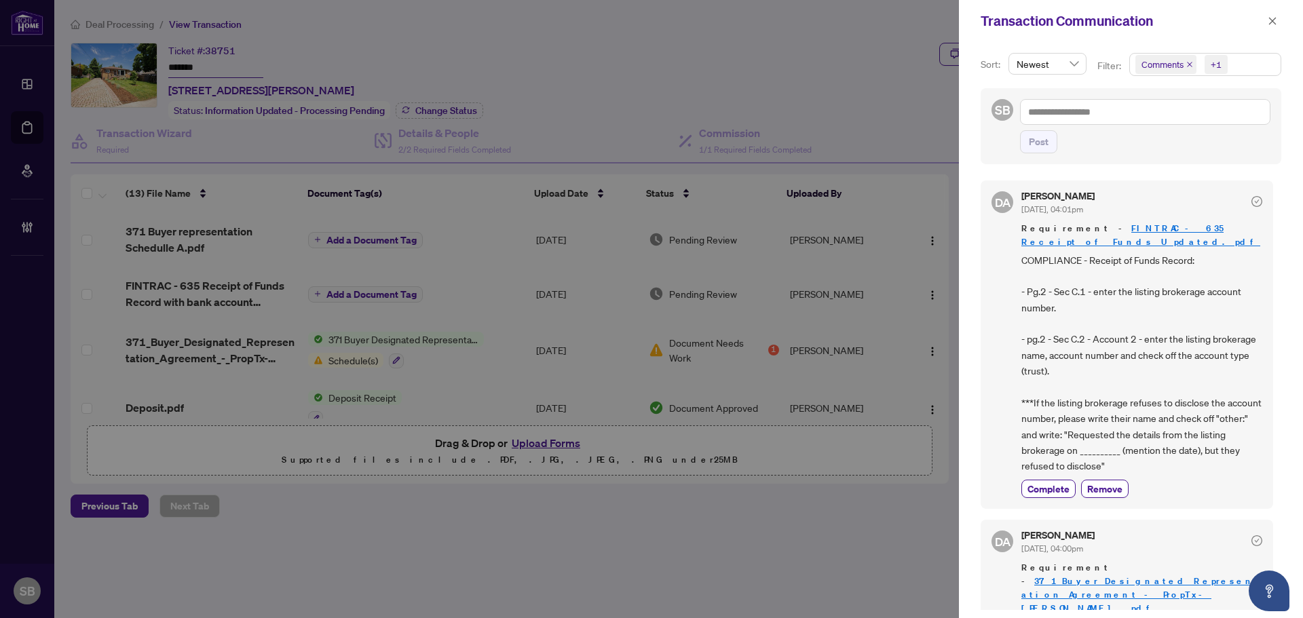
click at [259, 291] on div at bounding box center [651, 309] width 1303 height 618
click at [269, 292] on div at bounding box center [651, 309] width 1303 height 618
click at [1264, 32] on div "Transaction Communication" at bounding box center [1131, 21] width 344 height 42
click at [1274, 24] on icon "close" at bounding box center [1273, 21] width 10 height 10
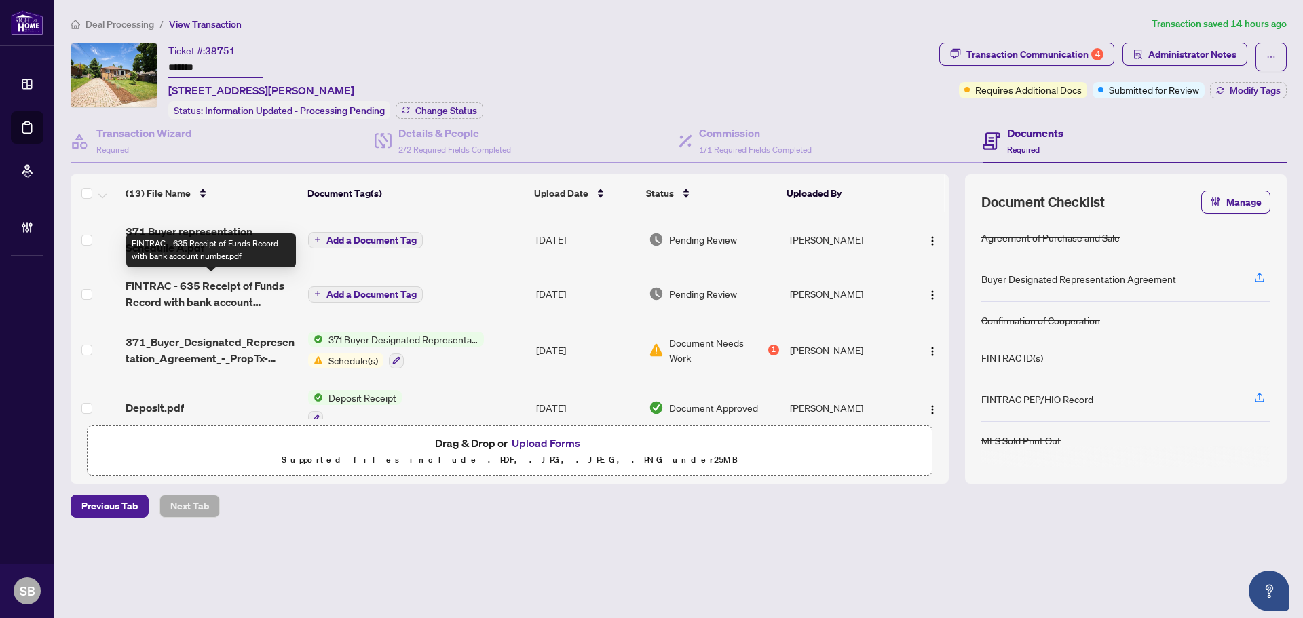
click at [246, 296] on span "FINTRAC - 635 Receipt of Funds Record with bank account number.pdf" at bounding box center [212, 294] width 172 height 33
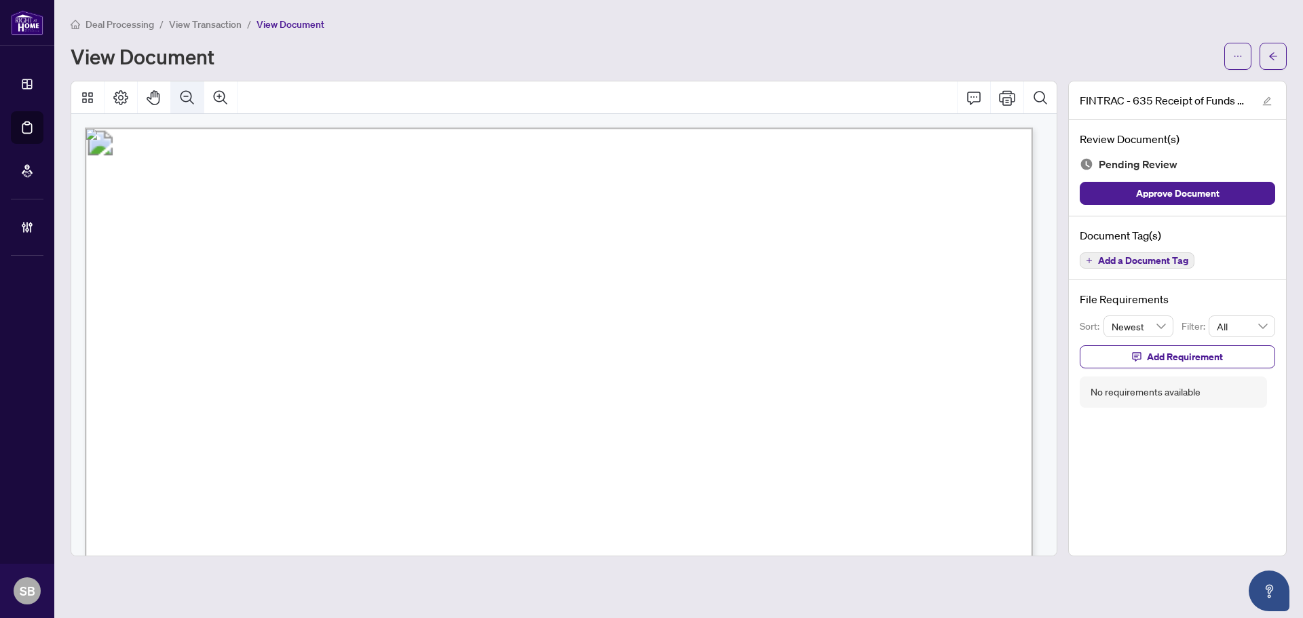
click at [183, 93] on icon "Zoom Out" at bounding box center [187, 98] width 16 height 16
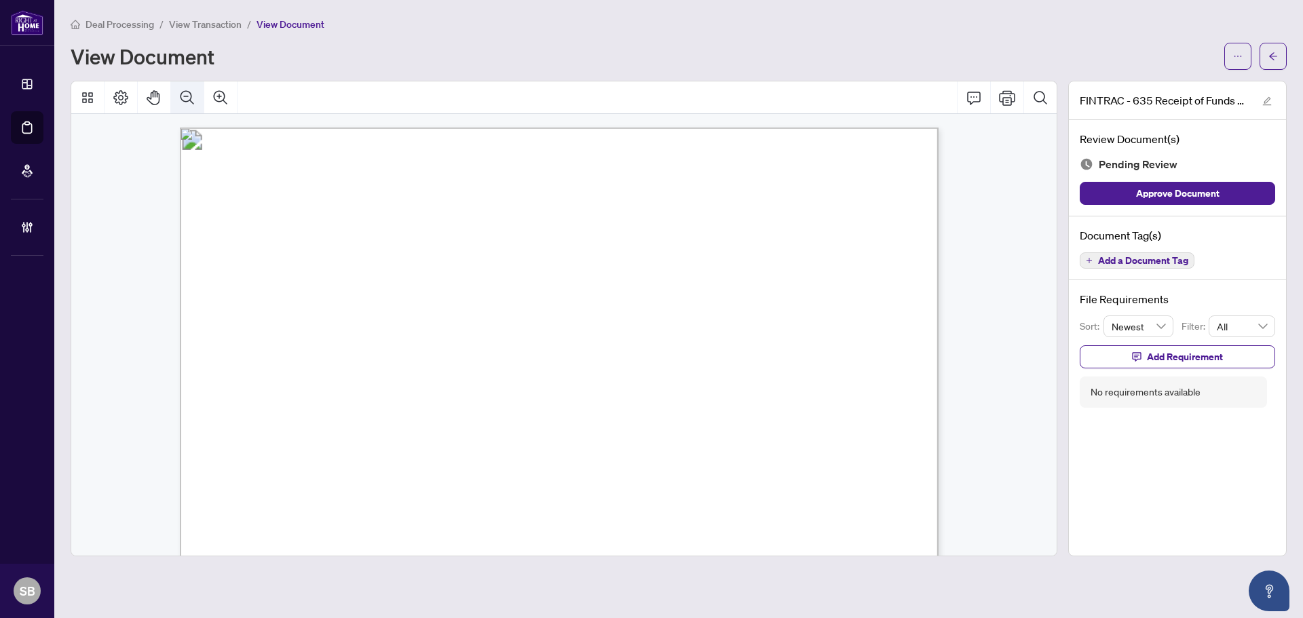
click at [183, 93] on icon "Zoom Out" at bounding box center [187, 98] width 16 height 16
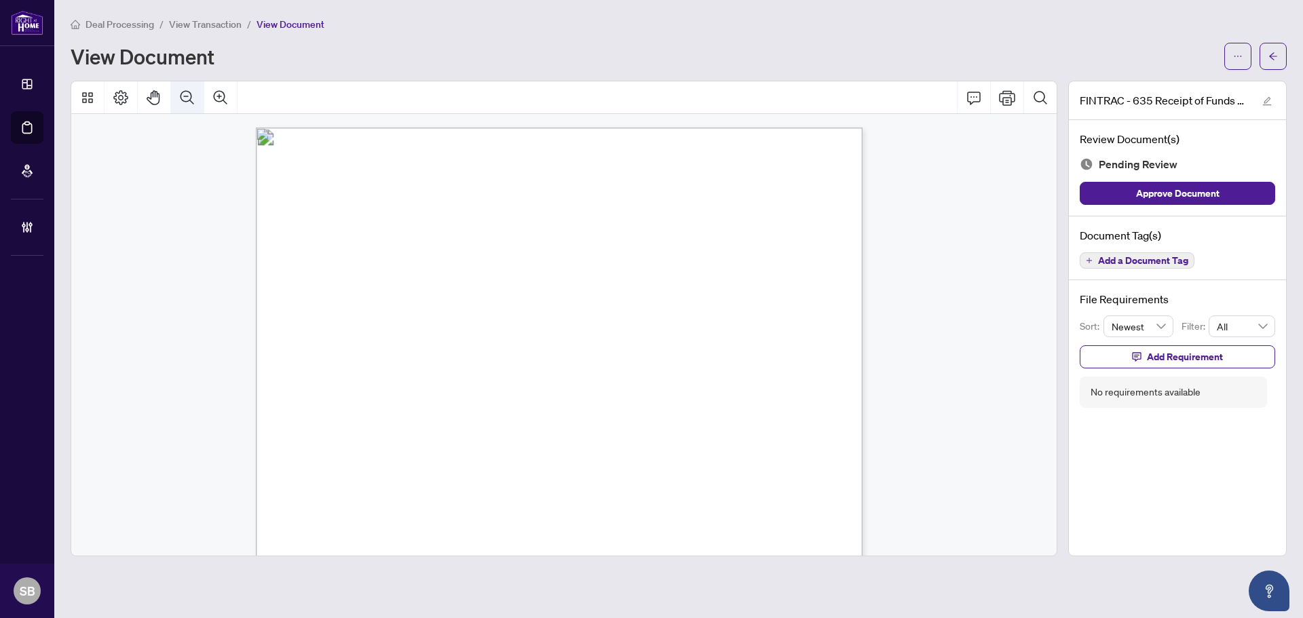
click at [183, 93] on icon "Zoom Out" at bounding box center [187, 98] width 16 height 16
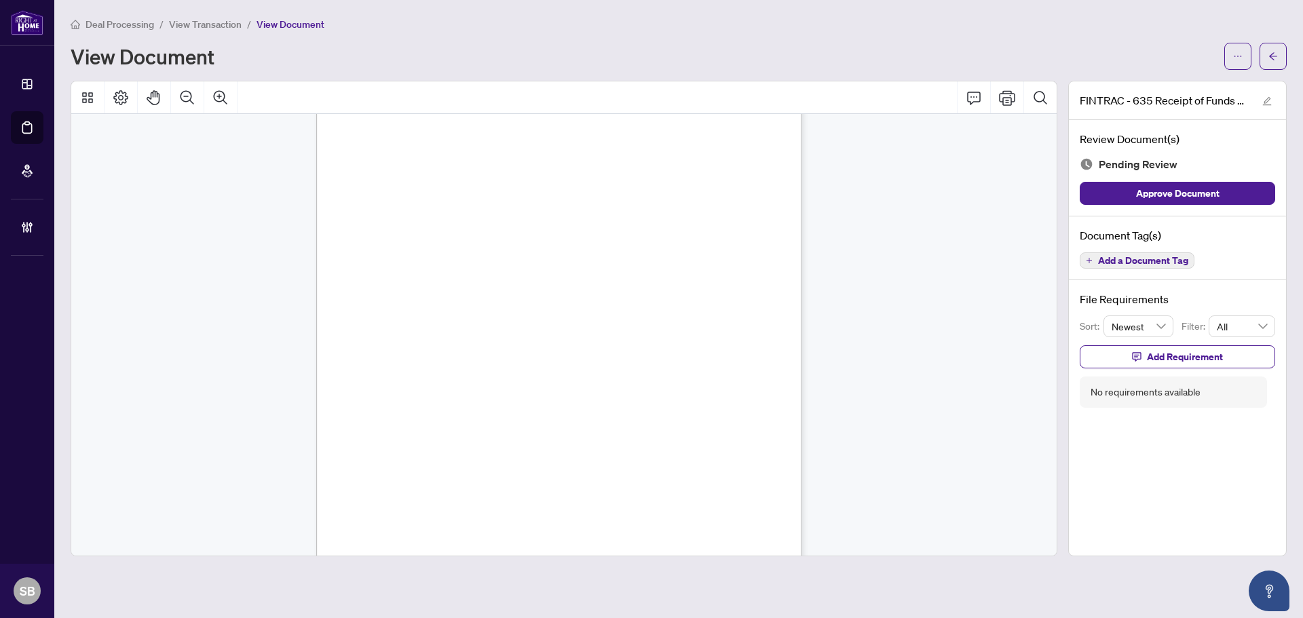
scroll to position [660, 0]
click at [1155, 261] on span "Add a Document Tag" at bounding box center [1143, 261] width 90 height 10
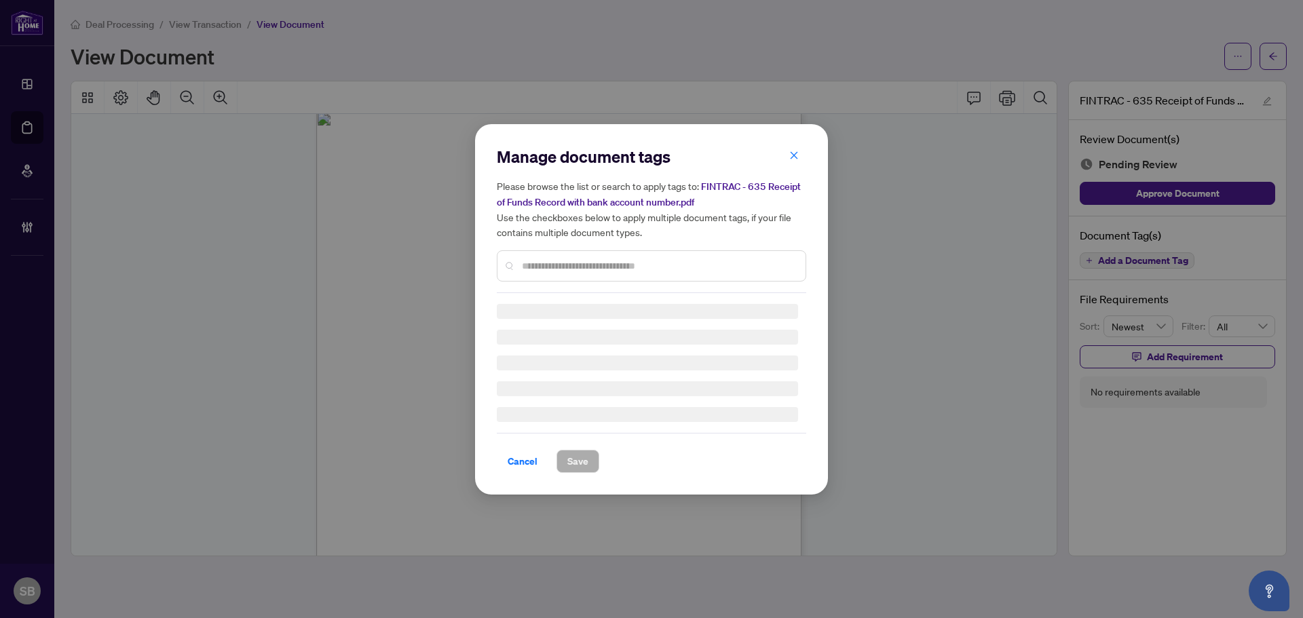
click at [689, 264] on div "Manage document tags Please browse the list or search to apply tags to: FINTRAC…" at bounding box center [651, 219] width 309 height 147
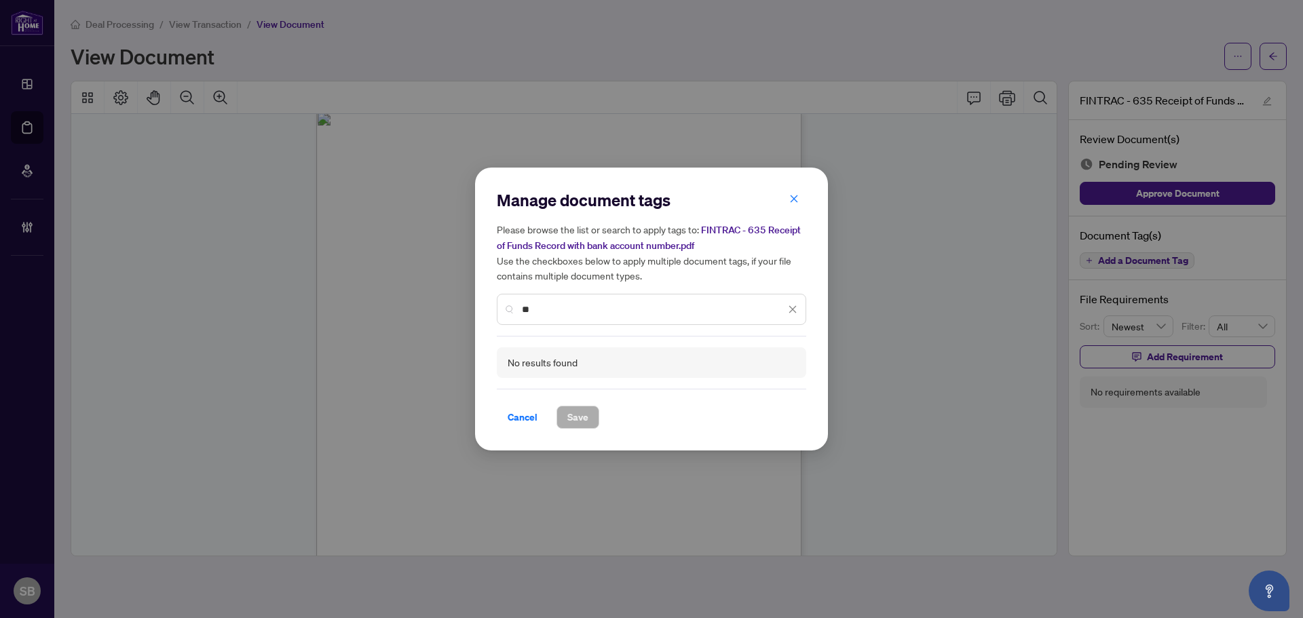
type input "*"
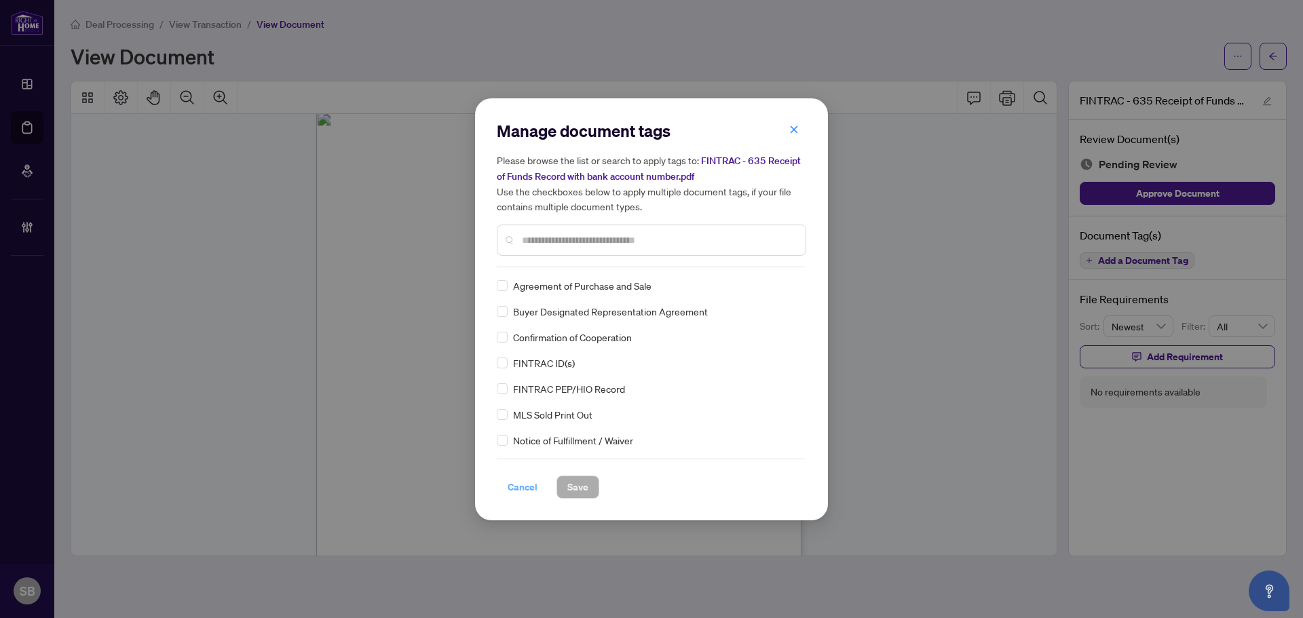
click at [529, 486] on span "Cancel" at bounding box center [523, 487] width 30 height 22
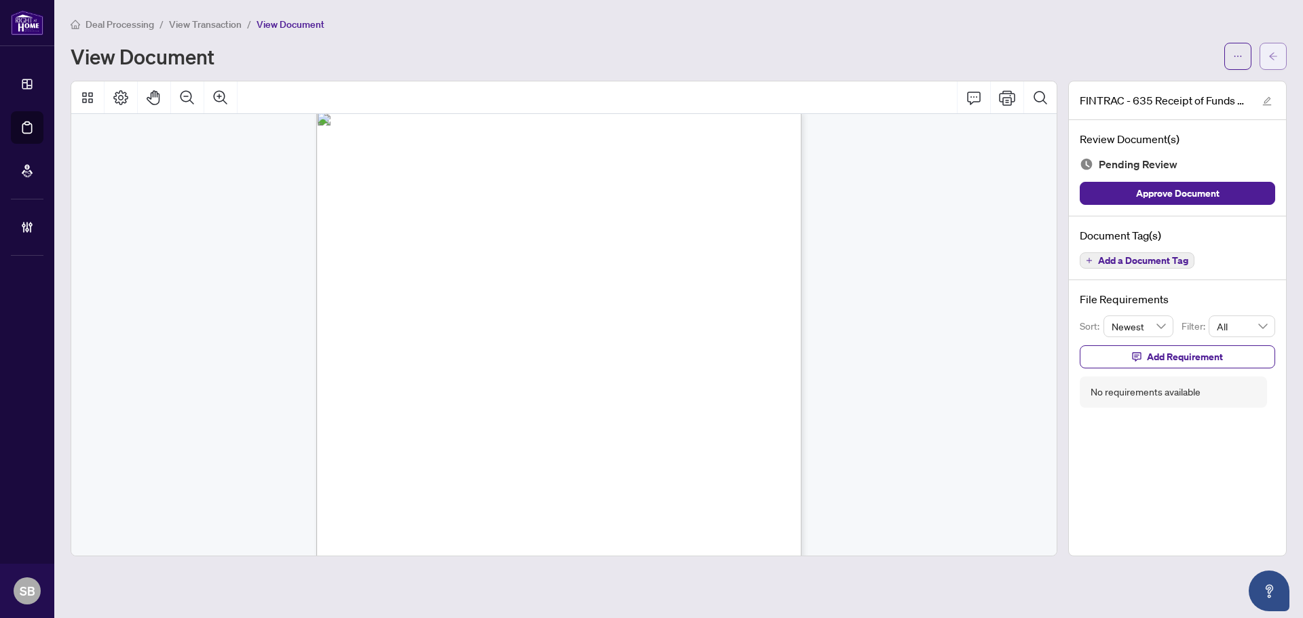
click at [1269, 57] on icon "arrow-left" at bounding box center [1273, 57] width 10 height 10
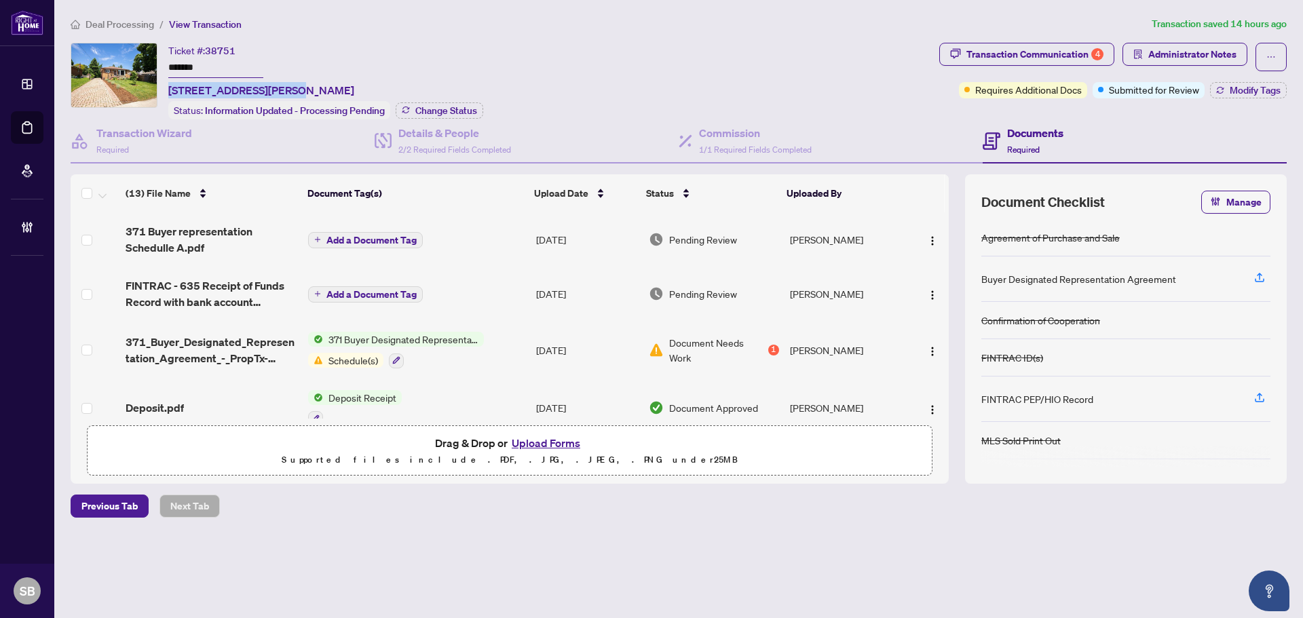
drag, startPoint x: 280, startPoint y: 88, endPoint x: 164, endPoint y: 85, distance: 116.1
click at [164, 85] on div "Ticket #: 38751 ******* 607 7th Ave, Hamilton, Ontario L8V 1Y6, Canada Status: …" at bounding box center [502, 81] width 863 height 77
copy span "607 7th Ave, Hamilton,"
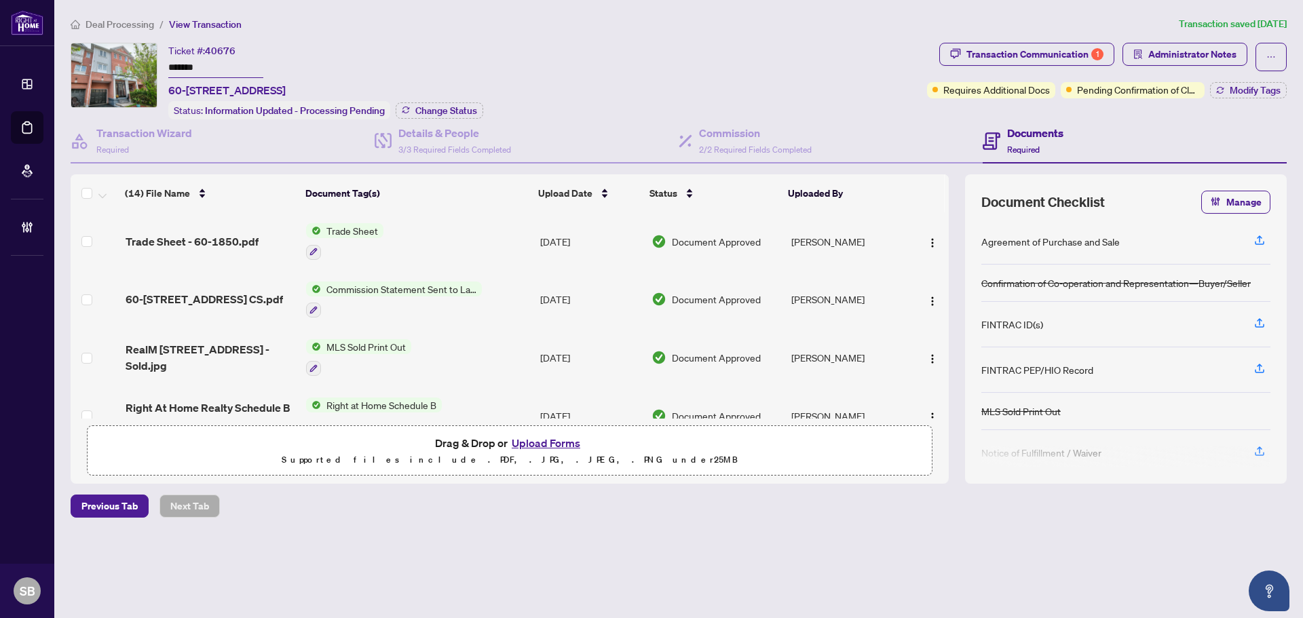
click at [109, 16] on main "Deal Processing / View Transaction Transaction saved [DATE] Ticket #: 40676 ***…" at bounding box center [678, 309] width 1249 height 618
click at [113, 22] on span "Deal Processing" at bounding box center [120, 24] width 69 height 12
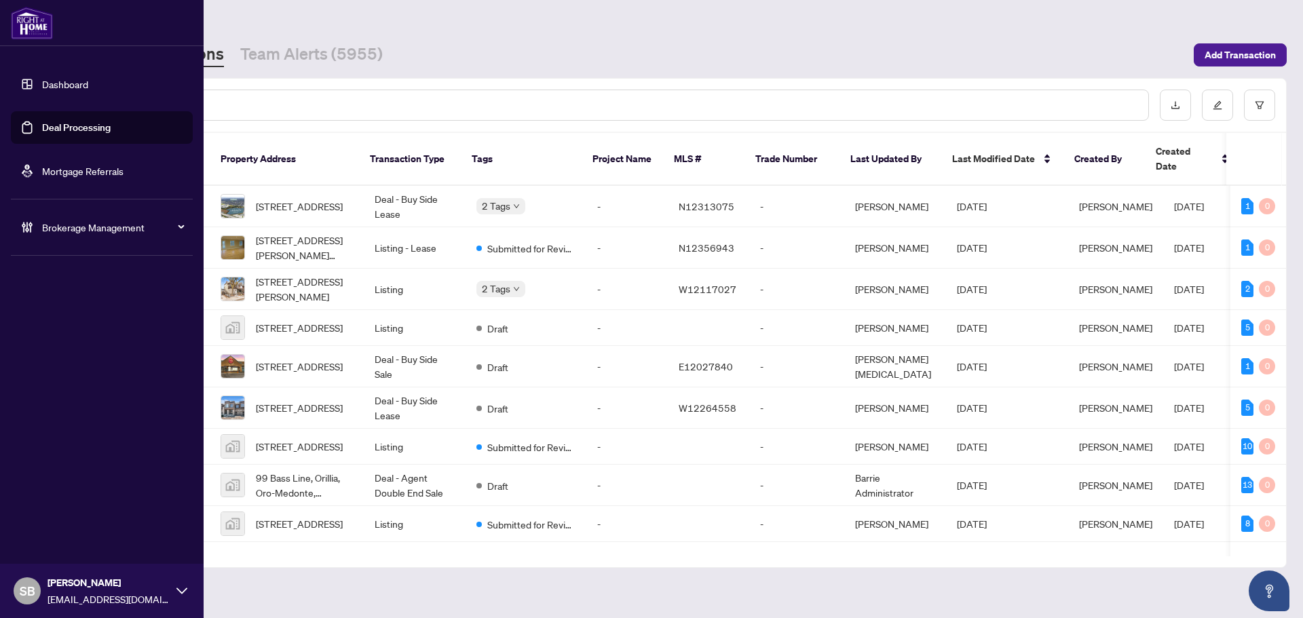
click at [48, 233] on span "Brokerage Management" at bounding box center [112, 227] width 141 height 15
click at [84, 331] on link "Manage Agents" at bounding box center [62, 325] width 67 height 12
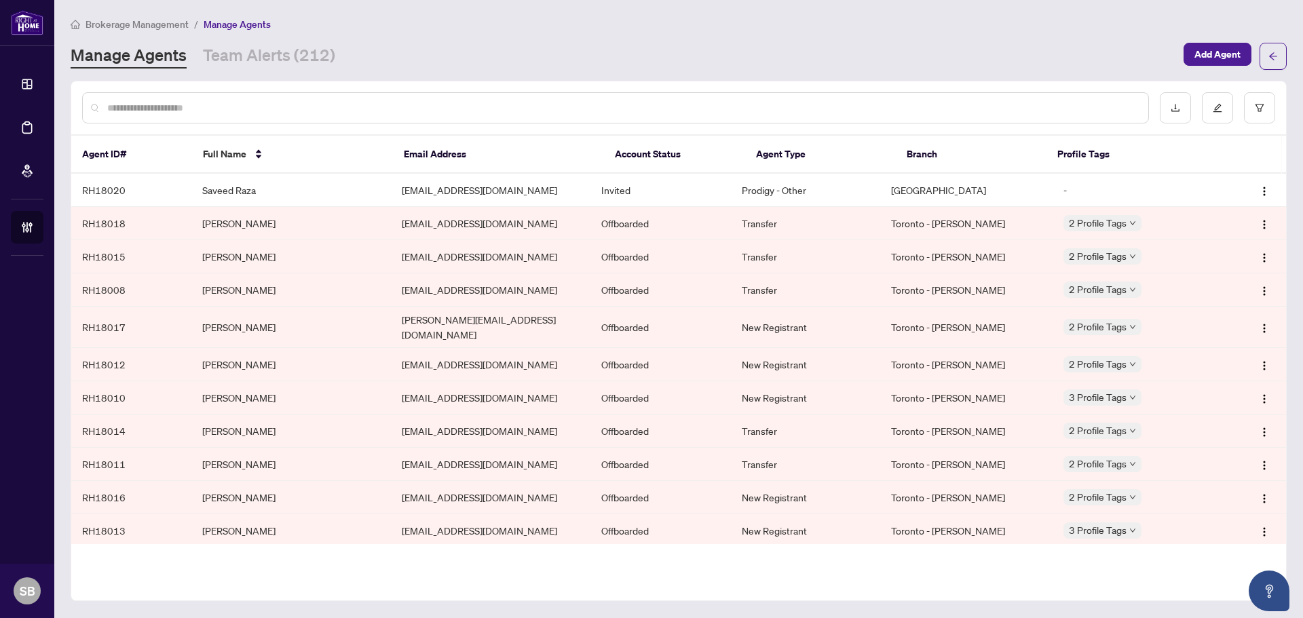
drag, startPoint x: 270, startPoint y: 122, endPoint x: 276, endPoint y: 111, distance: 12.5
click at [274, 115] on div at bounding box center [615, 107] width 1067 height 31
click at [277, 111] on input "text" at bounding box center [622, 107] width 1030 height 15
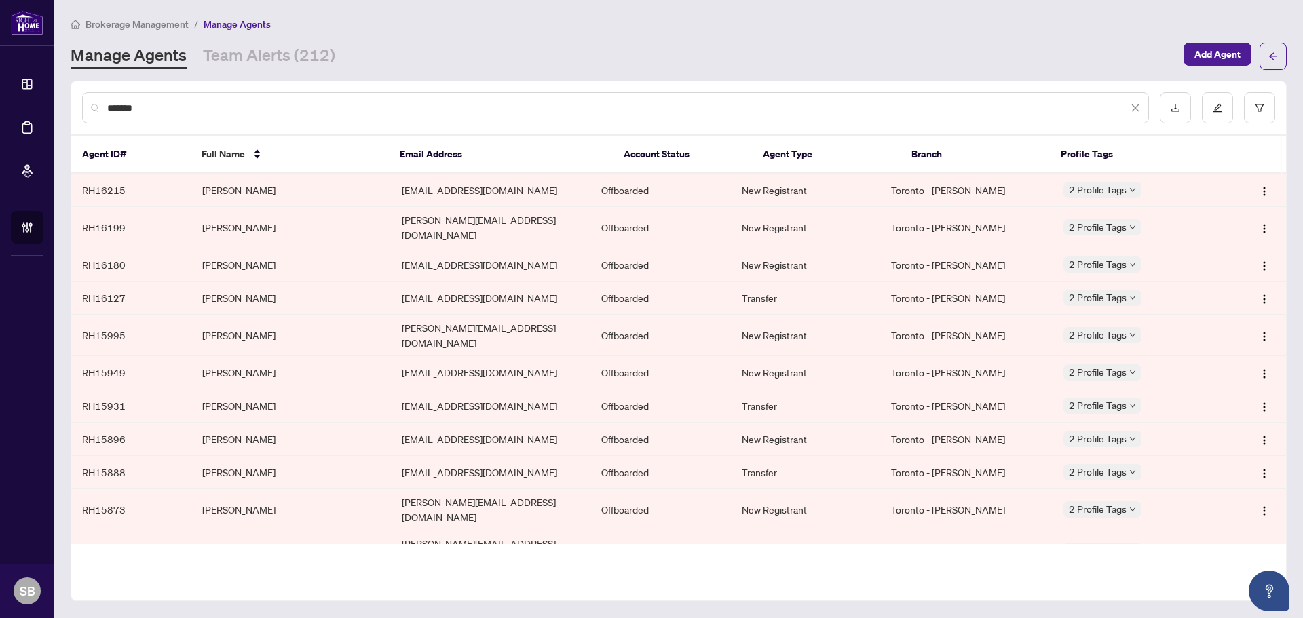
type input "******"
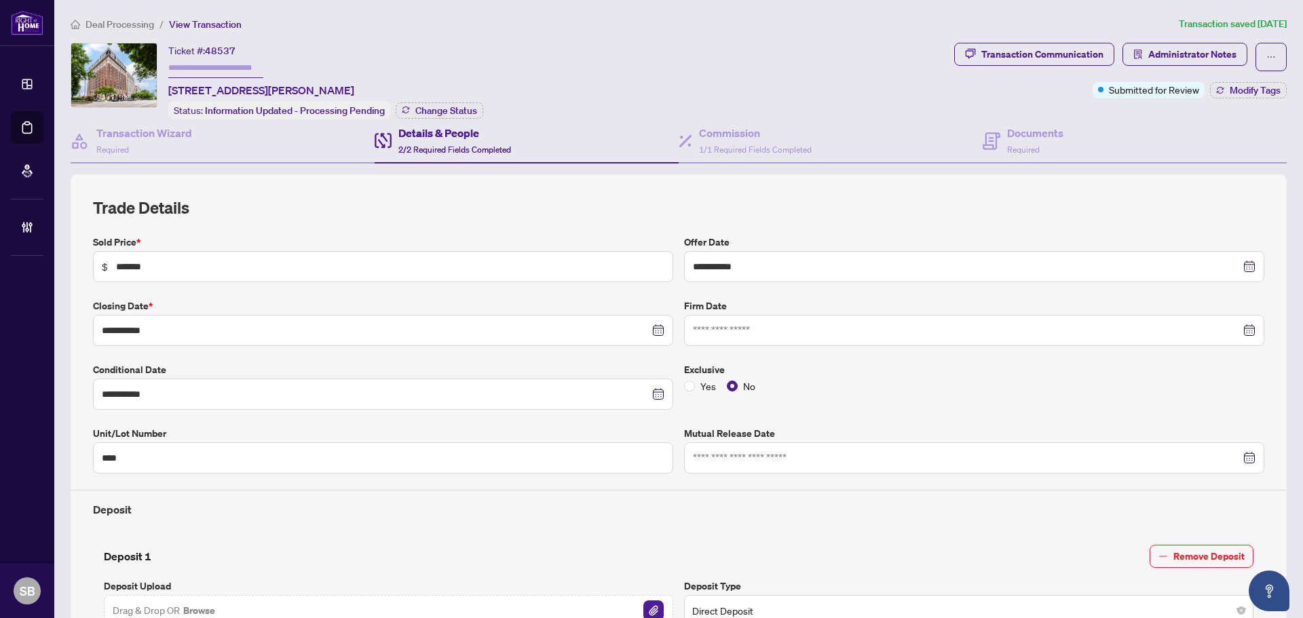
scroll to position [43, 0]
